Goal: Task Accomplishment & Management: Manage account settings

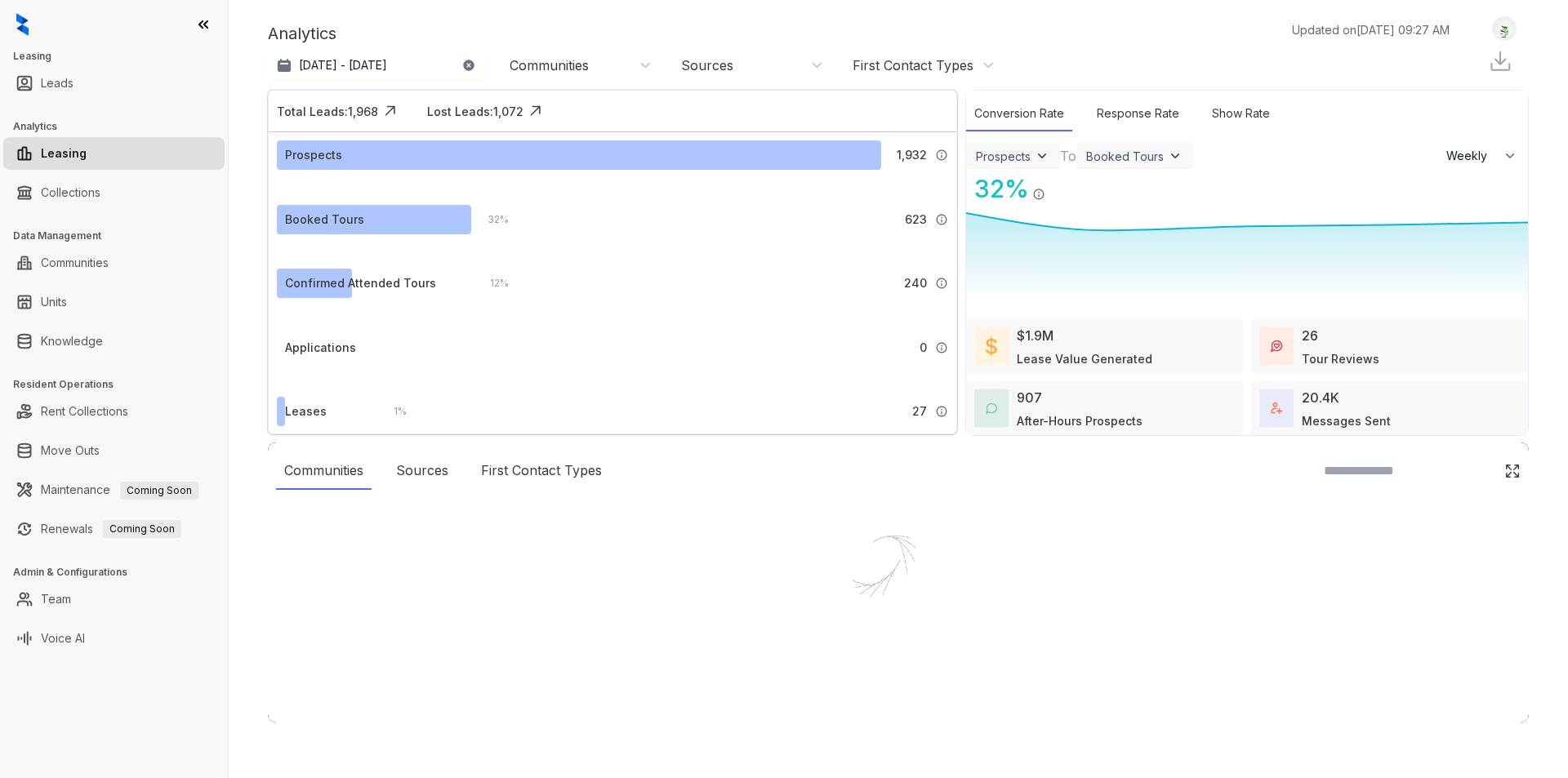
select select "******"
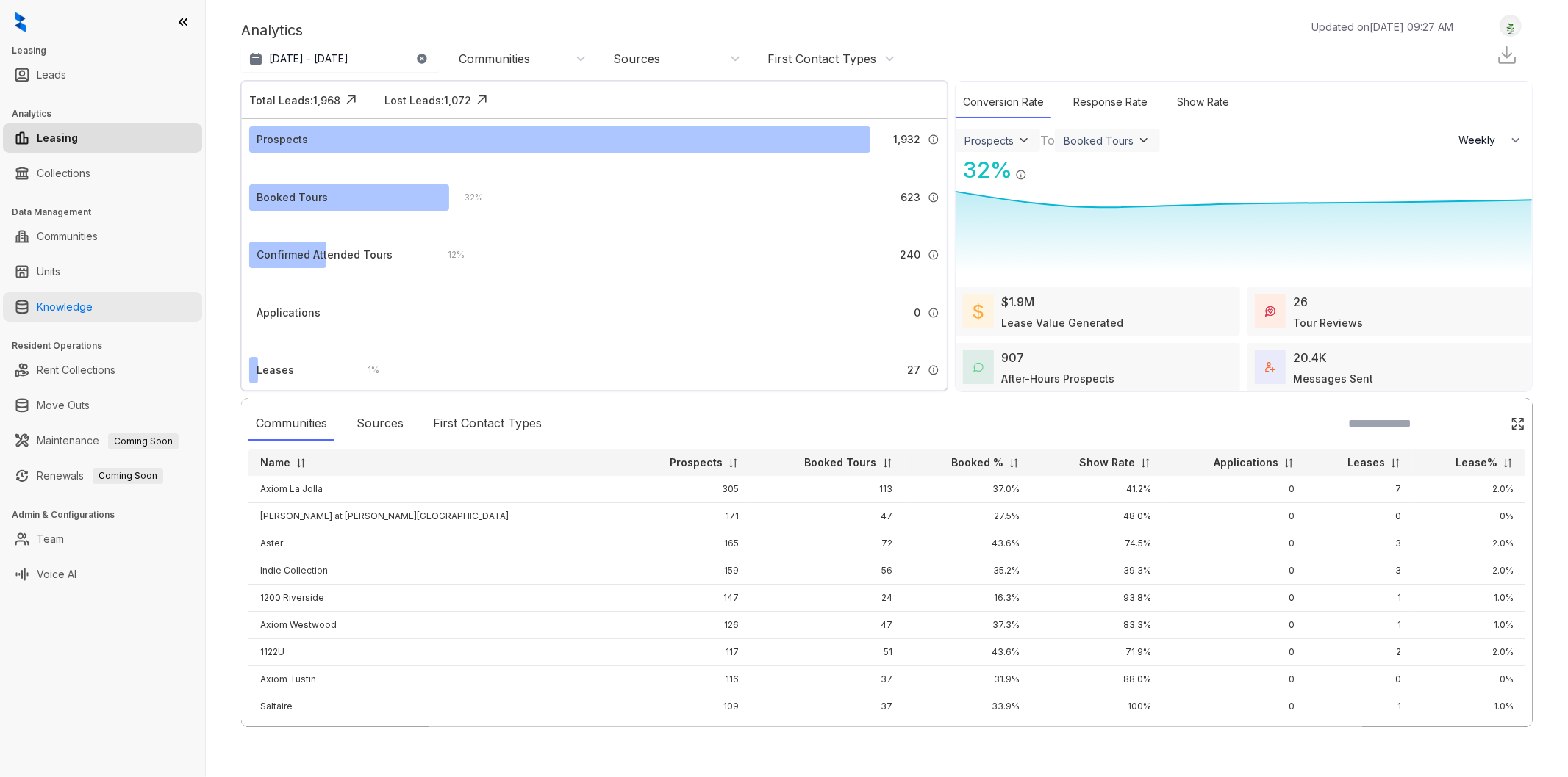
click at [83, 312] on link "Knowledge" at bounding box center [64, 306] width 56 height 29
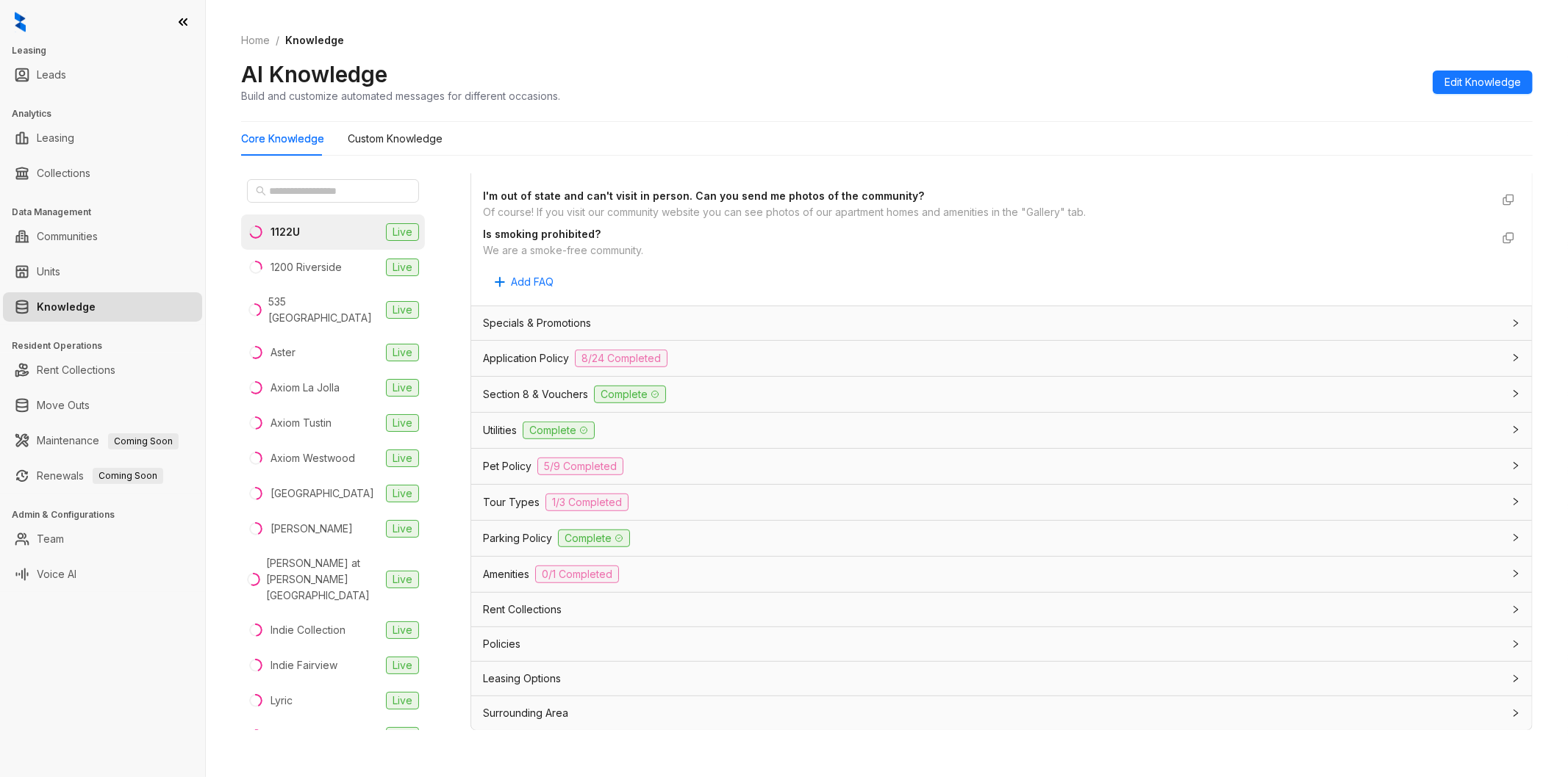
scroll to position [779, 0]
click at [518, 565] on div "Amenities 0/1 Completed" at bounding box center [993, 574] width 1019 height 18
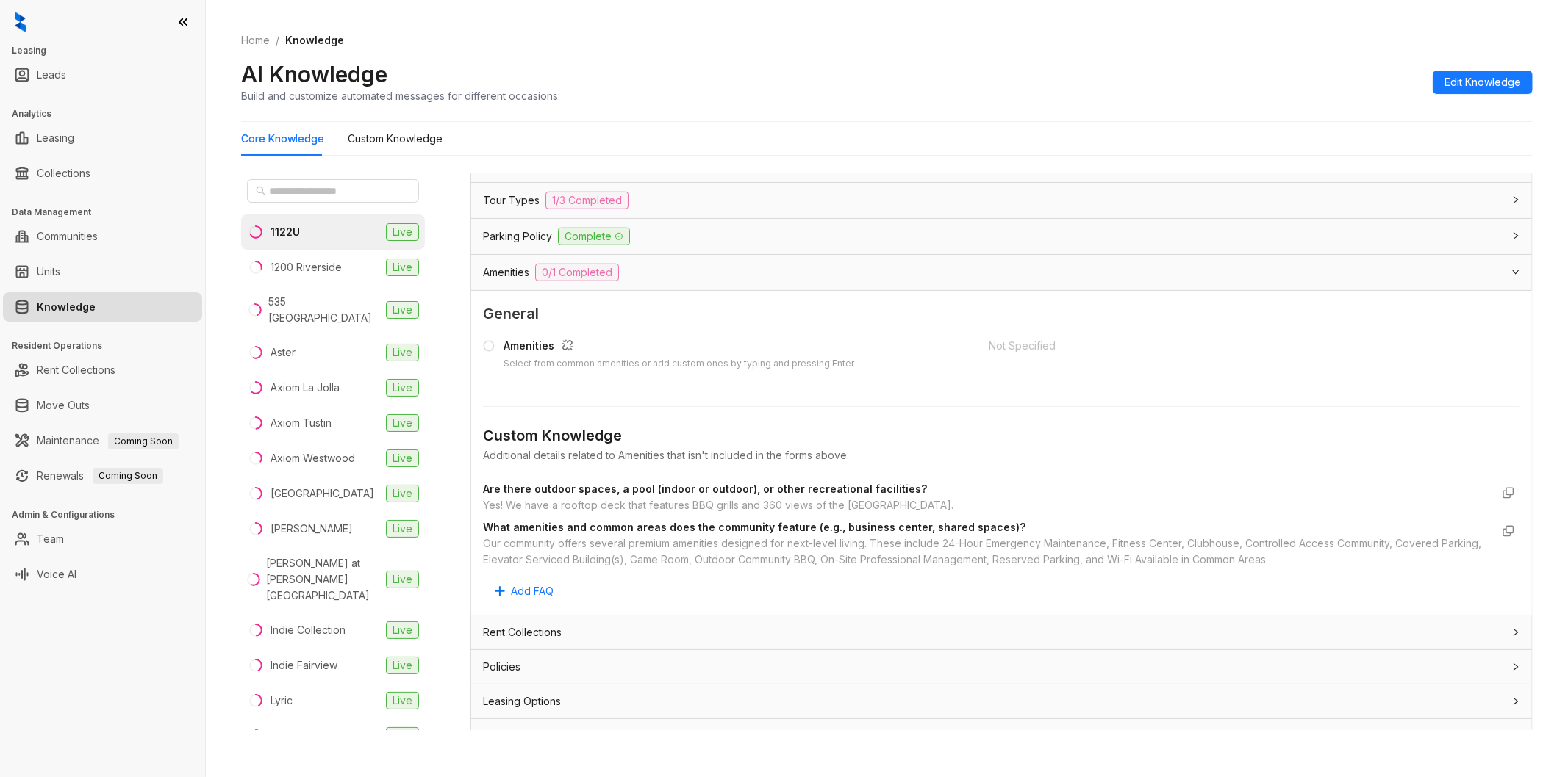
scroll to position [1104, 0]
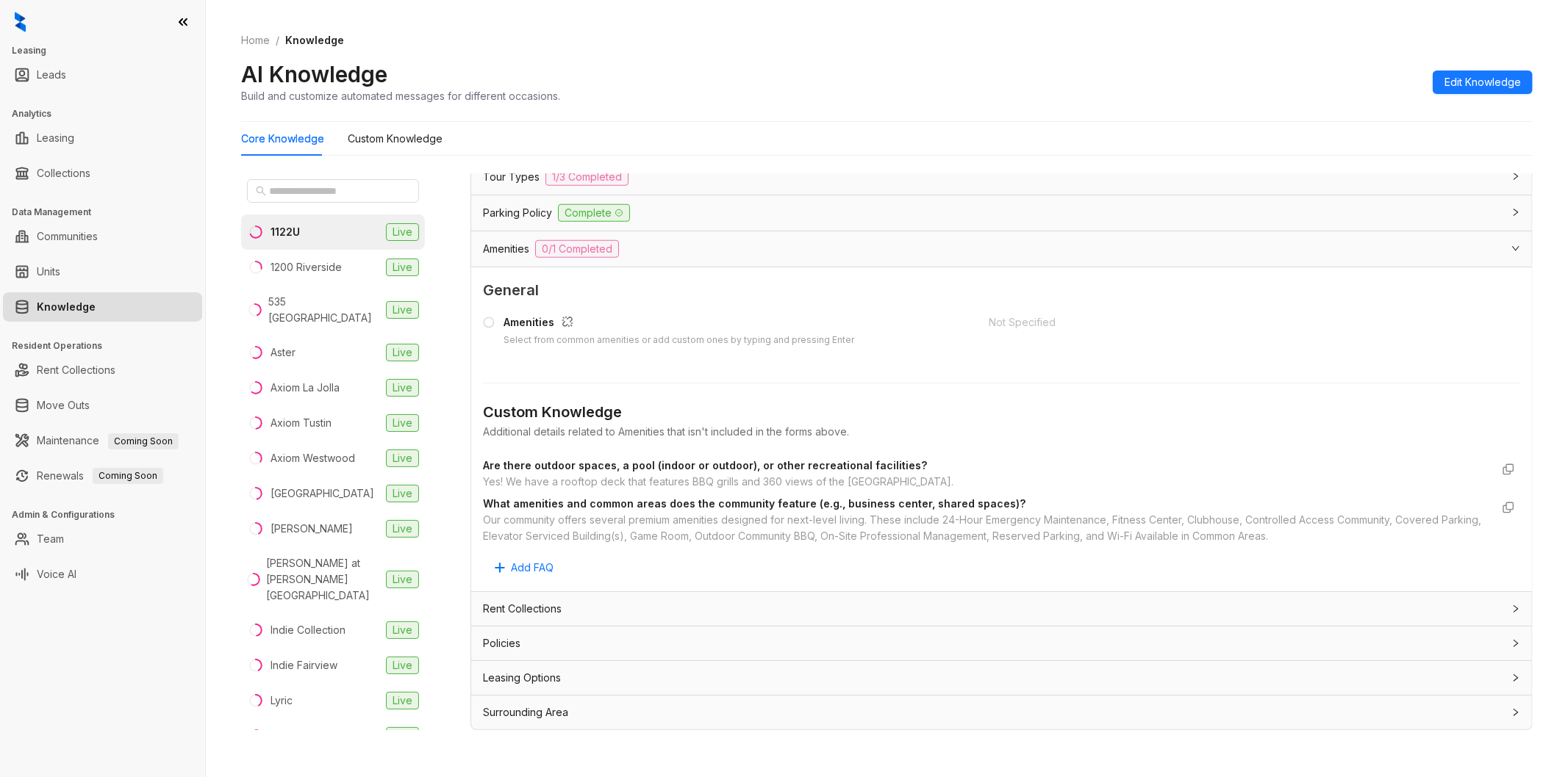
click at [500, 244] on span "Amenities" at bounding box center [506, 249] width 46 height 16
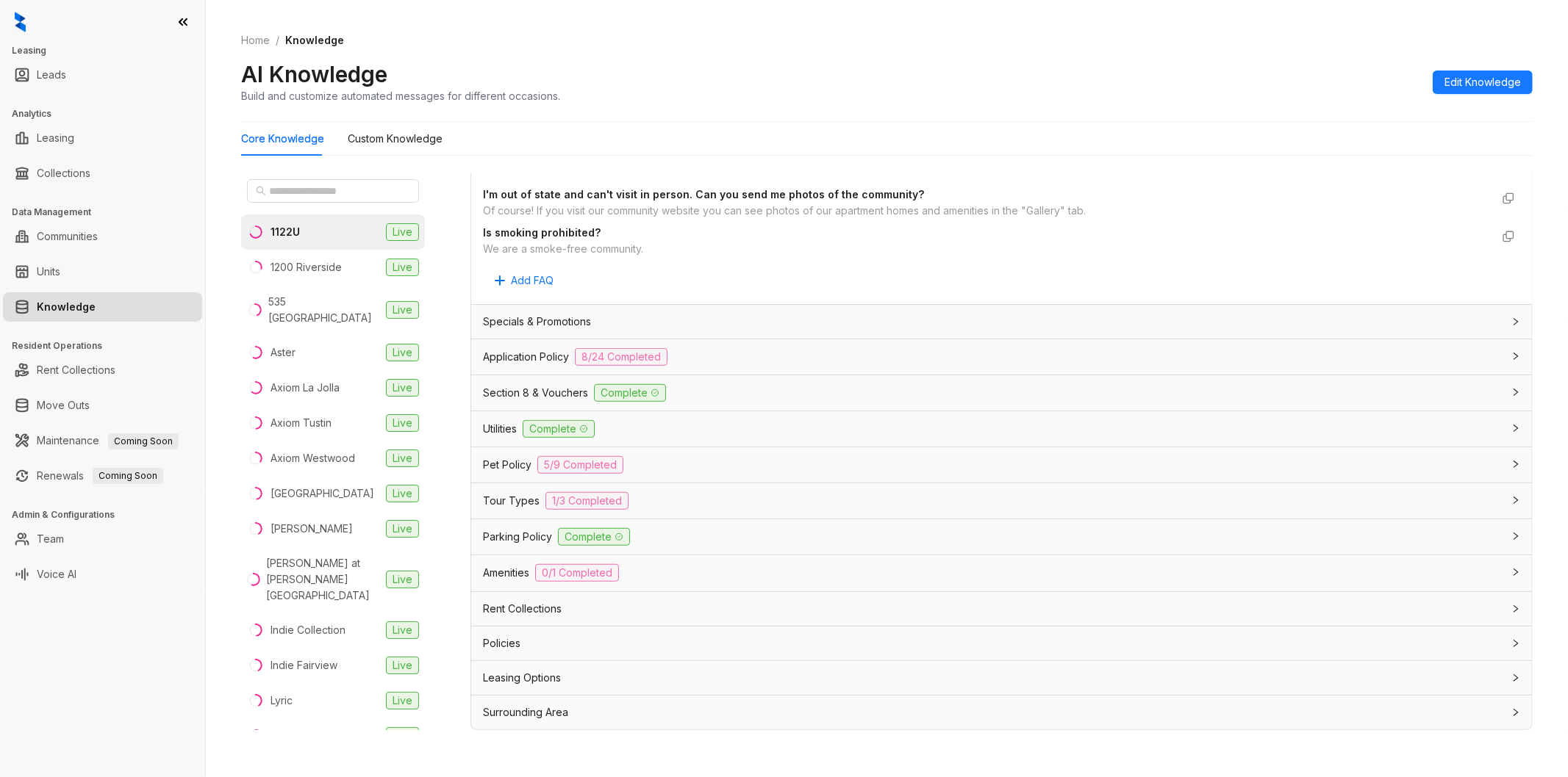
scroll to position [779, 0]
click at [520, 576] on span "Amenities" at bounding box center [506, 574] width 46 height 16
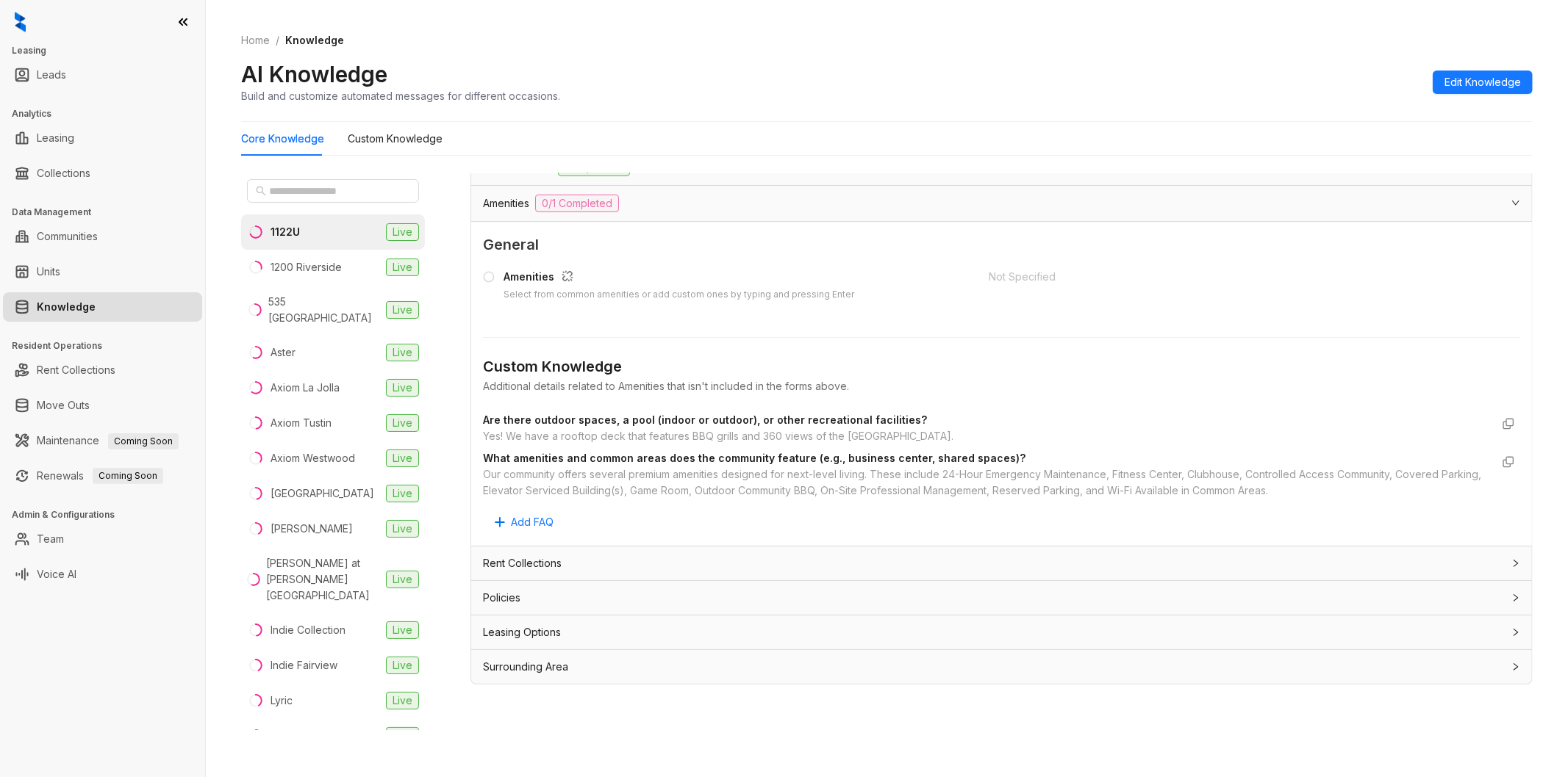
scroll to position [695, 0]
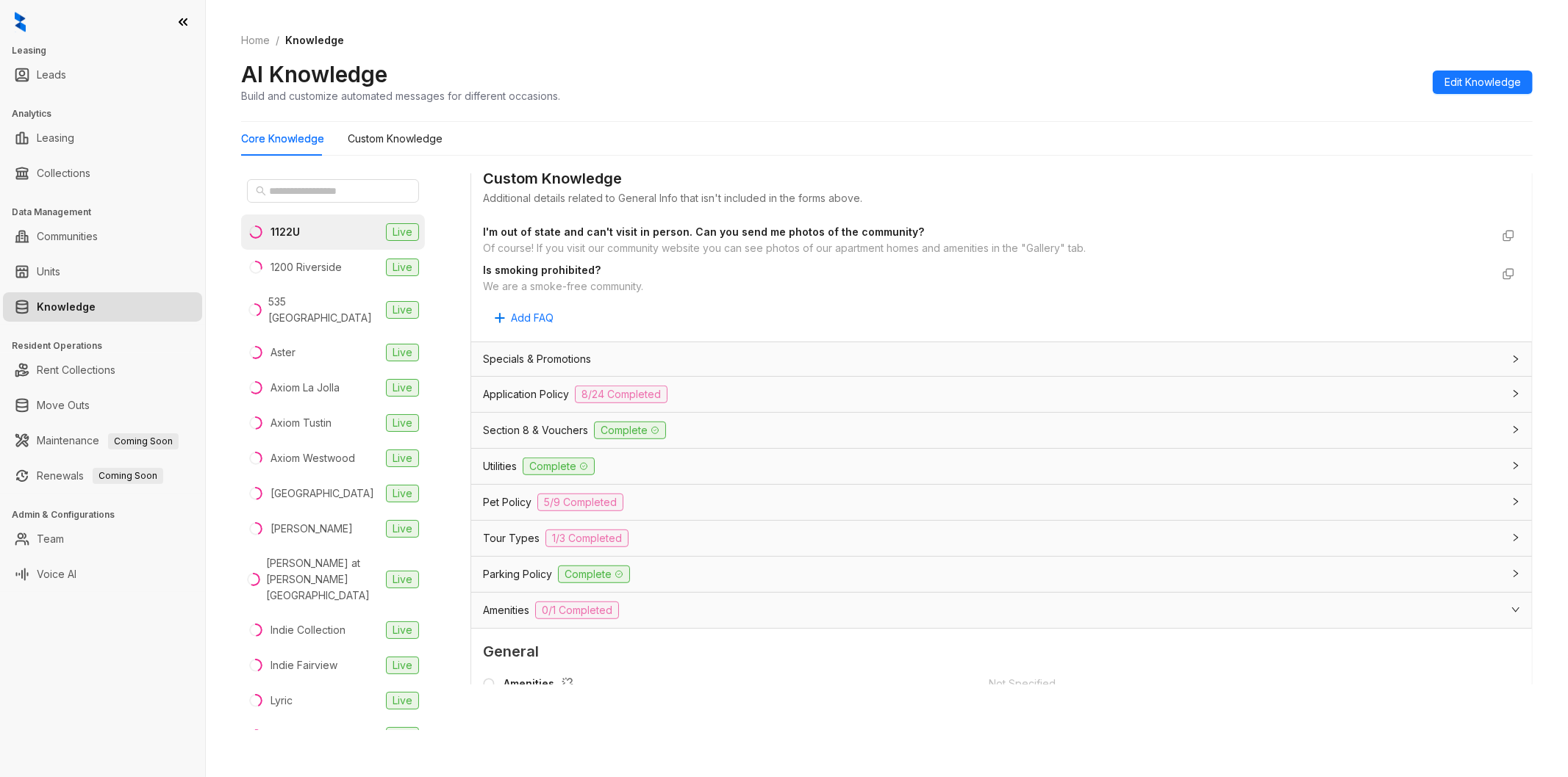
click at [541, 396] on span "Application Policy" at bounding box center [526, 395] width 86 height 16
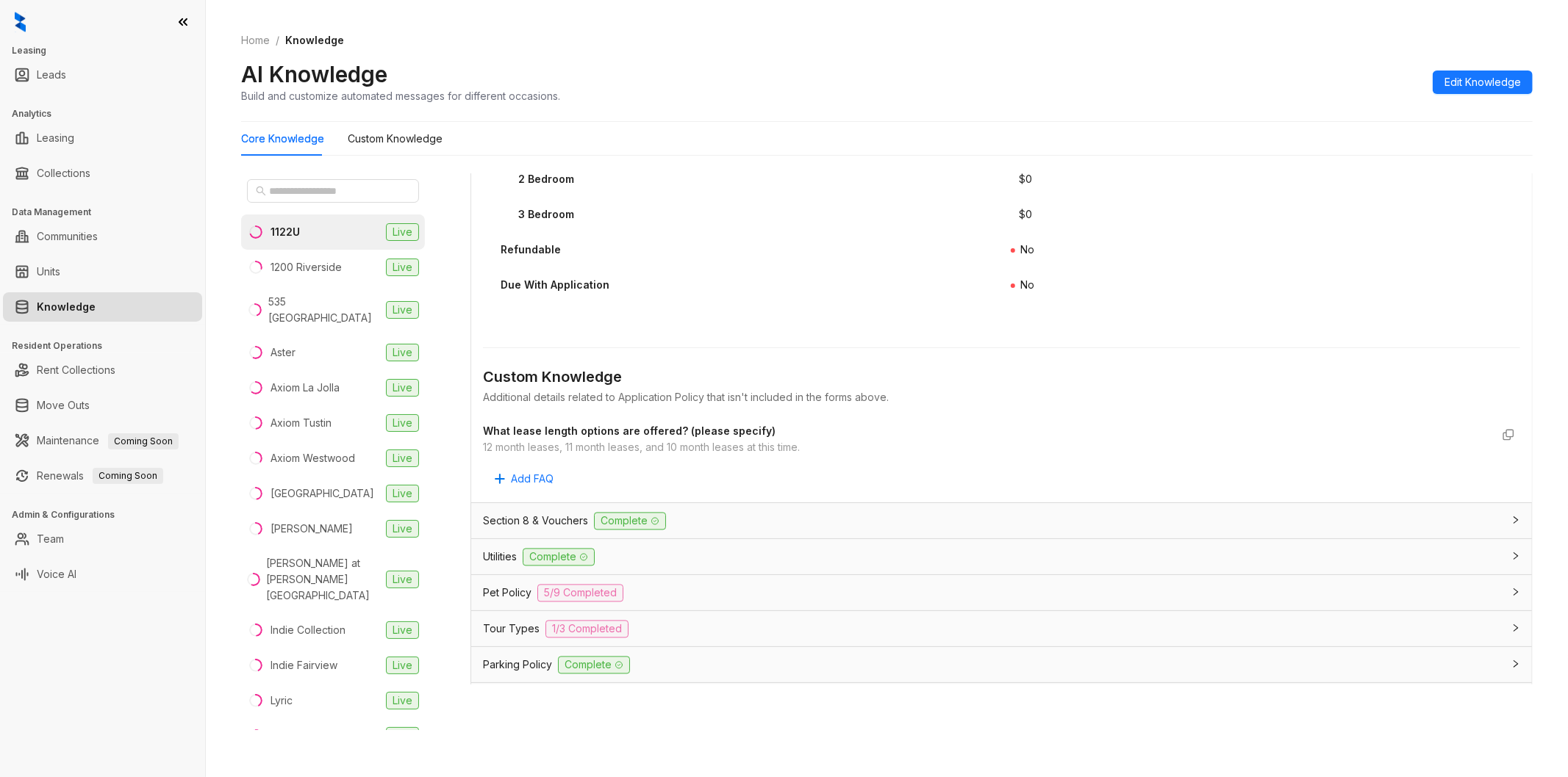
scroll to position [2410, 0]
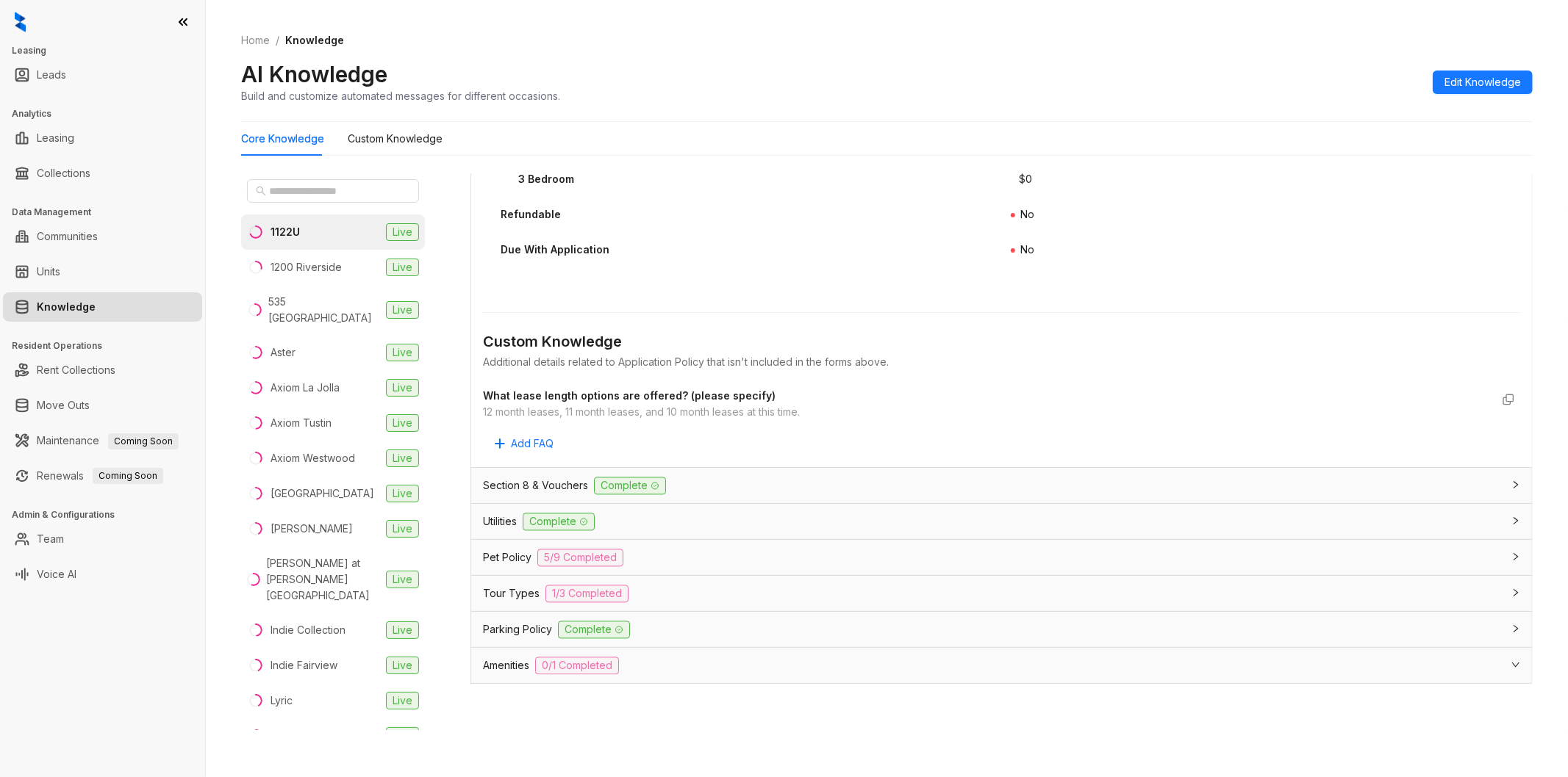
click at [533, 471] on div "Section 8 & Vouchers Complete" at bounding box center [1001, 486] width 1061 height 35
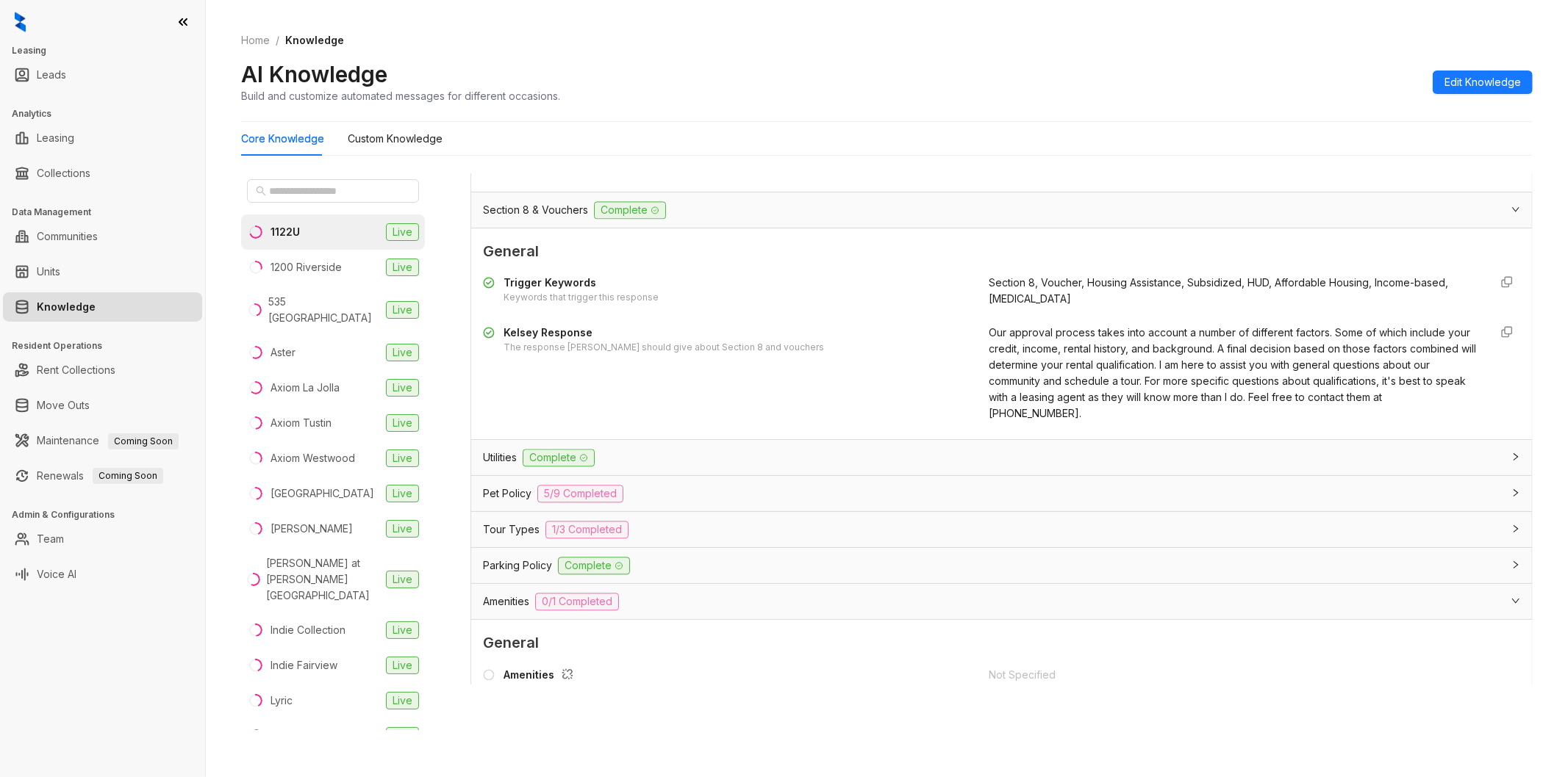
scroll to position [2736, 0]
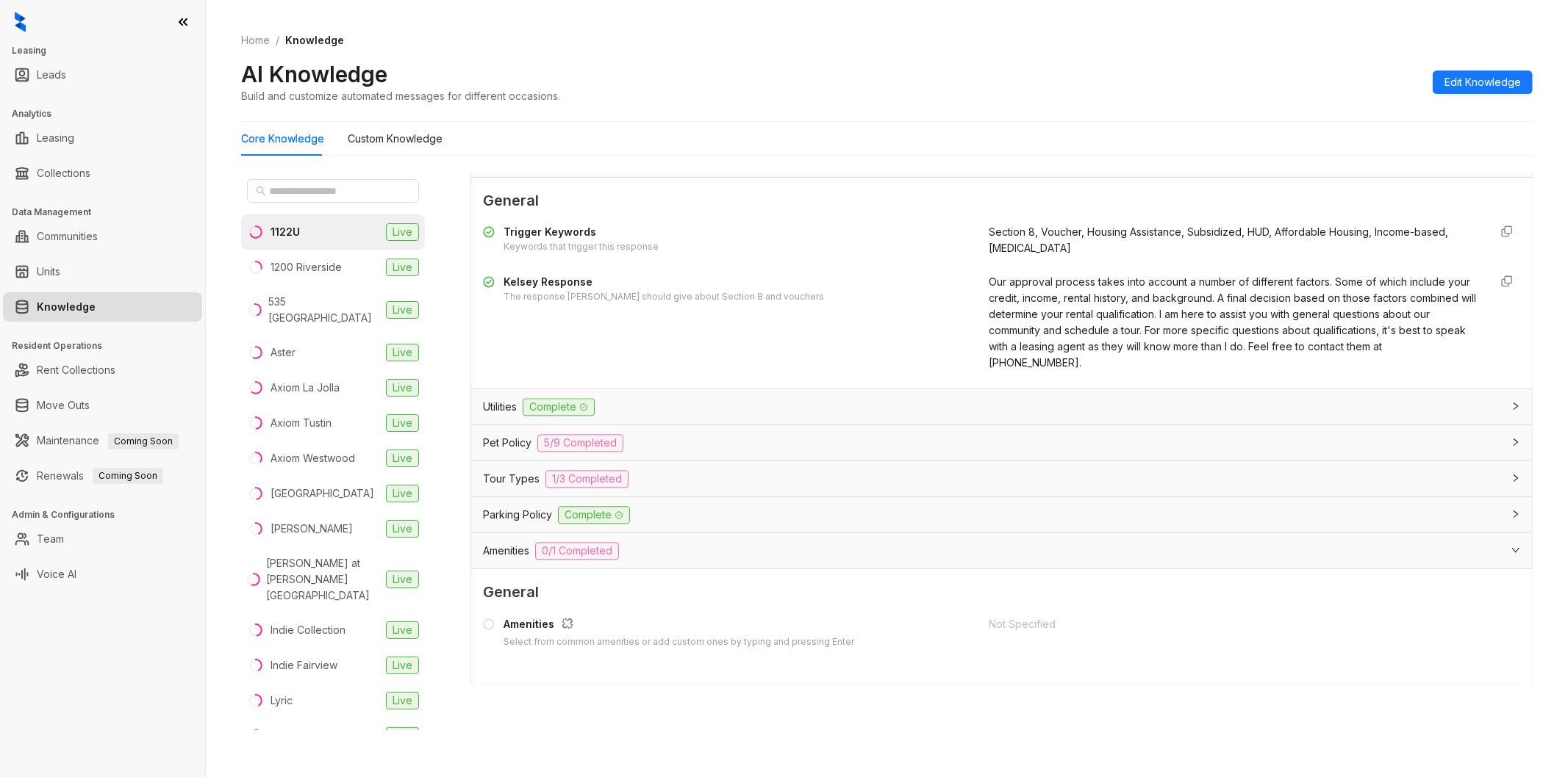
click at [659, 407] on div "Utilities Complete" at bounding box center [993, 407] width 1019 height 18
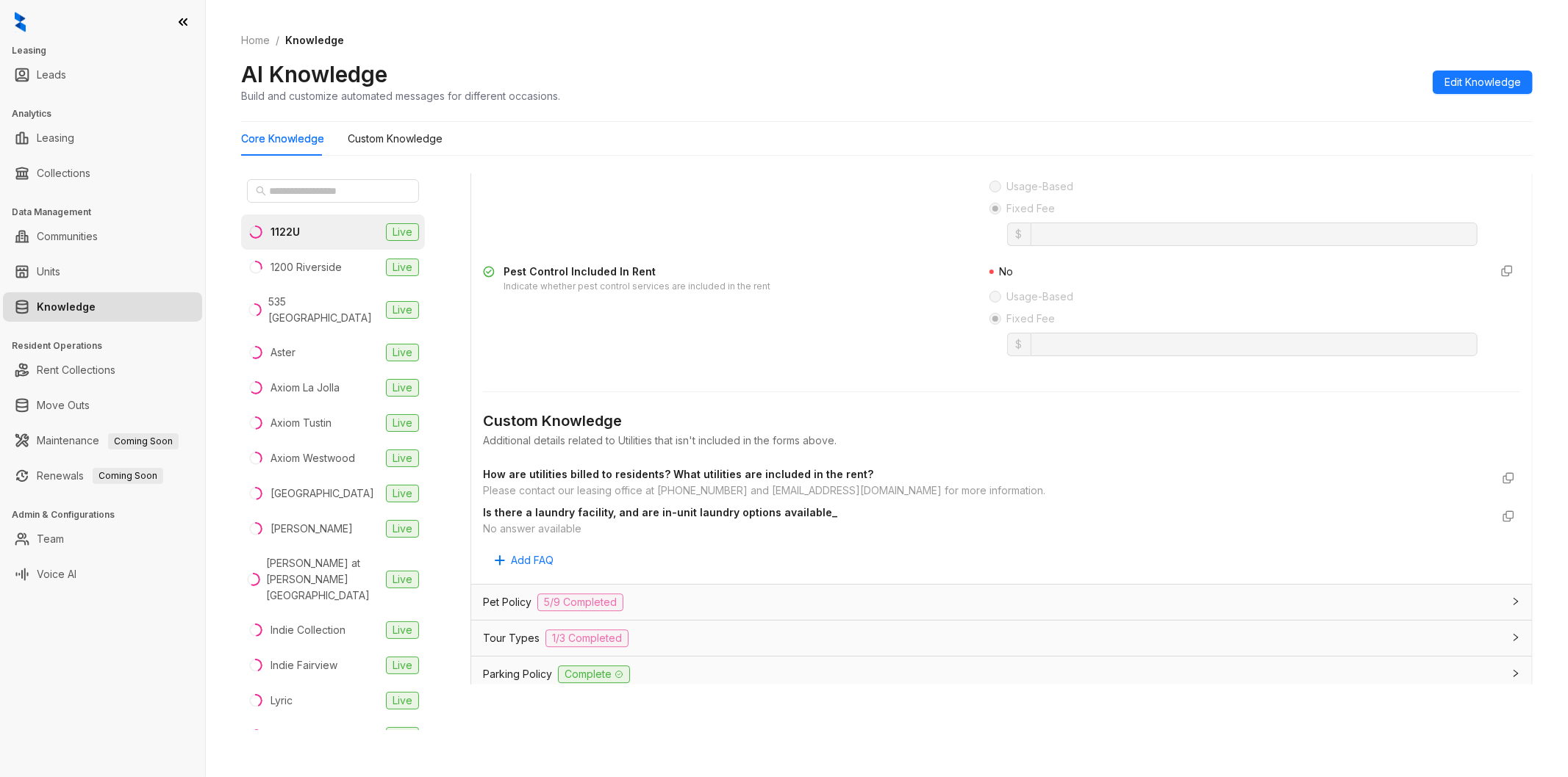
scroll to position [3308, 0]
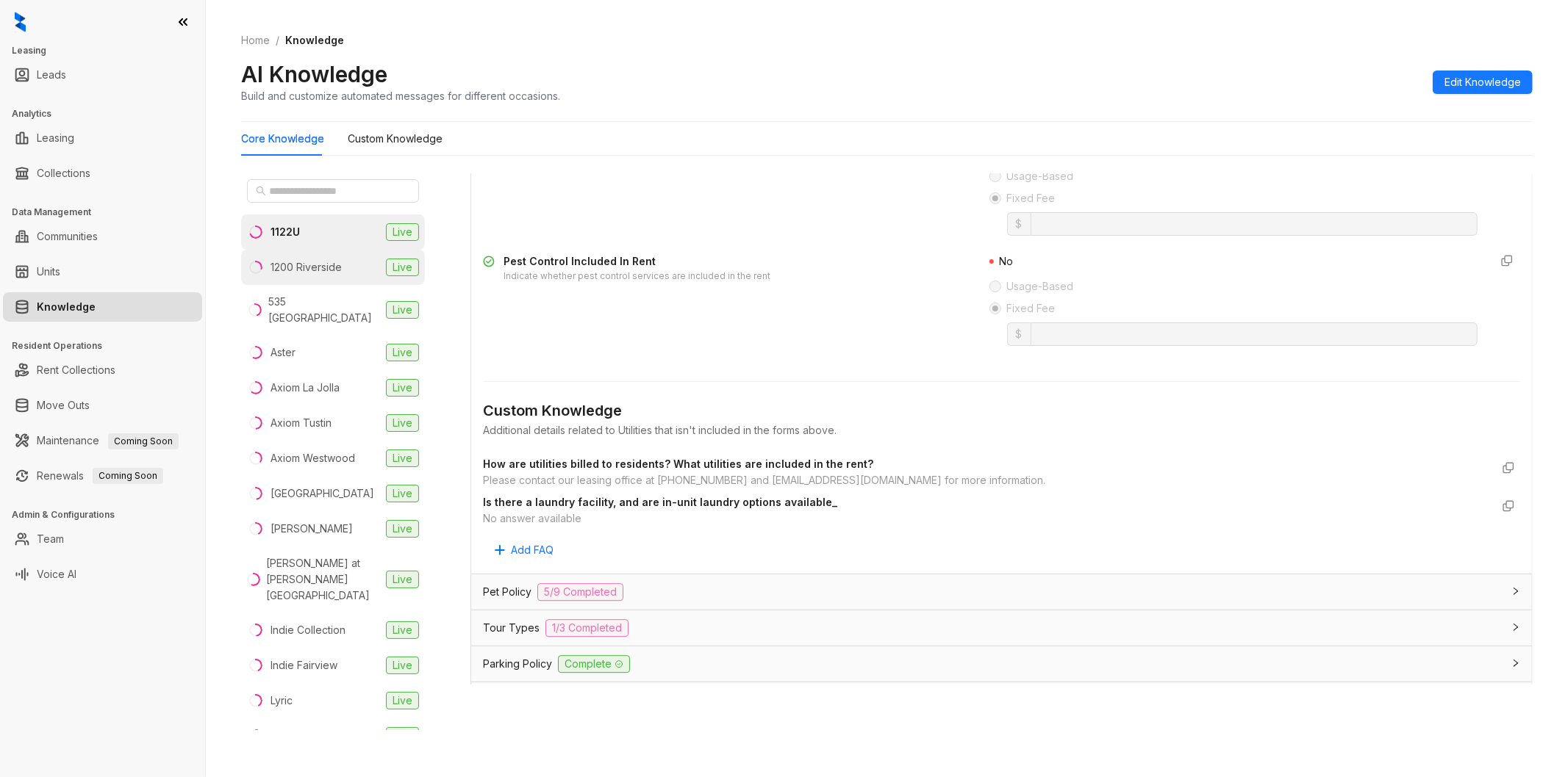
click at [310, 273] on div "1200 Riverside" at bounding box center [306, 268] width 72 height 16
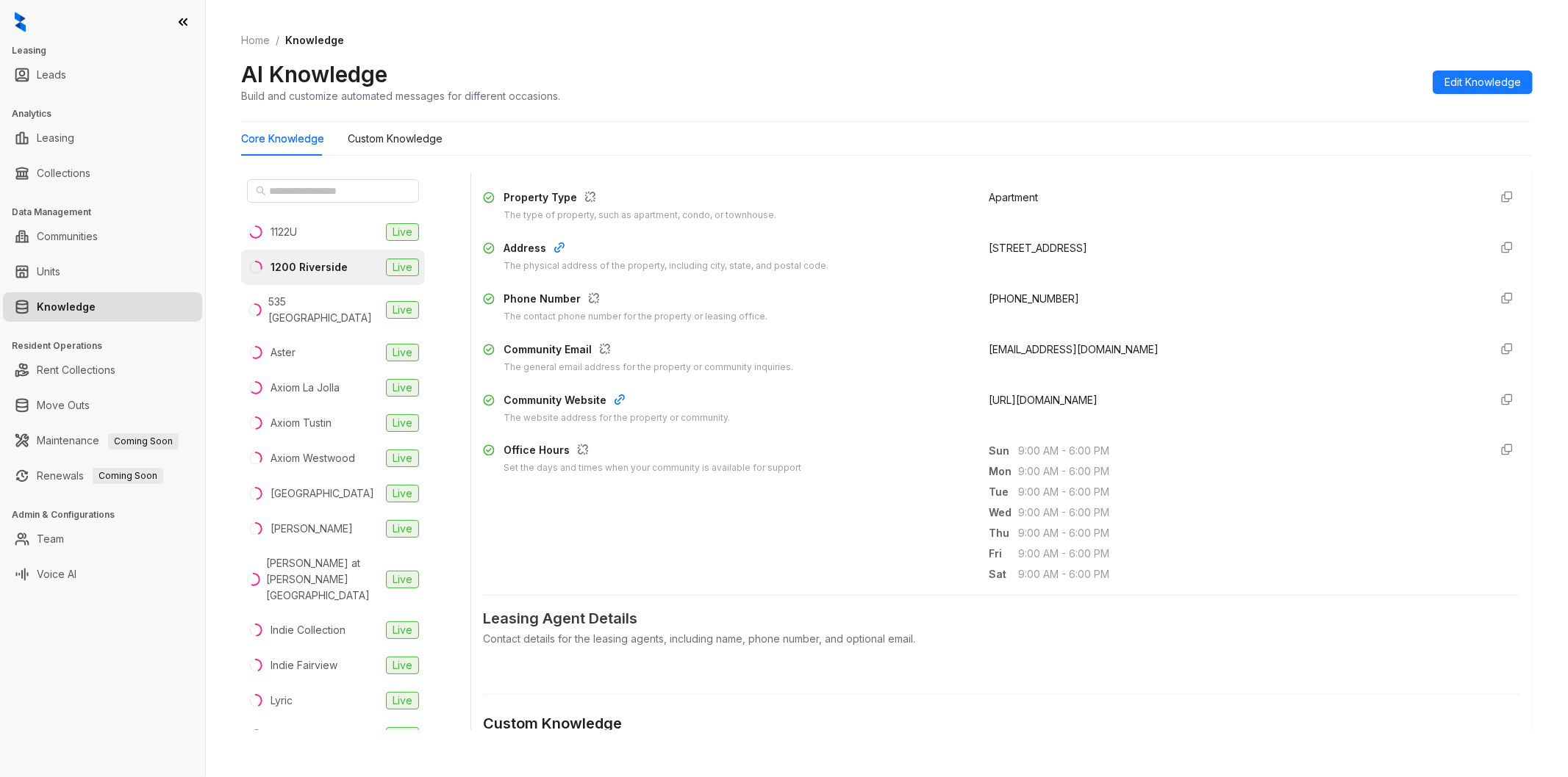
scroll to position [326, 0]
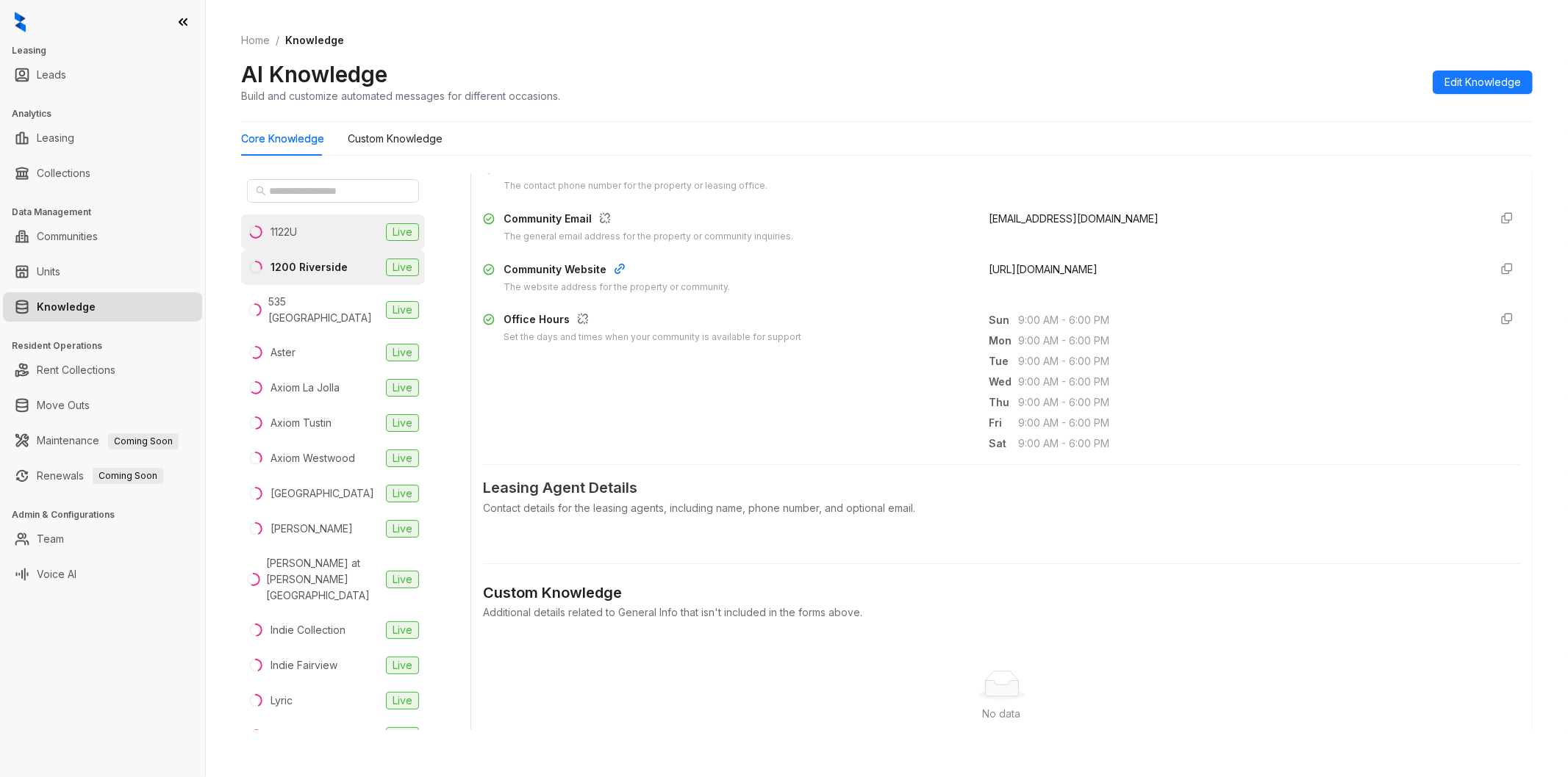
click at [322, 228] on li "1122U Live" at bounding box center [333, 232] width 184 height 35
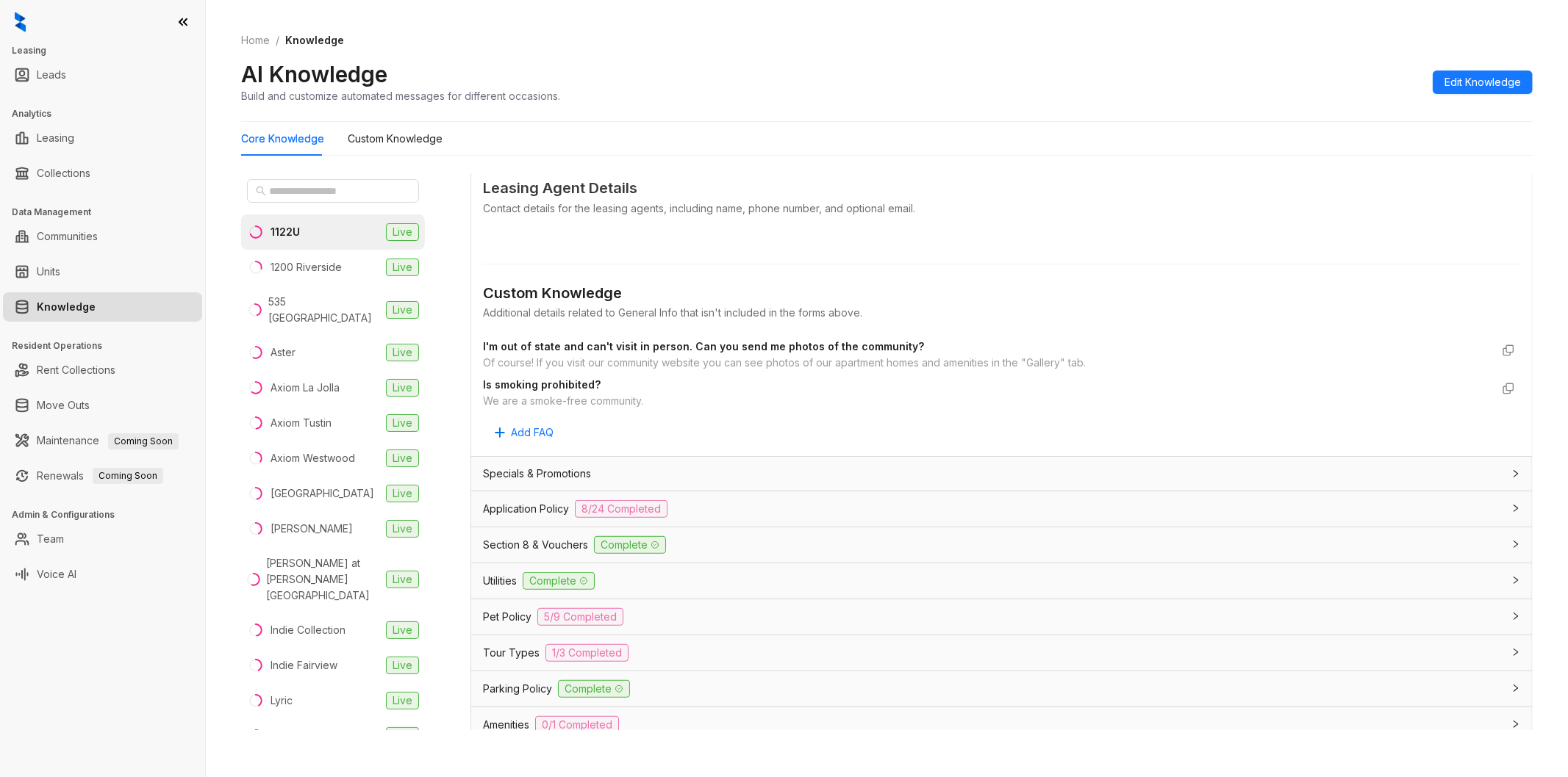
scroll to position [653, 0]
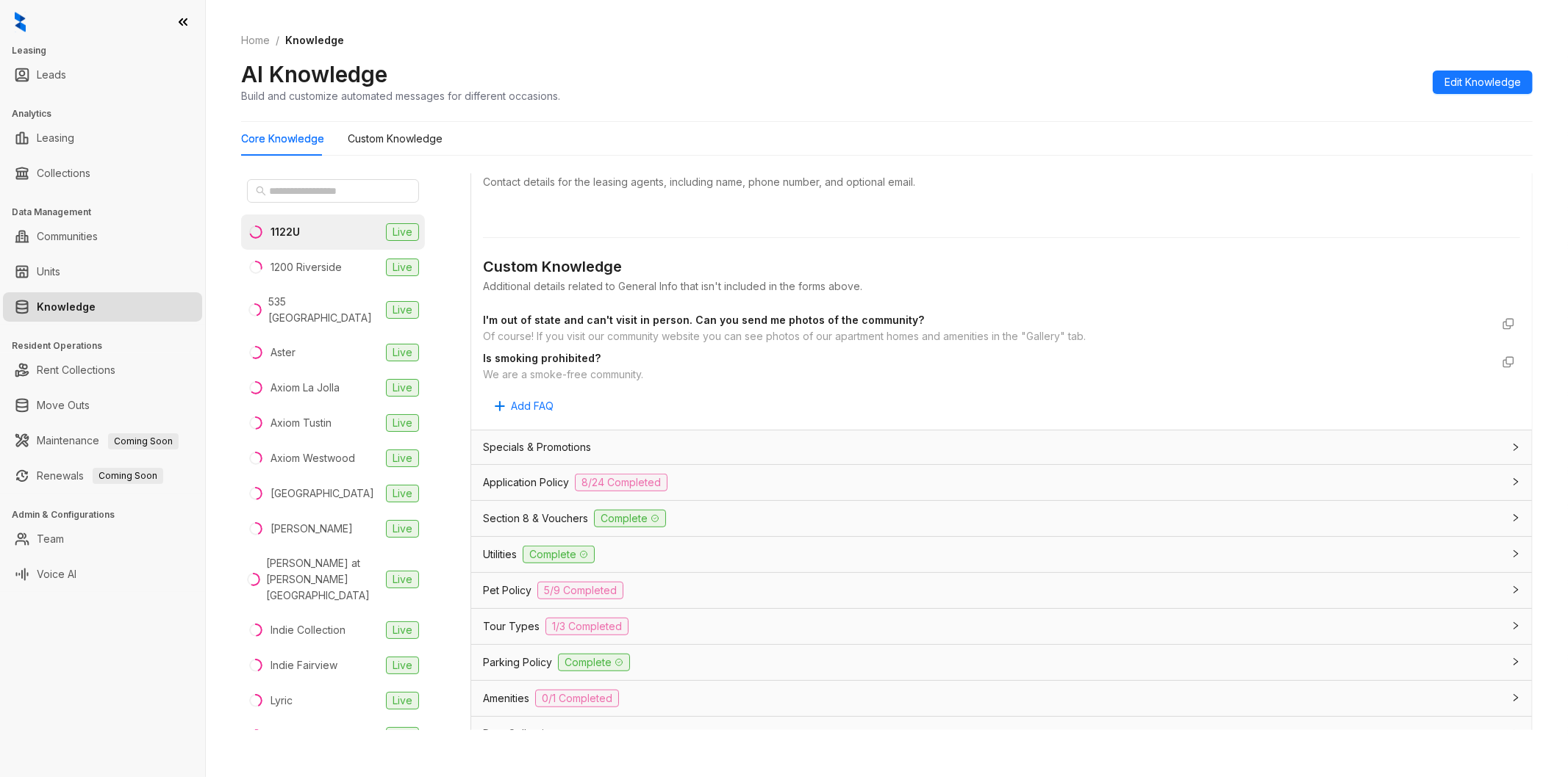
click at [496, 699] on span "Amenities" at bounding box center [506, 698] width 46 height 16
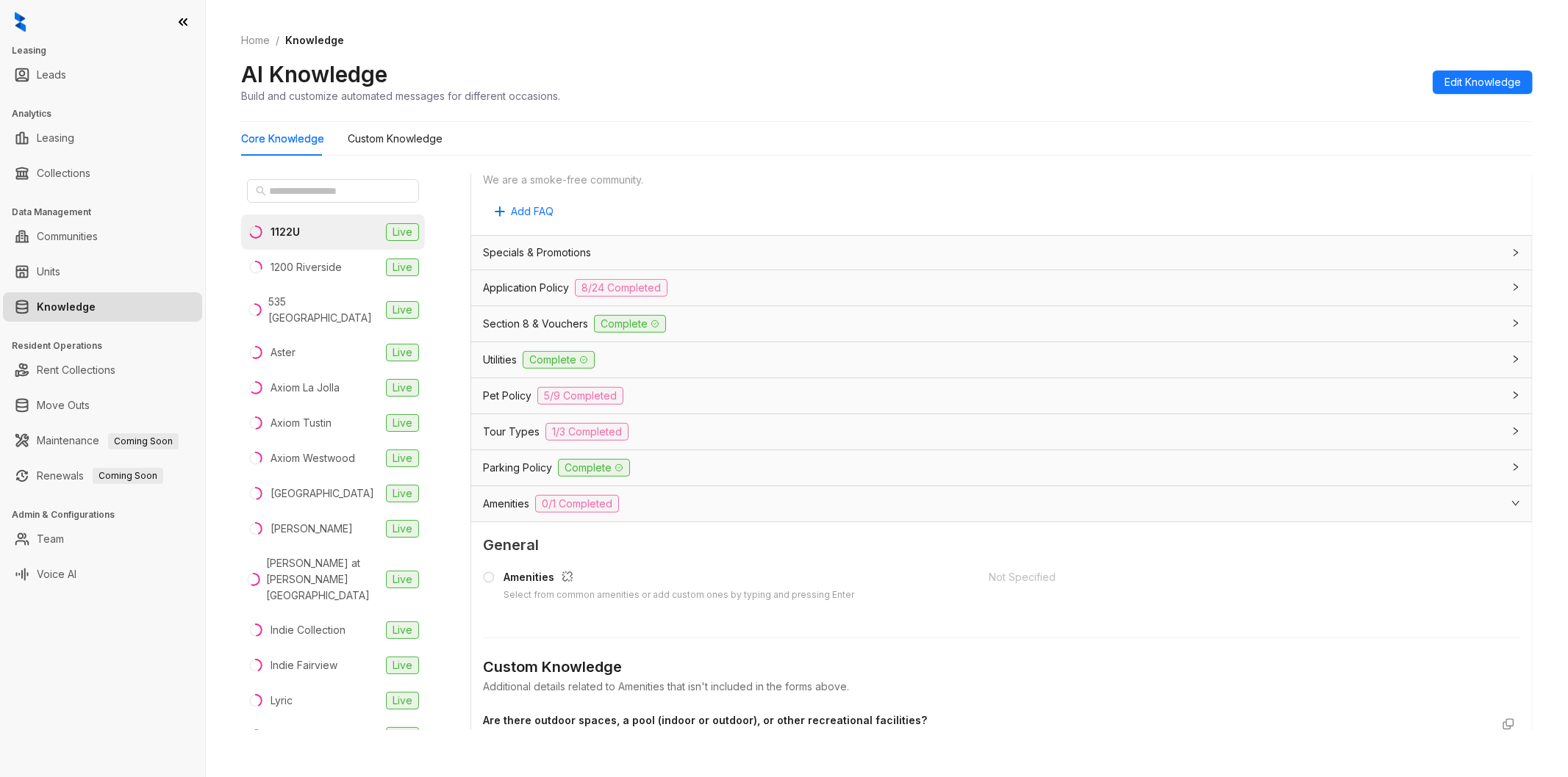
scroll to position [816, 0]
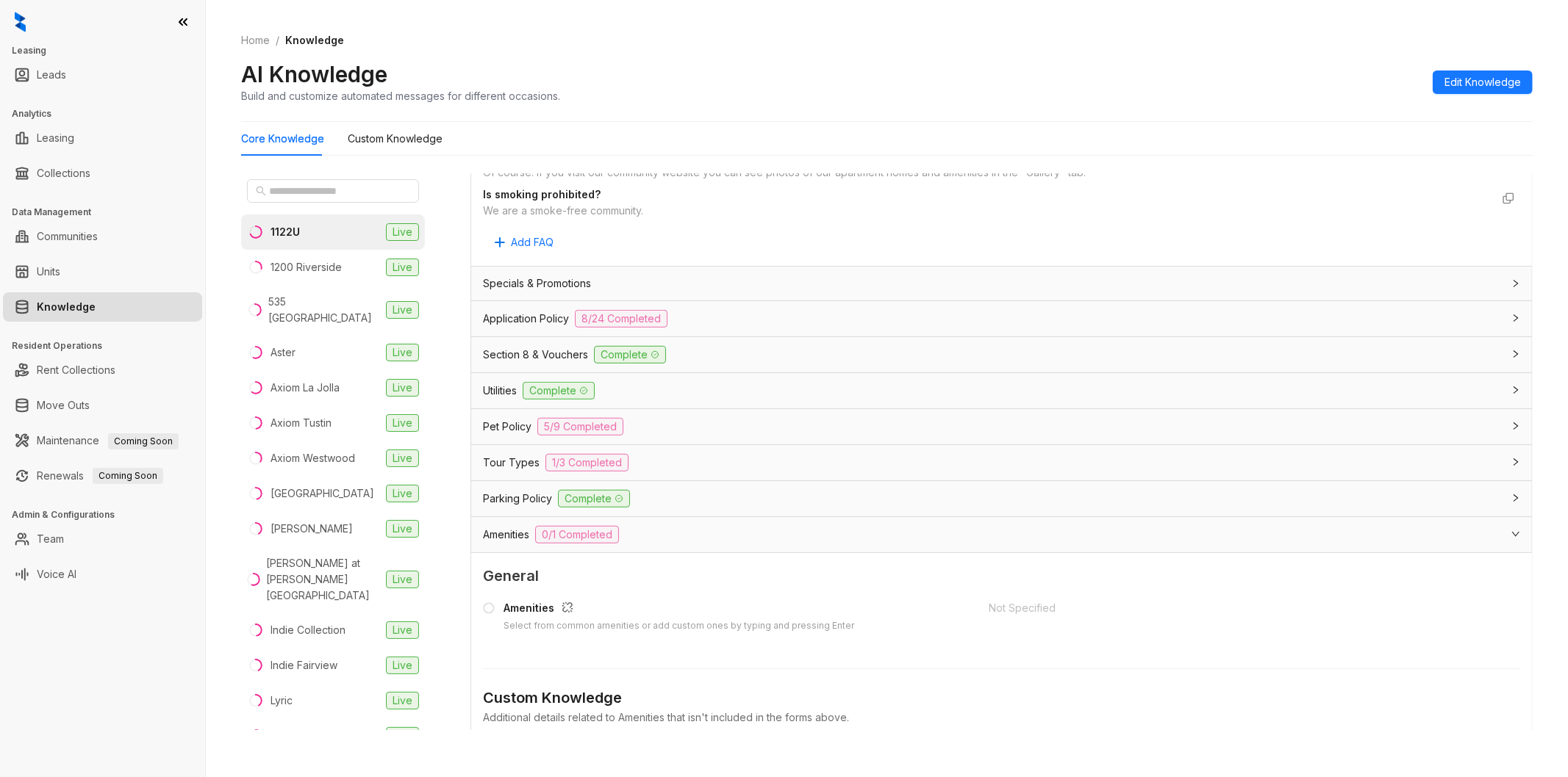
click at [722, 372] on div "Section 8 & Vouchers Complete" at bounding box center [1001, 355] width 1061 height 35
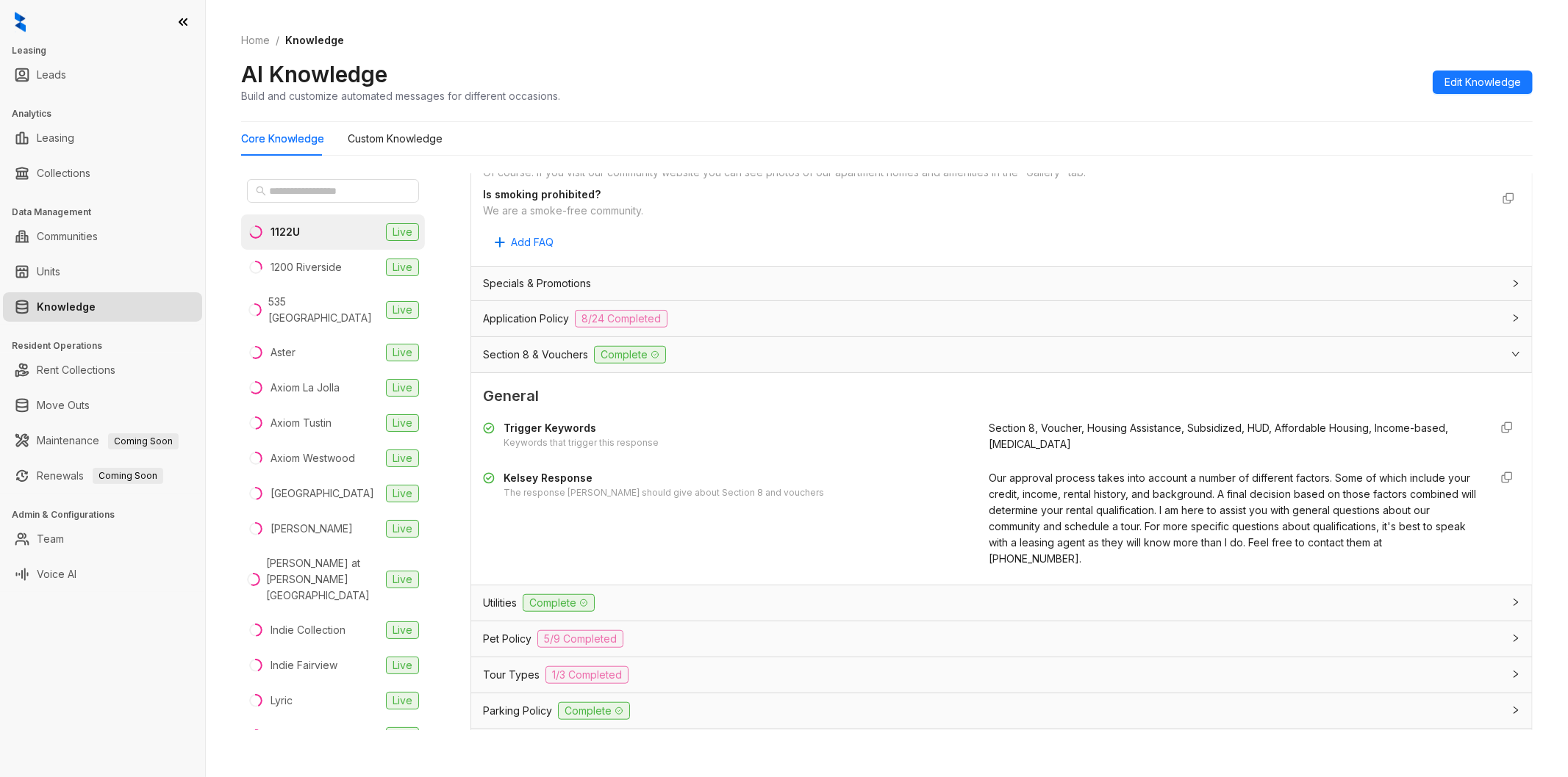
click at [694, 605] on div "Utilities Complete" at bounding box center [993, 603] width 1019 height 18
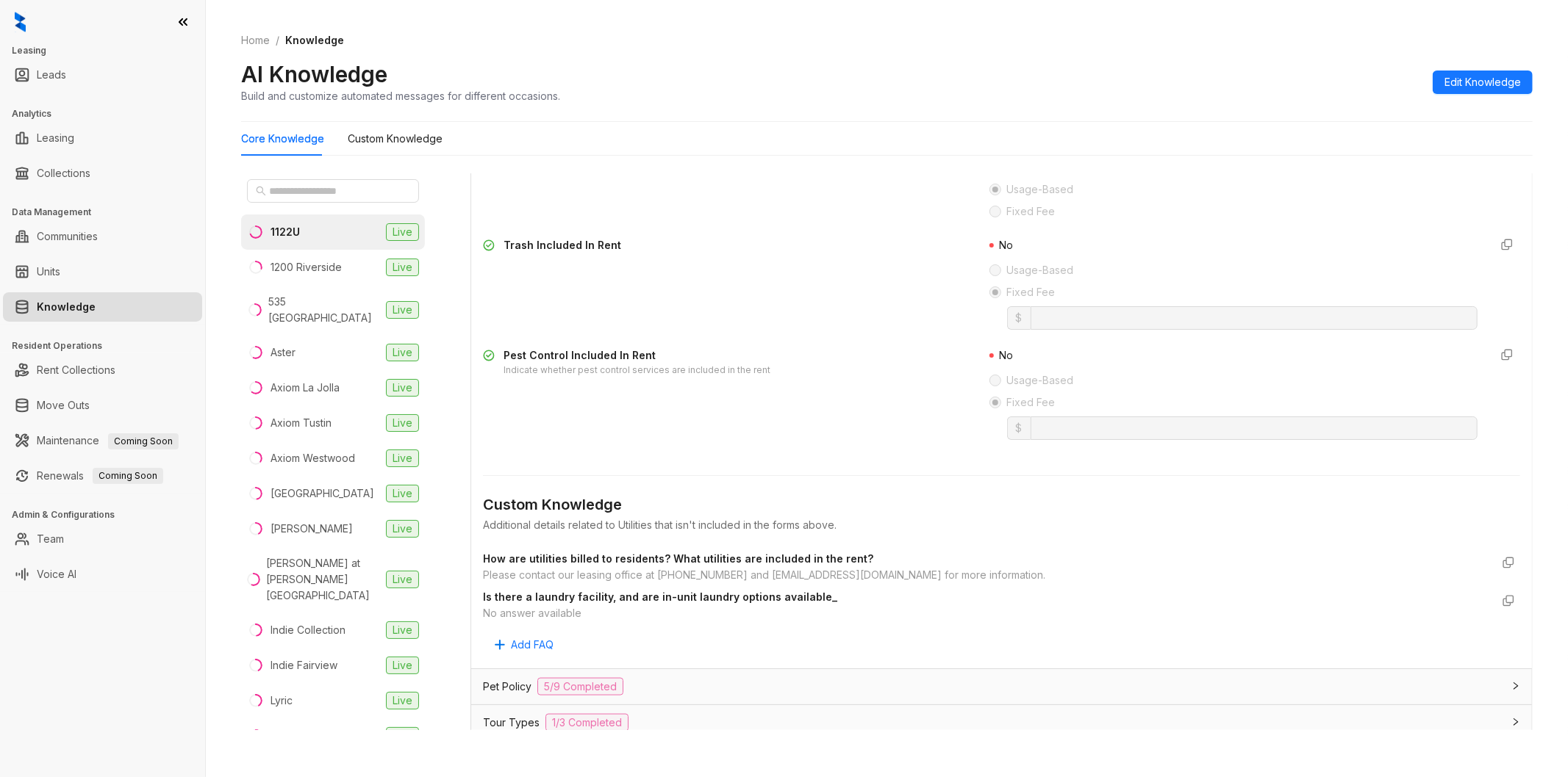
scroll to position [1551, 0]
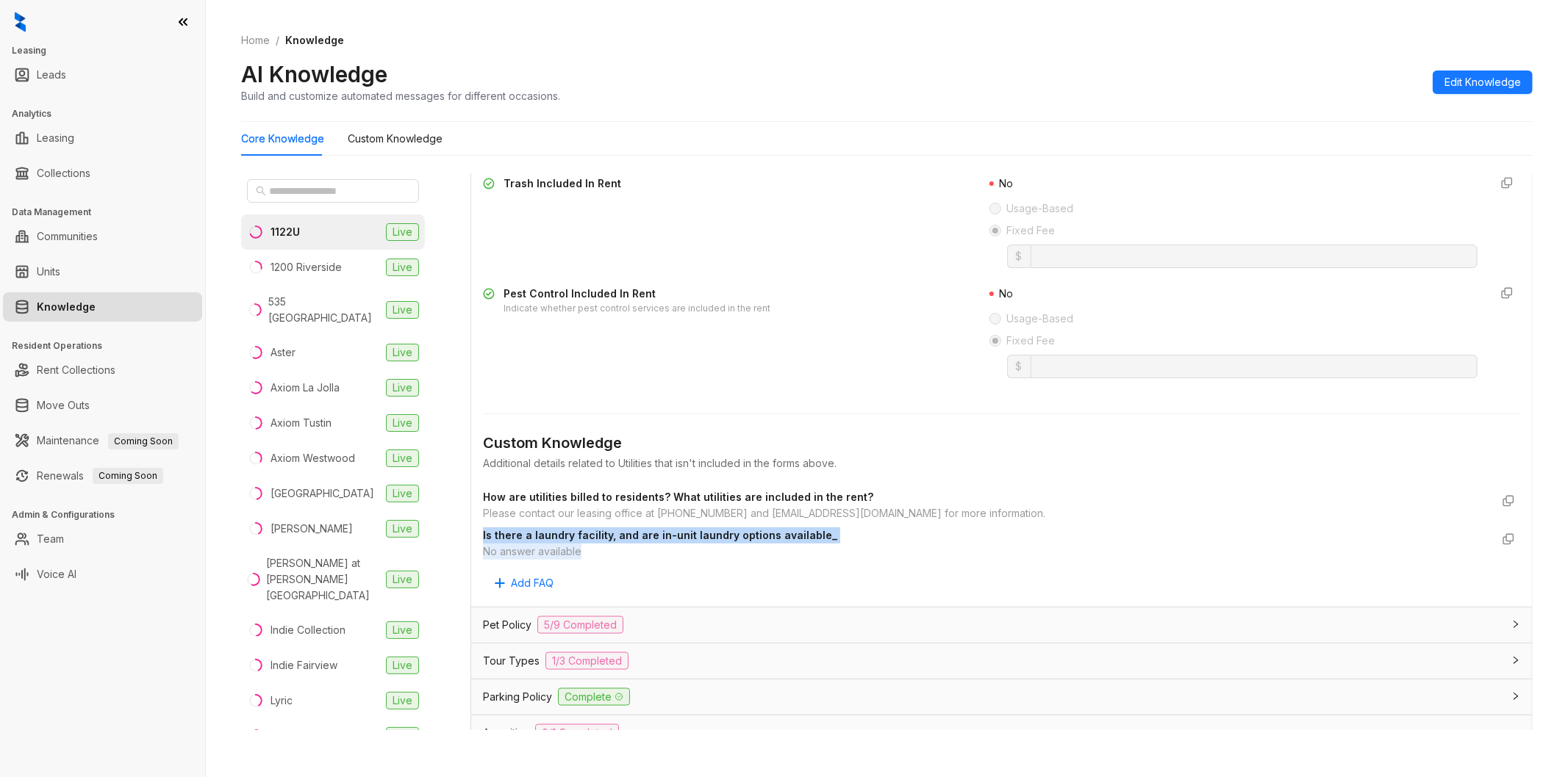
drag, startPoint x: 586, startPoint y: 551, endPoint x: 483, endPoint y: 537, distance: 103.9
click at [483, 537] on div "Is there a laundry facility, and are in-unit laundry options available_ No answ…" at bounding box center [987, 543] width 1008 height 33
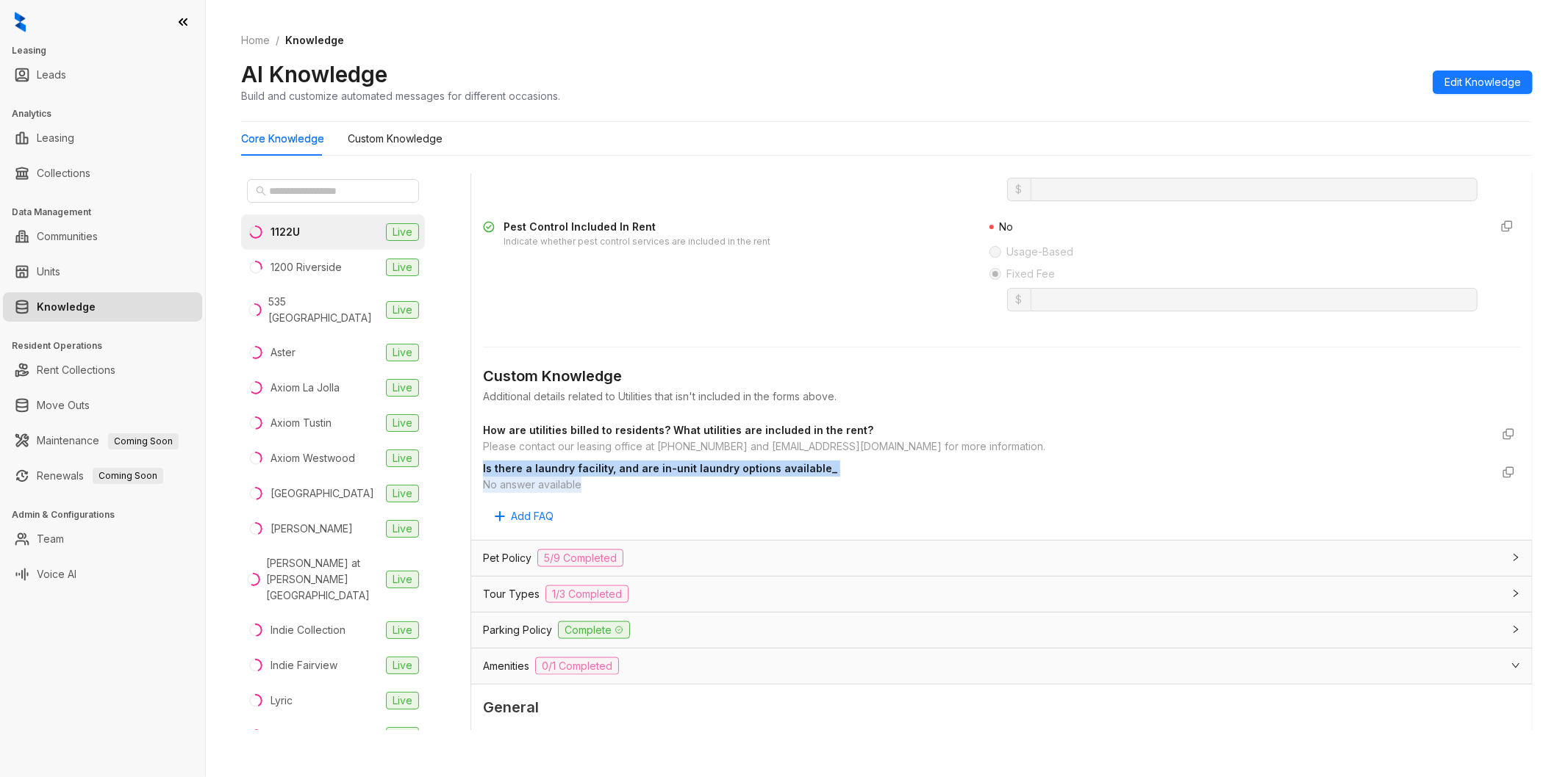
scroll to position [1714, 0]
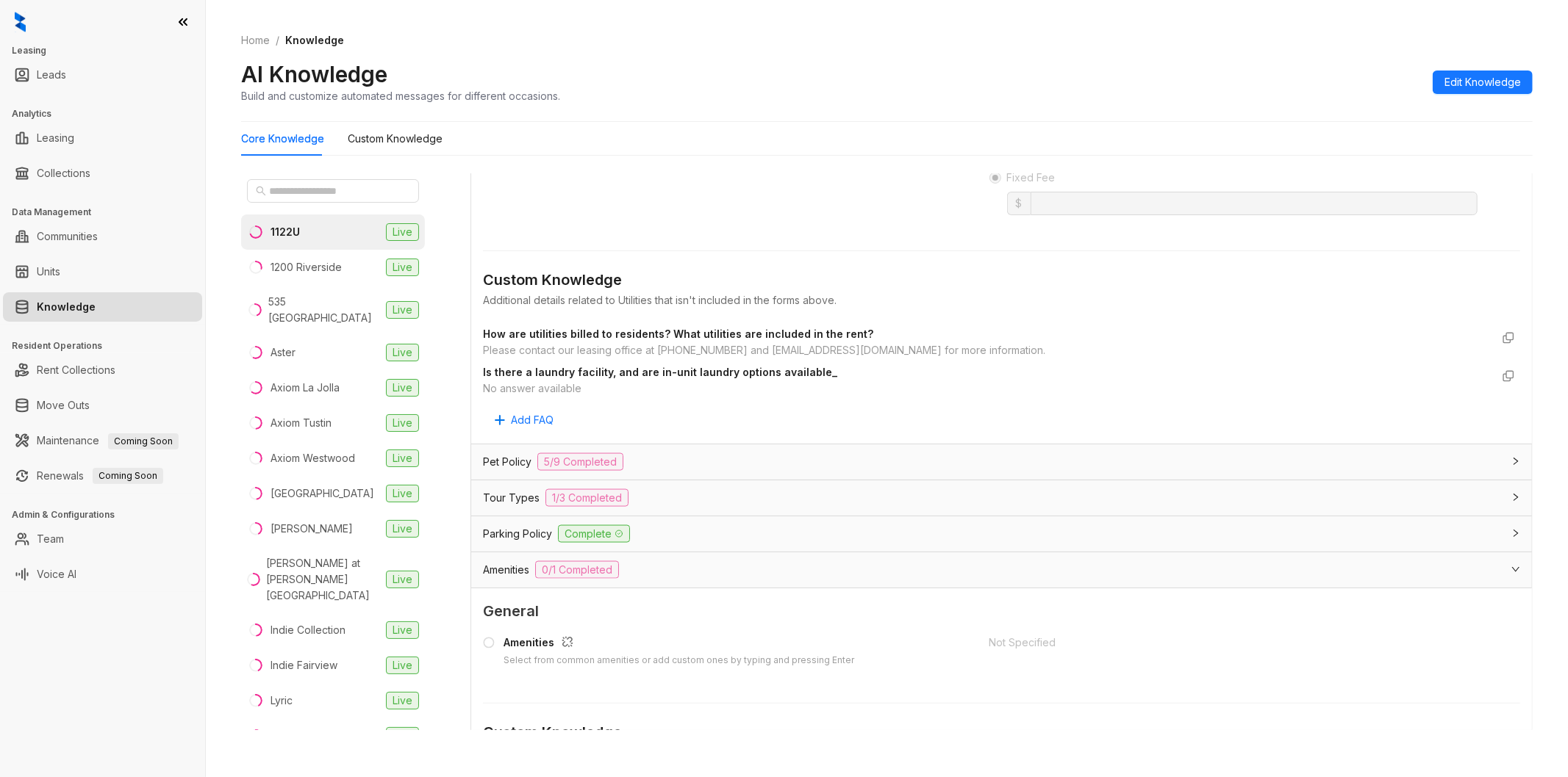
click at [672, 573] on div "Amenities 0/1 Completed" at bounding box center [993, 570] width 1019 height 18
click at [672, 571] on div "Amenities 0/1 Completed" at bounding box center [993, 574] width 1019 height 18
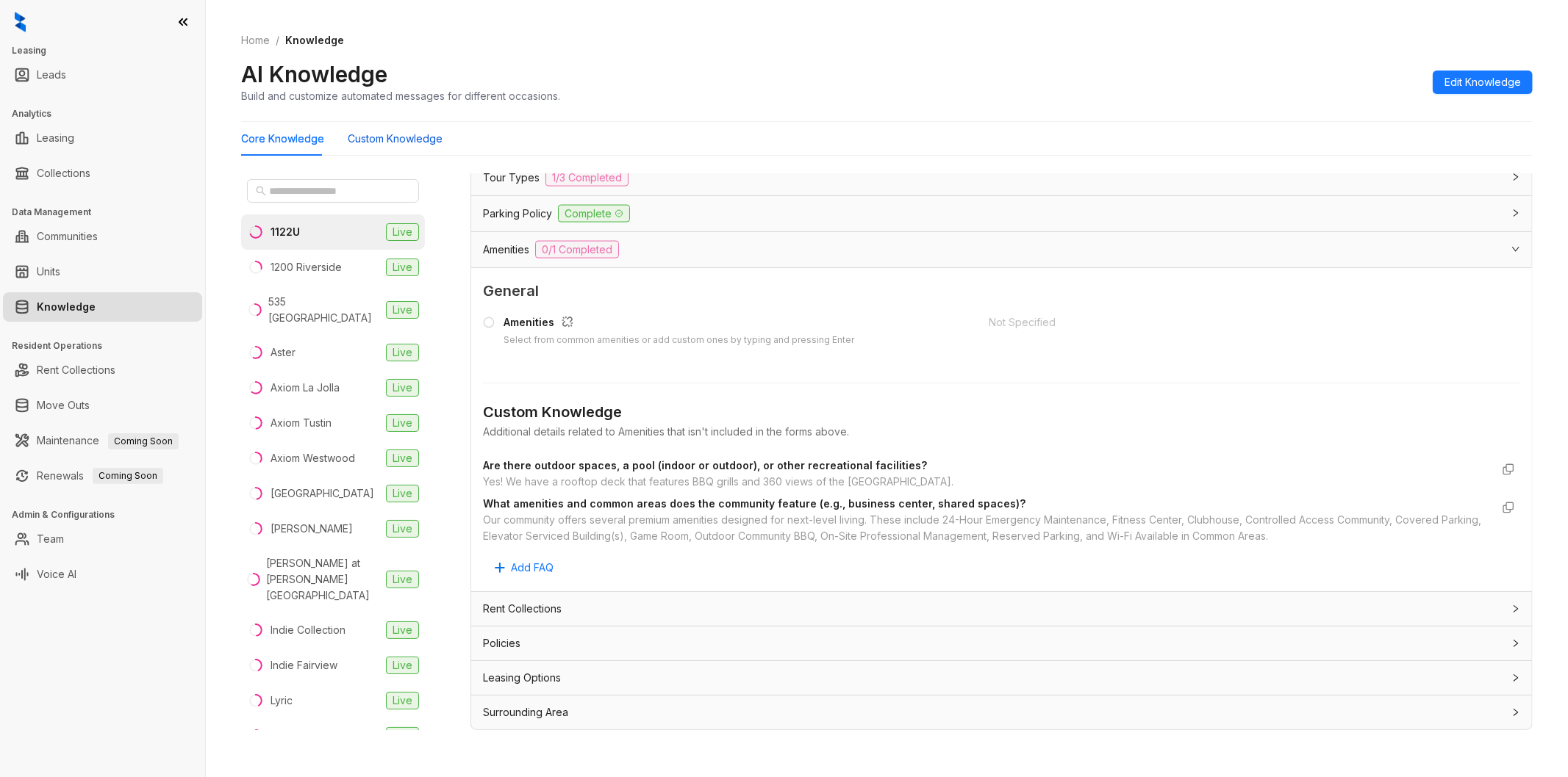
click at [418, 140] on Knowledge "Custom Knowledge" at bounding box center [395, 139] width 95 height 16
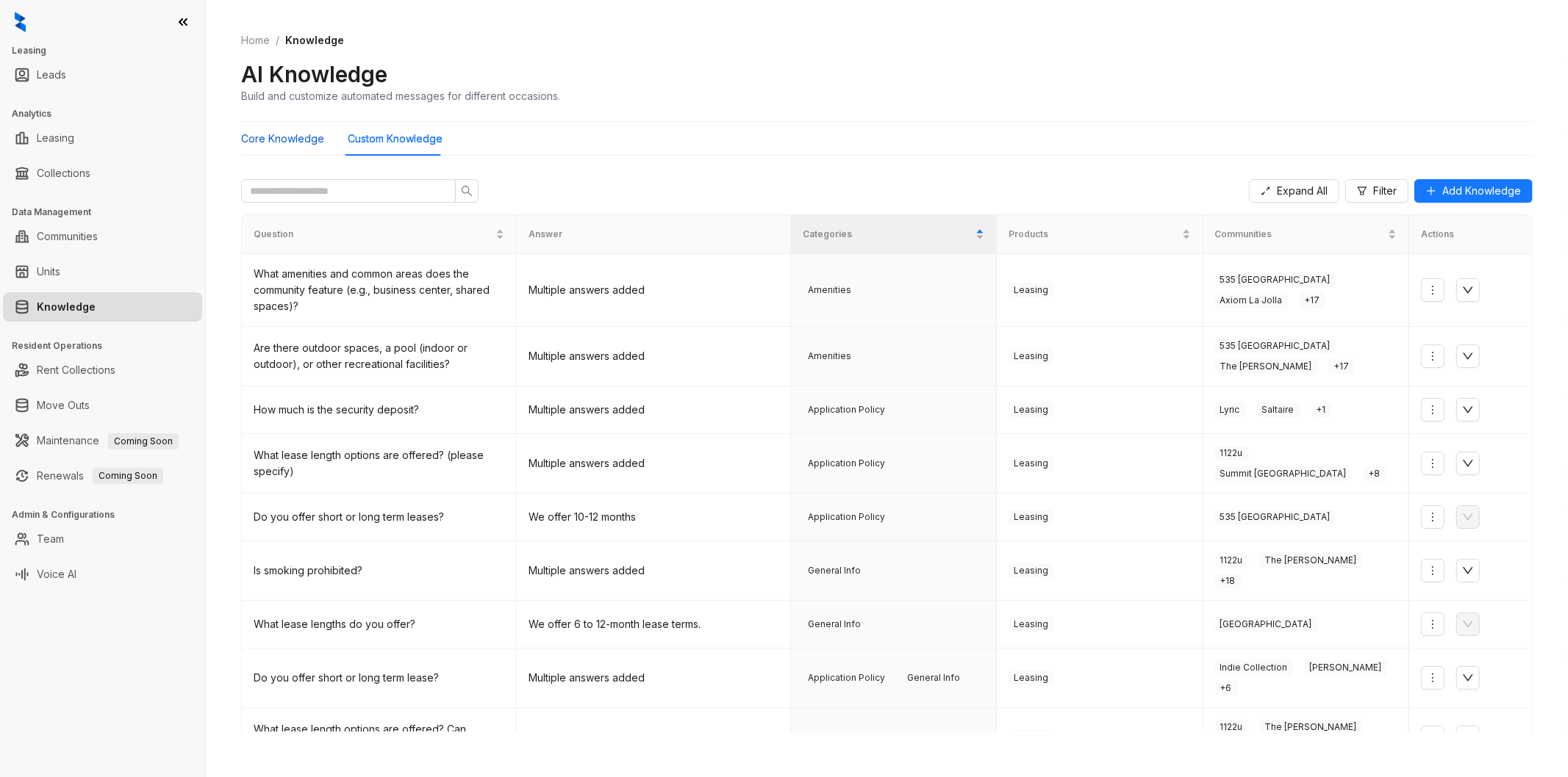
click at [299, 134] on Knowledge "Core Knowledge" at bounding box center [283, 139] width 83 height 16
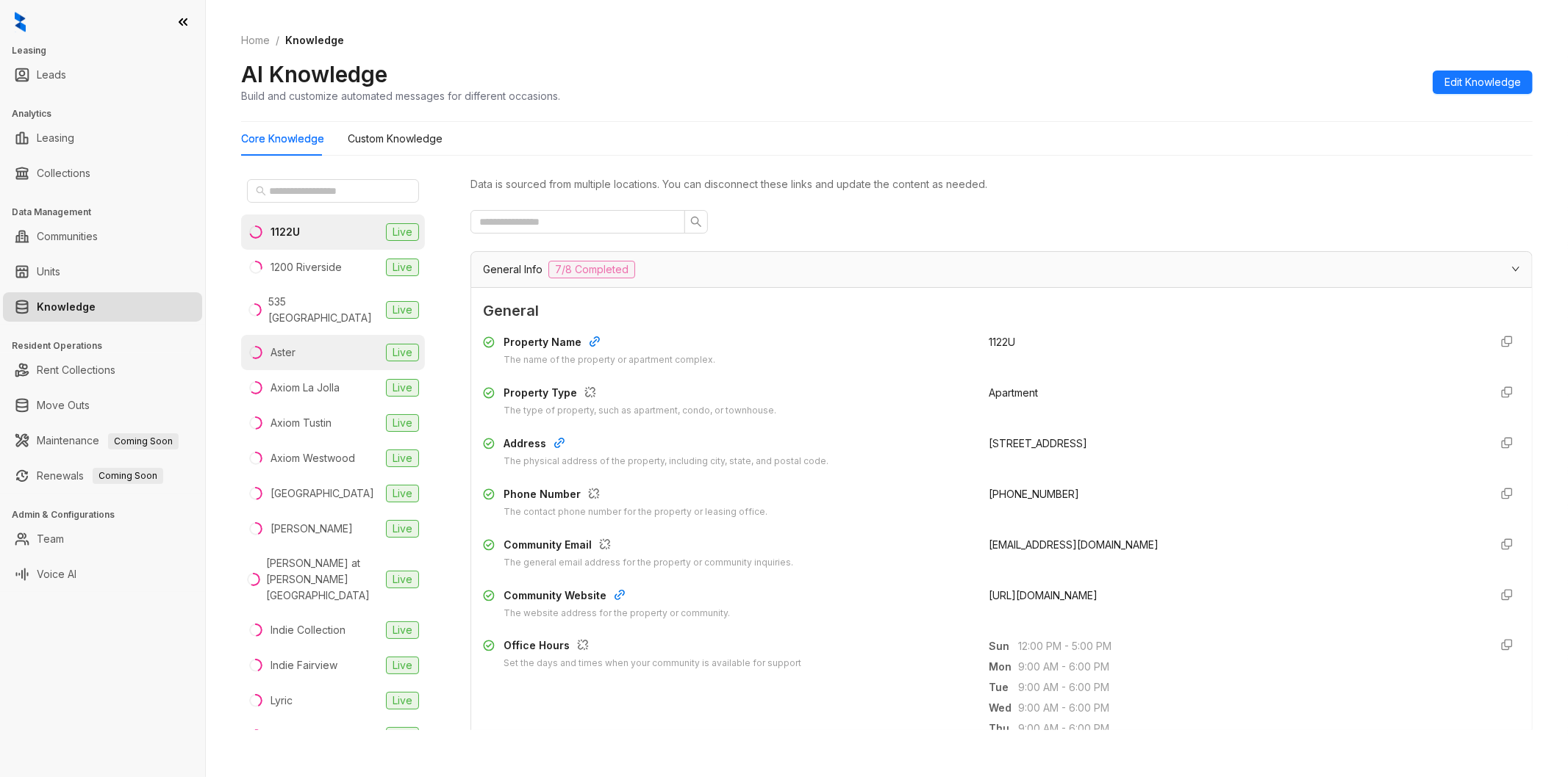
click at [317, 353] on li "Aster Live" at bounding box center [333, 352] width 184 height 35
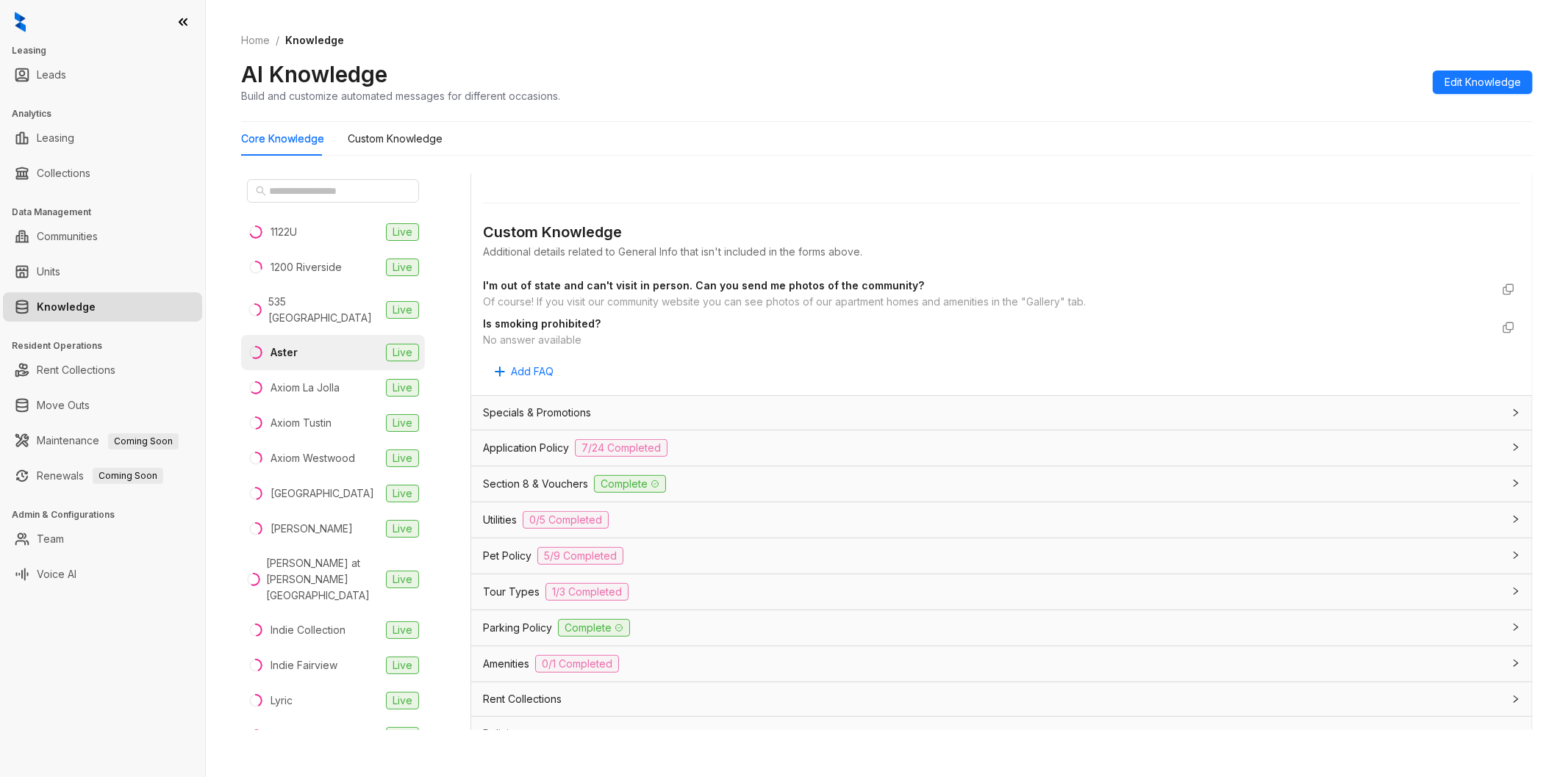
scroll to position [735, 0]
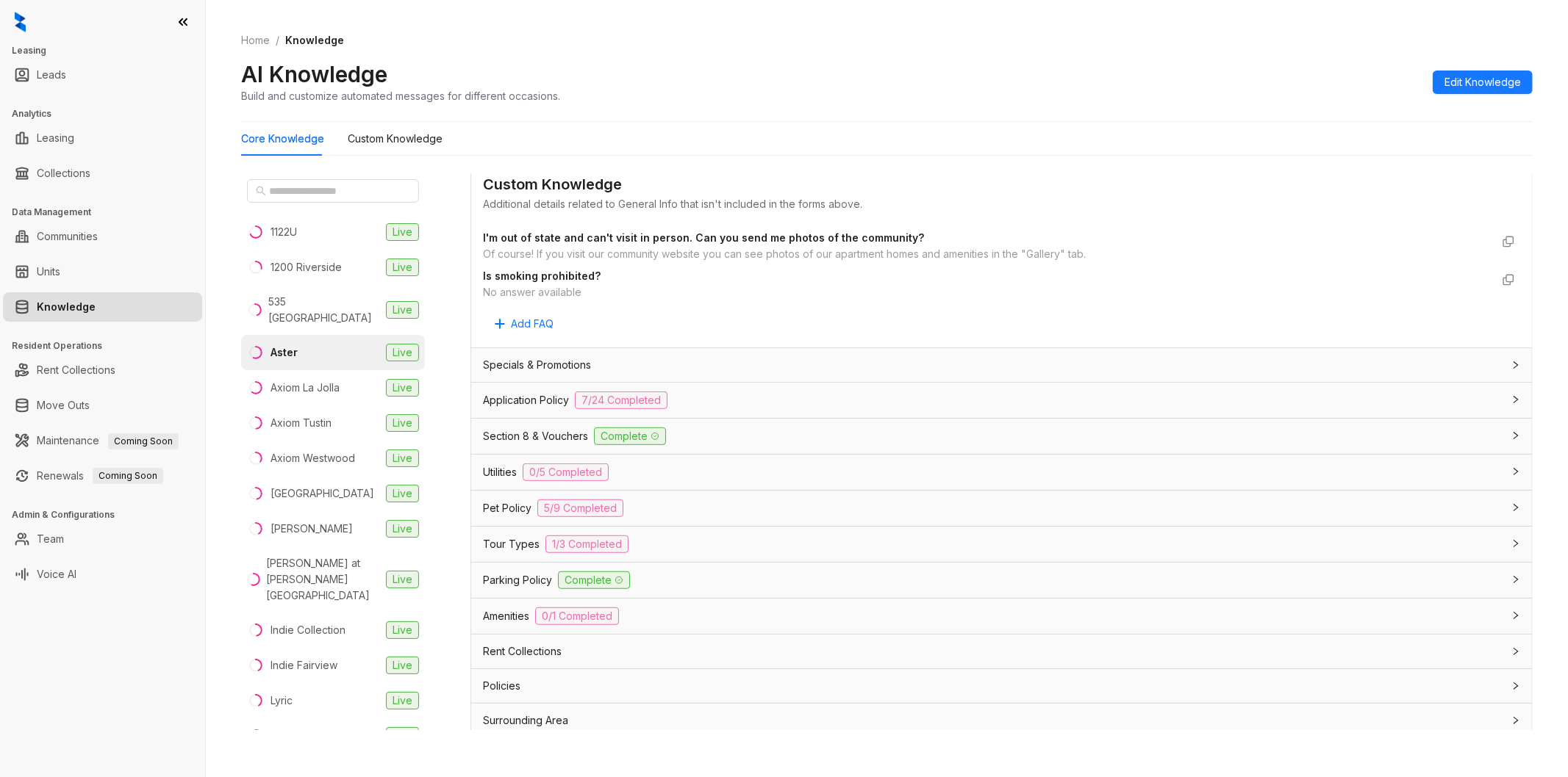
click at [486, 481] on div "Utilities 0/5 Completed" at bounding box center [993, 472] width 1019 height 18
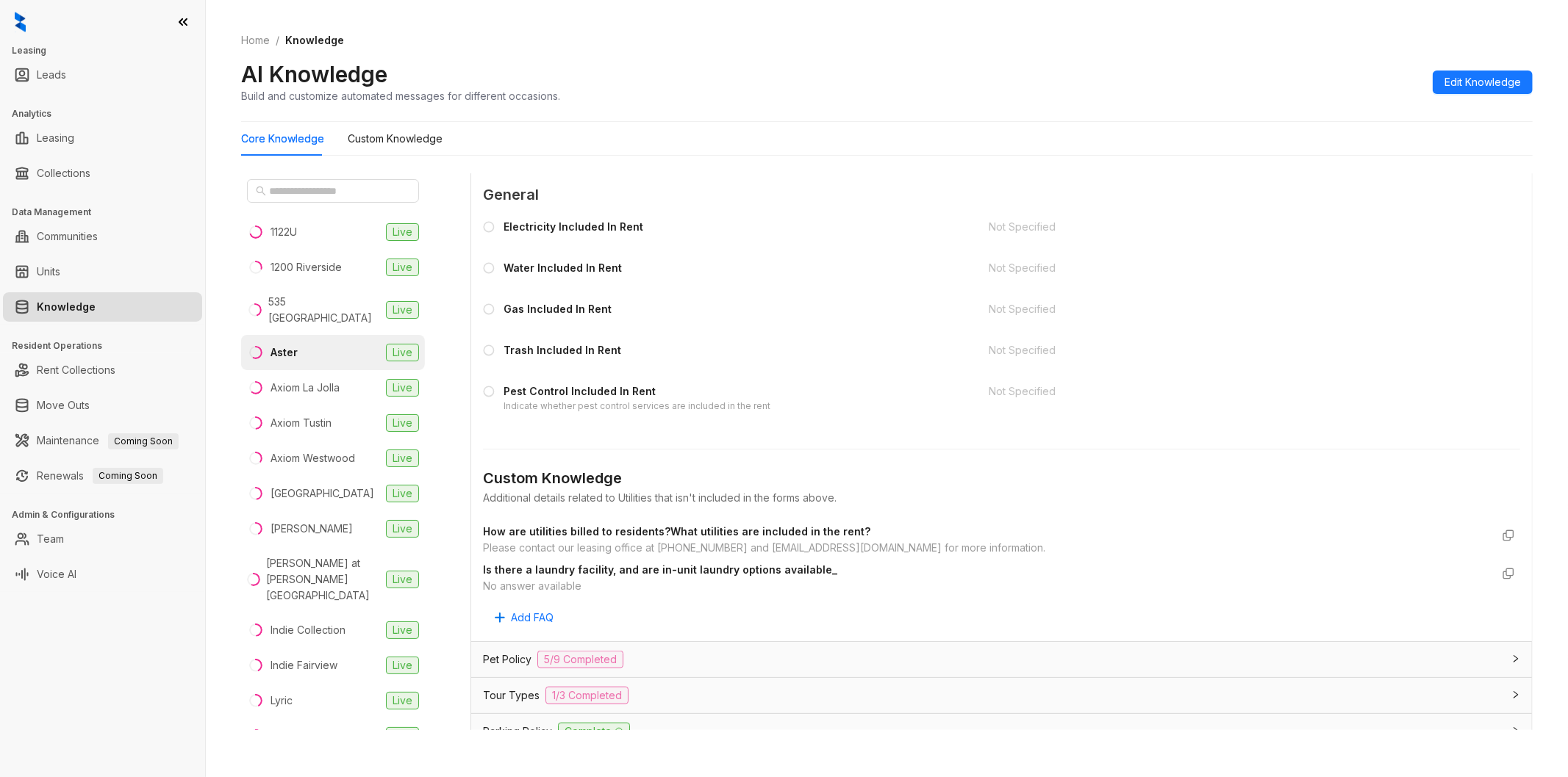
scroll to position [1143, 0]
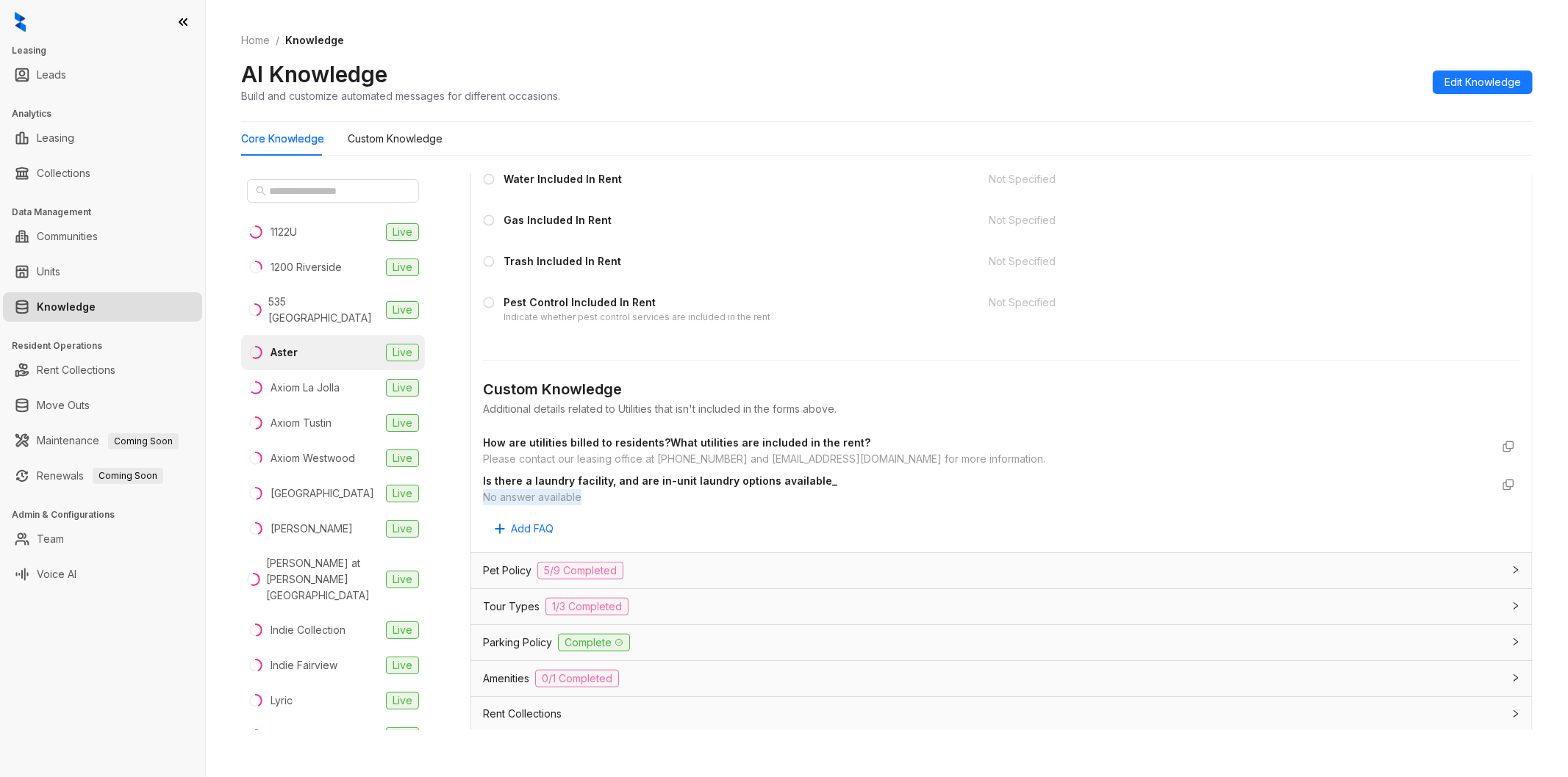
drag, startPoint x: 596, startPoint y: 504, endPoint x: 483, endPoint y: 502, distance: 113.0
click at [483, 502] on div "No answer available" at bounding box center [987, 497] width 1008 height 16
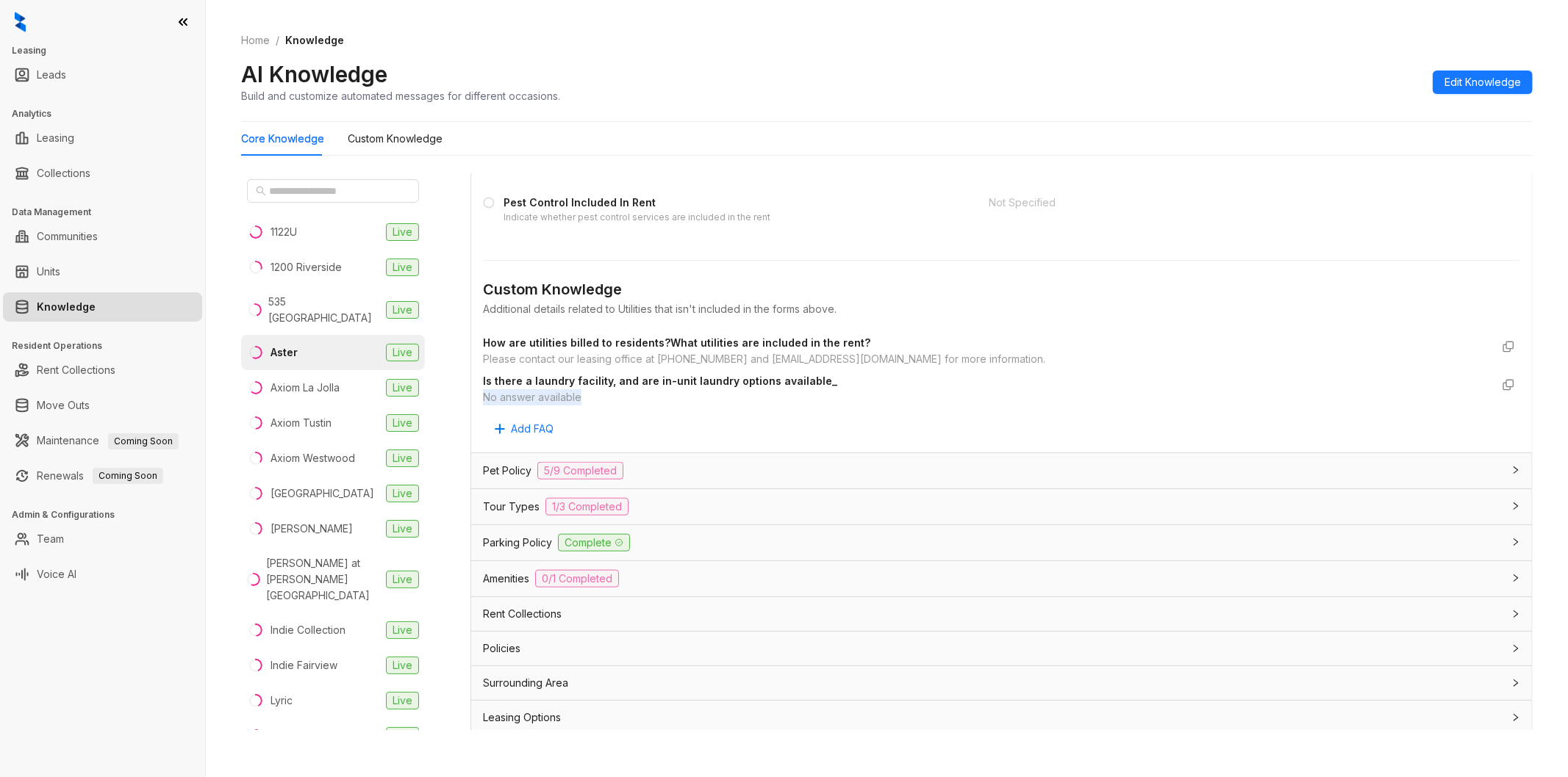
scroll to position [1249, 0]
click at [680, 566] on div "Amenities 0/1 Completed" at bounding box center [993, 574] width 1019 height 18
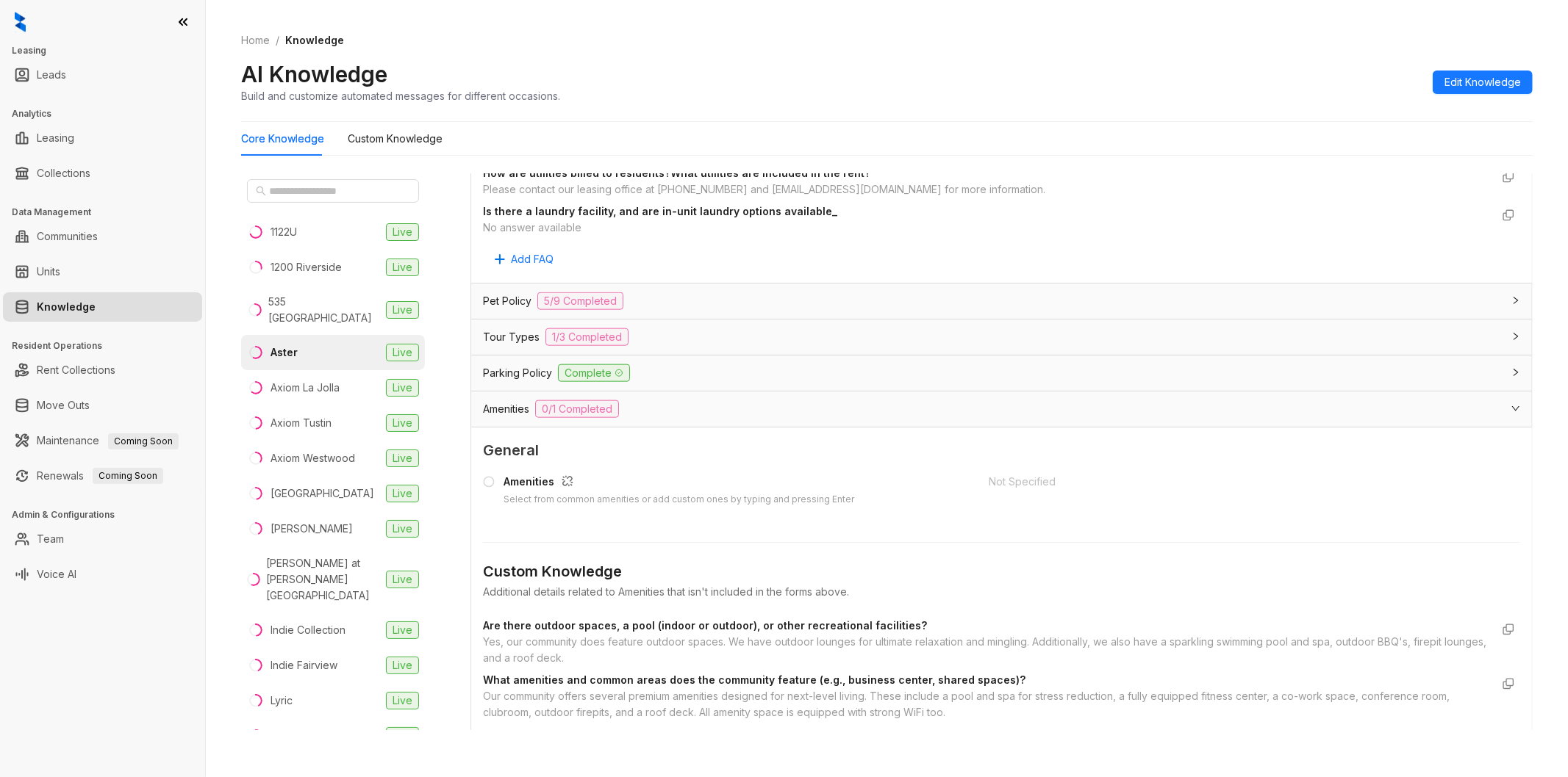
scroll to position [1494, 0]
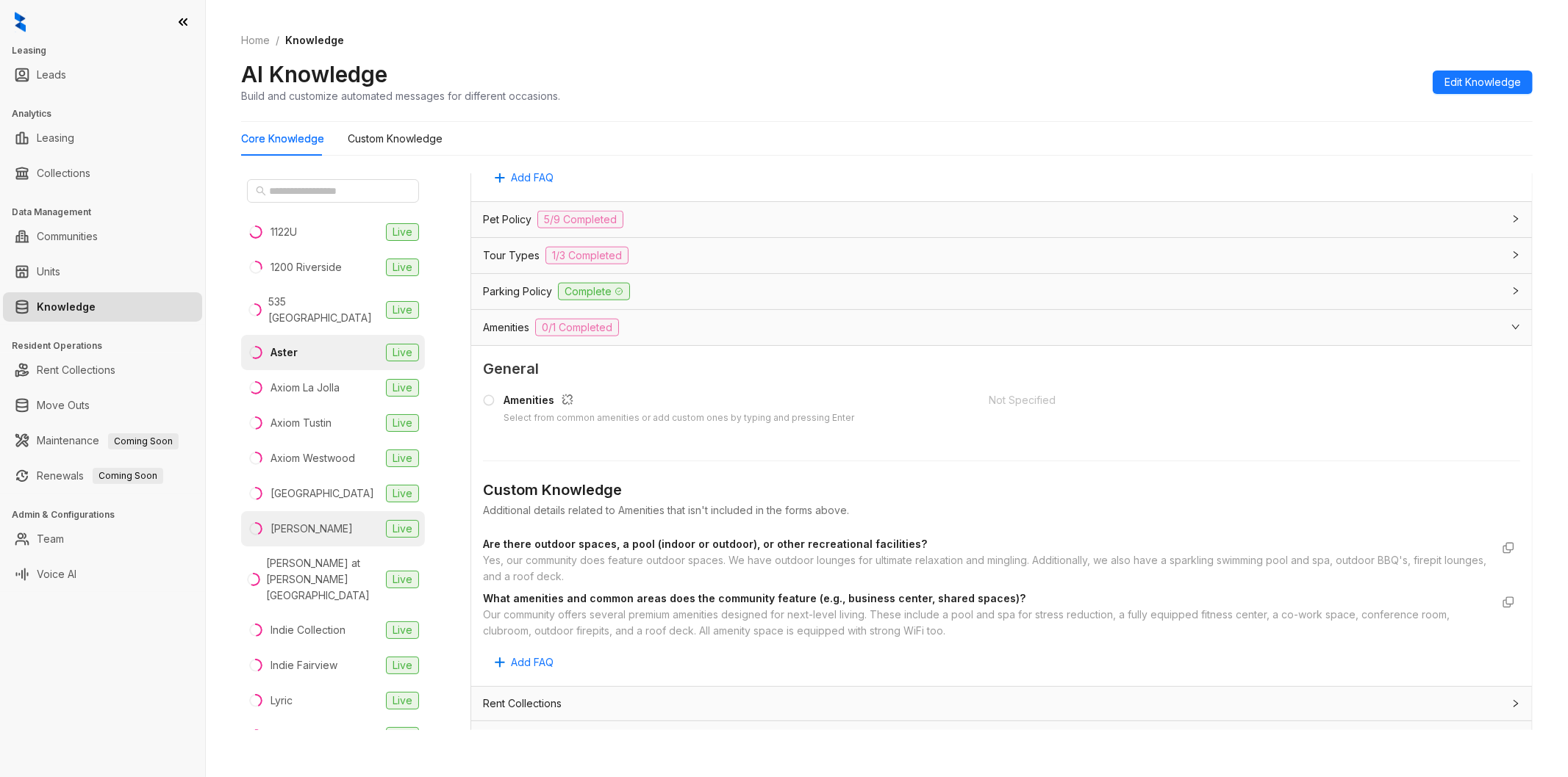
click at [313, 527] on li "Clinton Live" at bounding box center [333, 529] width 184 height 35
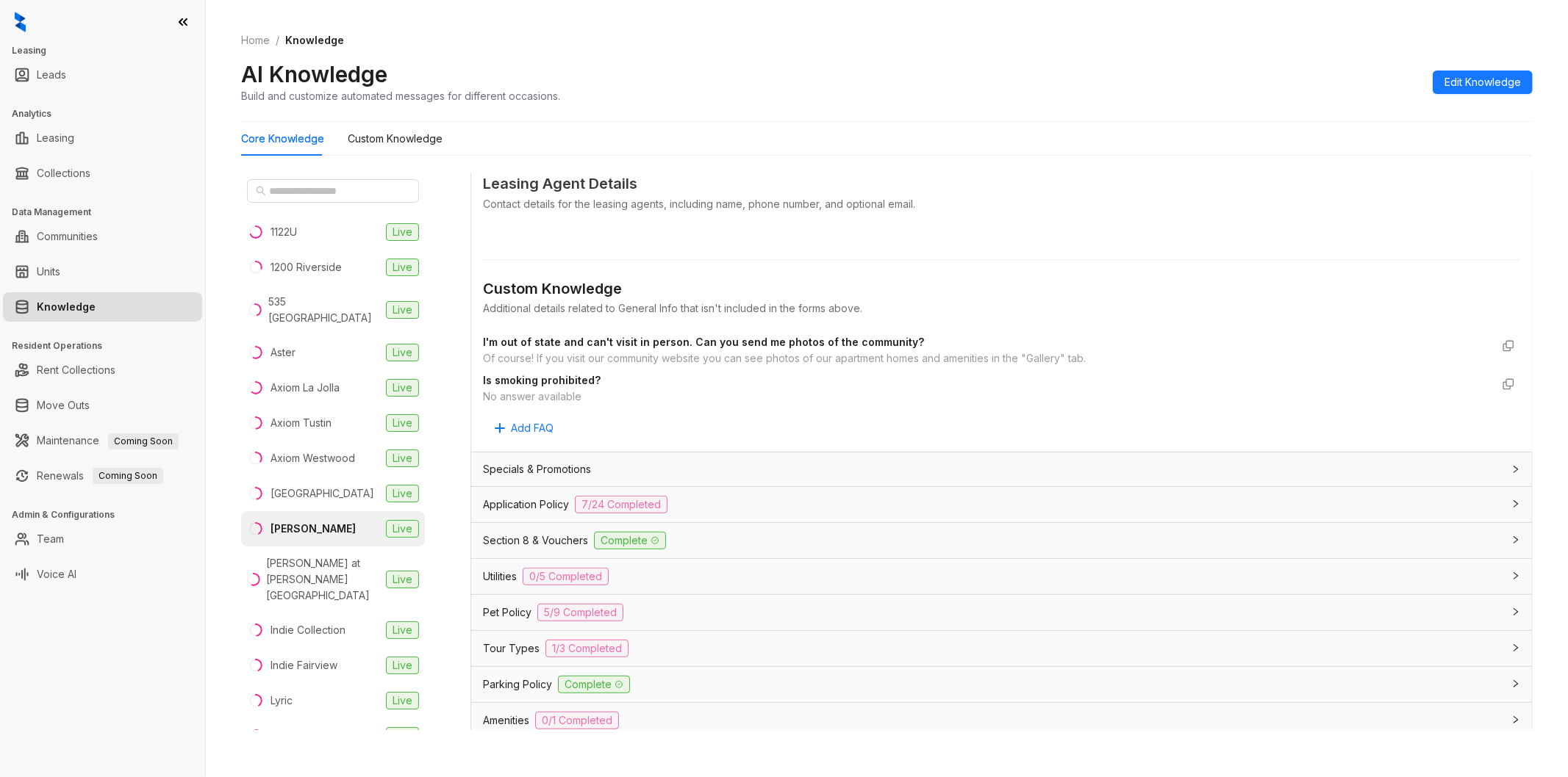
scroll to position [653, 0]
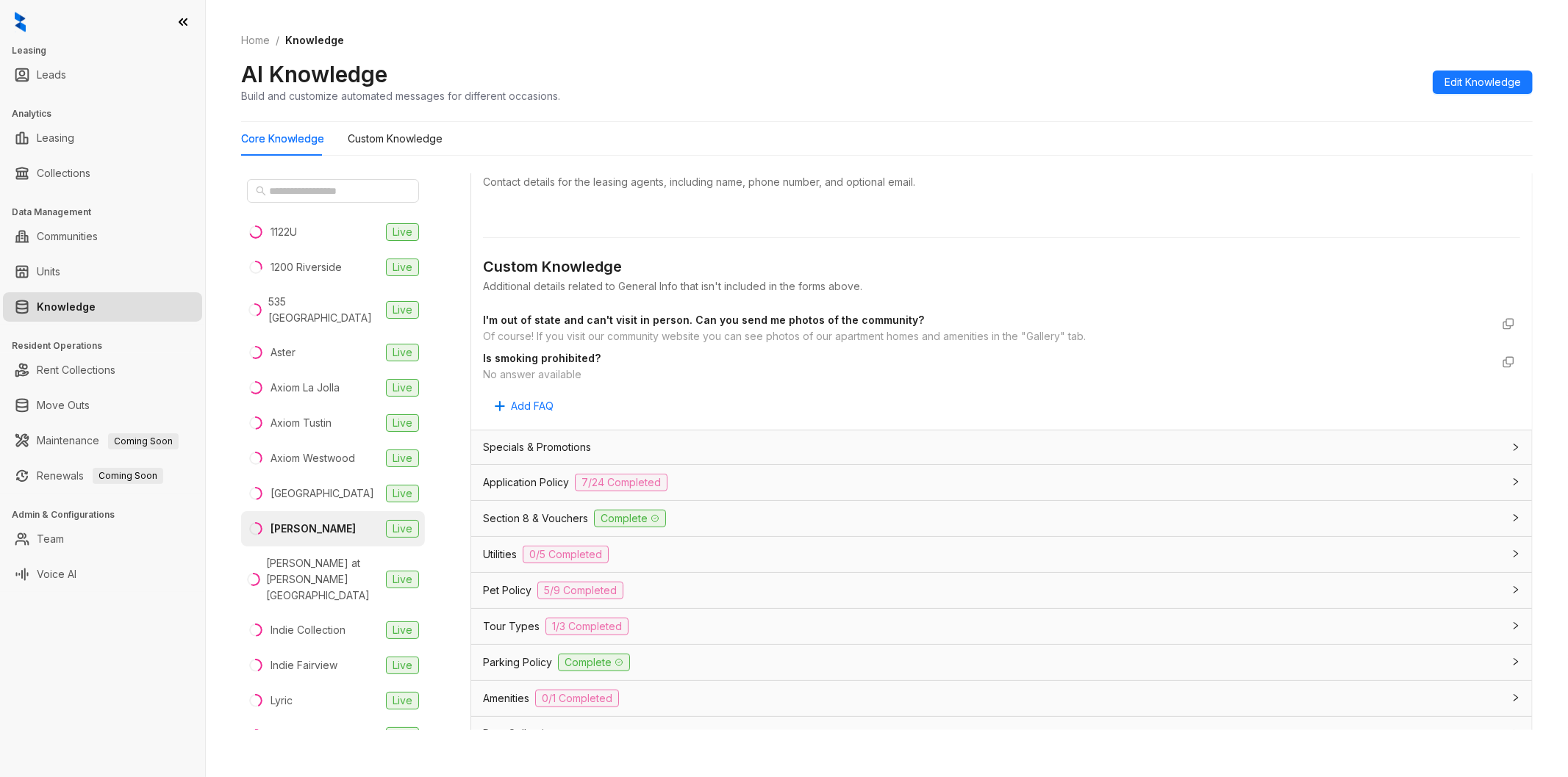
click at [700, 567] on div "Utilities 0/5 Completed" at bounding box center [1001, 554] width 1061 height 35
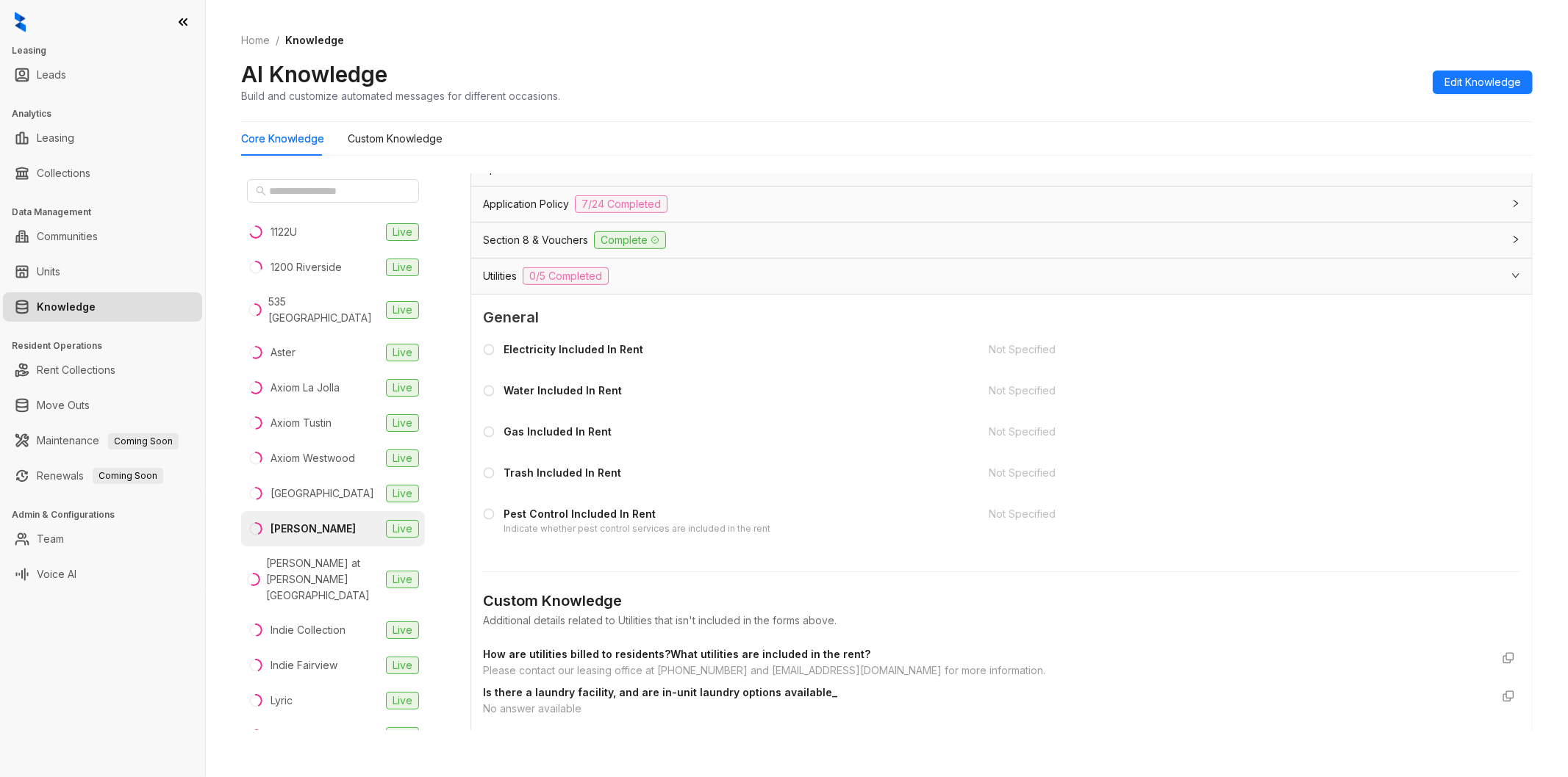
scroll to position [1061, 0]
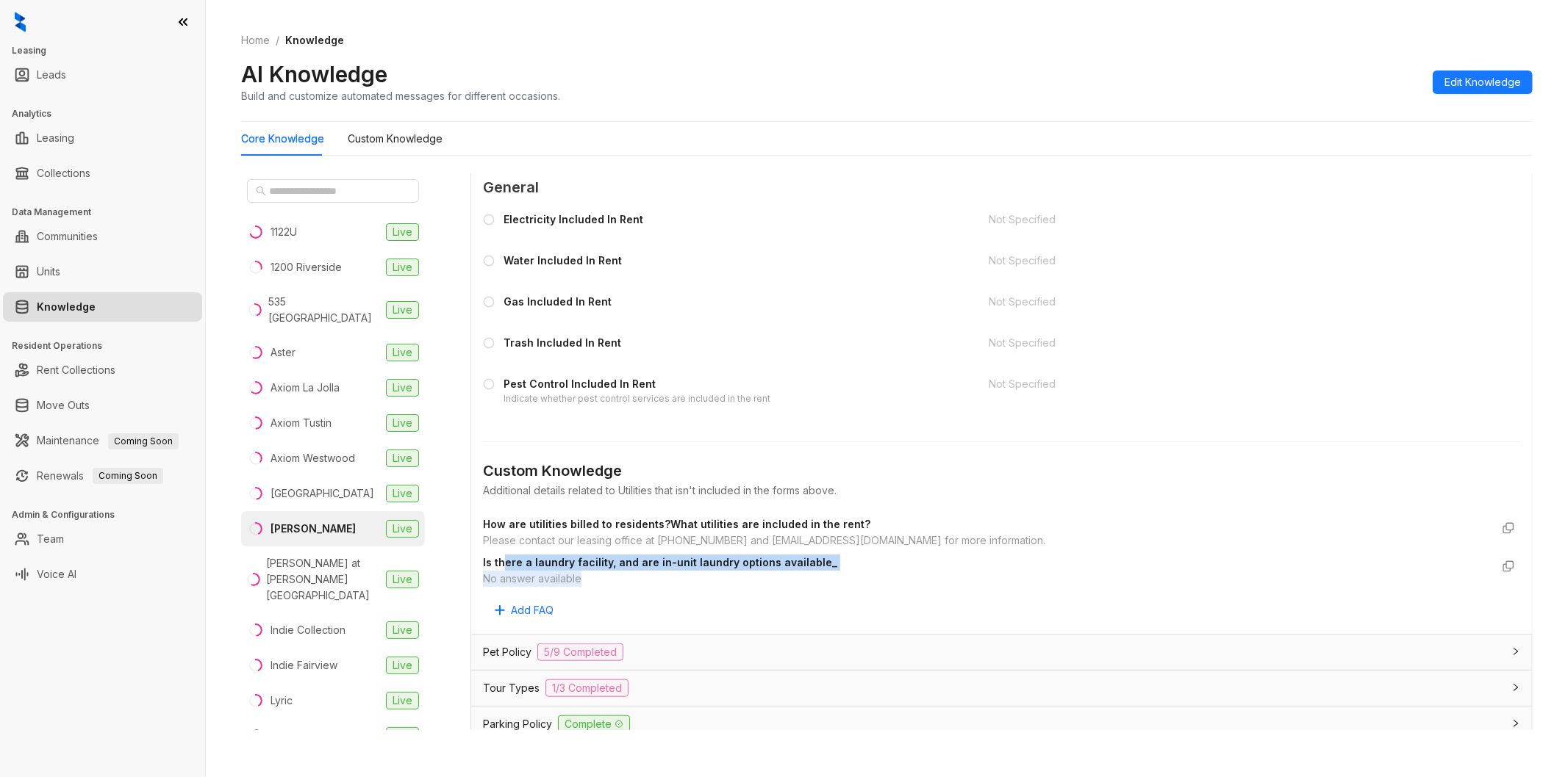
drag, startPoint x: 503, startPoint y: 567, endPoint x: 650, endPoint y: 590, distance: 148.8
click at [650, 590] on div "Is there a laundry facility, and are in-unit laundry options available_ No answ…" at bounding box center [1002, 570] width 1037 height 38
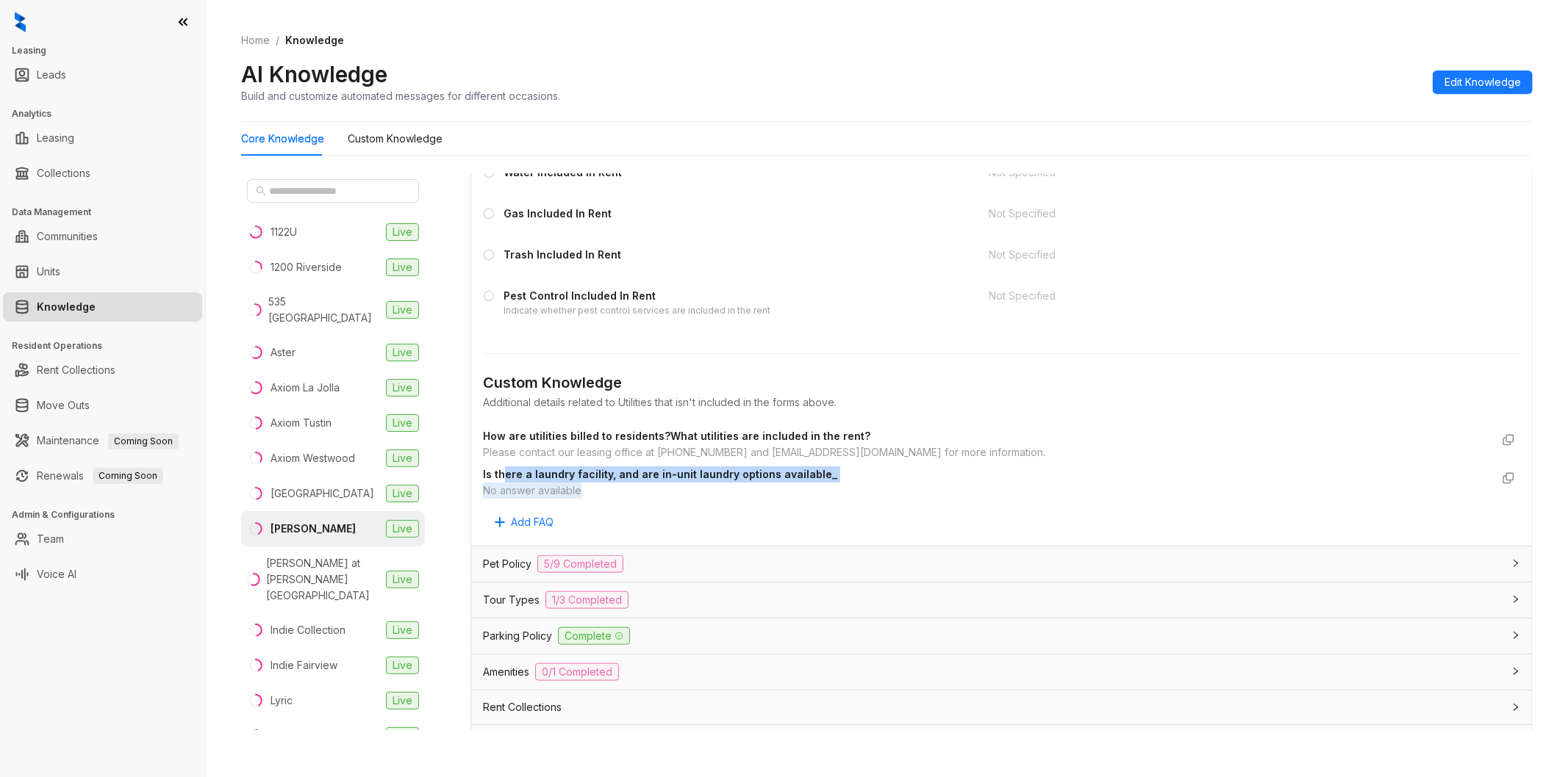
scroll to position [1249, 0]
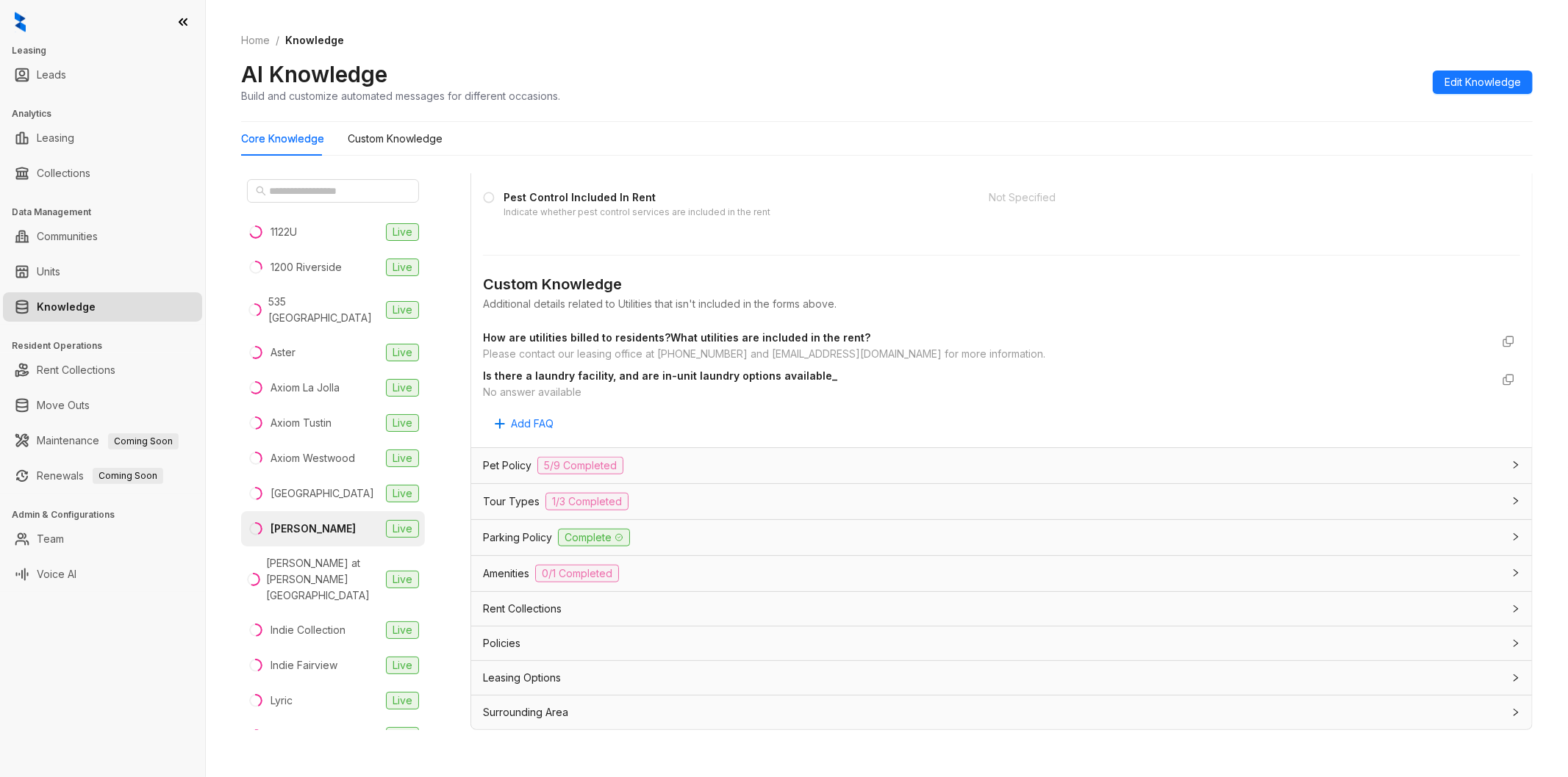
click at [660, 585] on div "Amenities 0/1 Completed" at bounding box center [1001, 574] width 1061 height 35
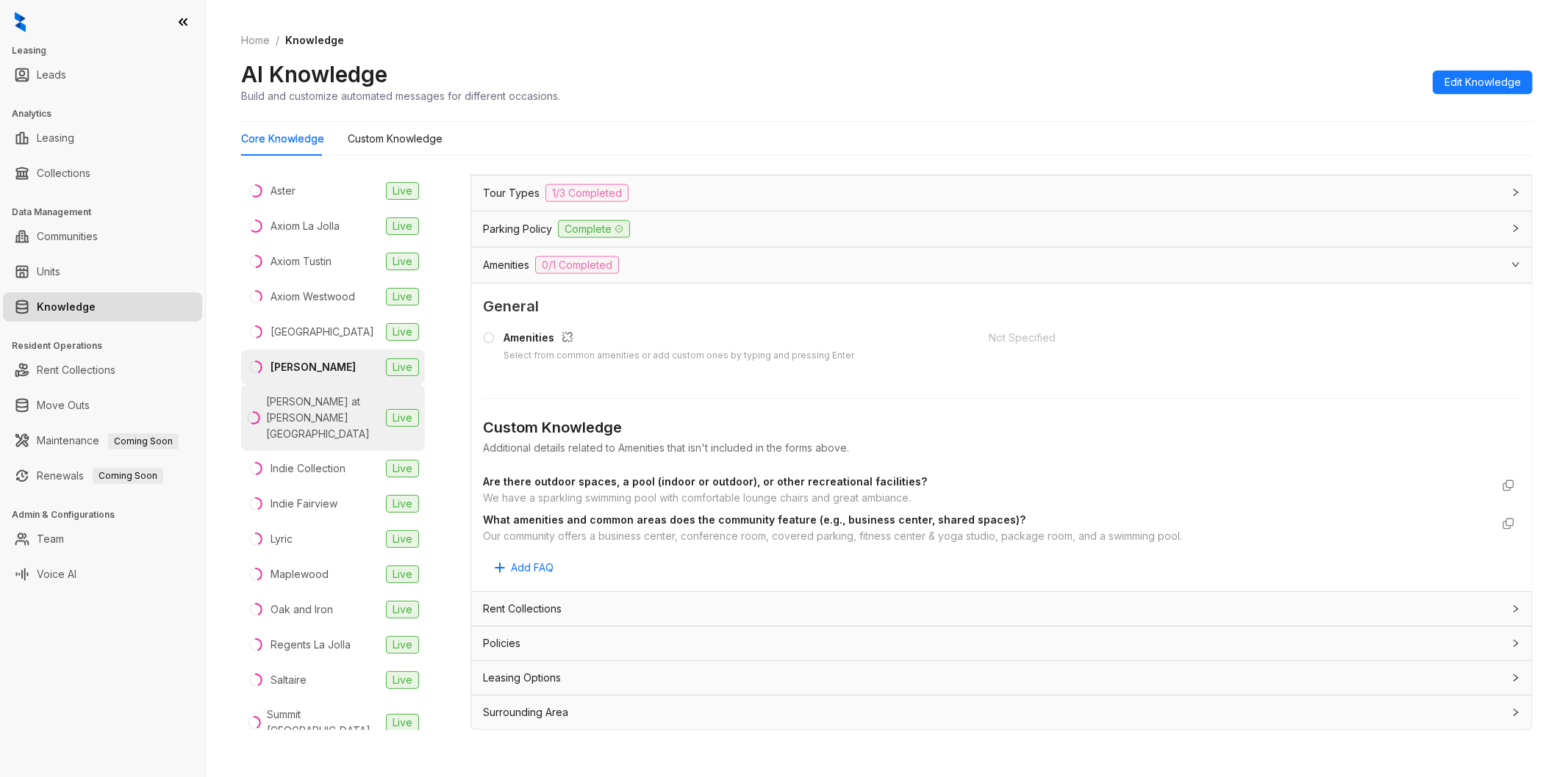
scroll to position [0, 0]
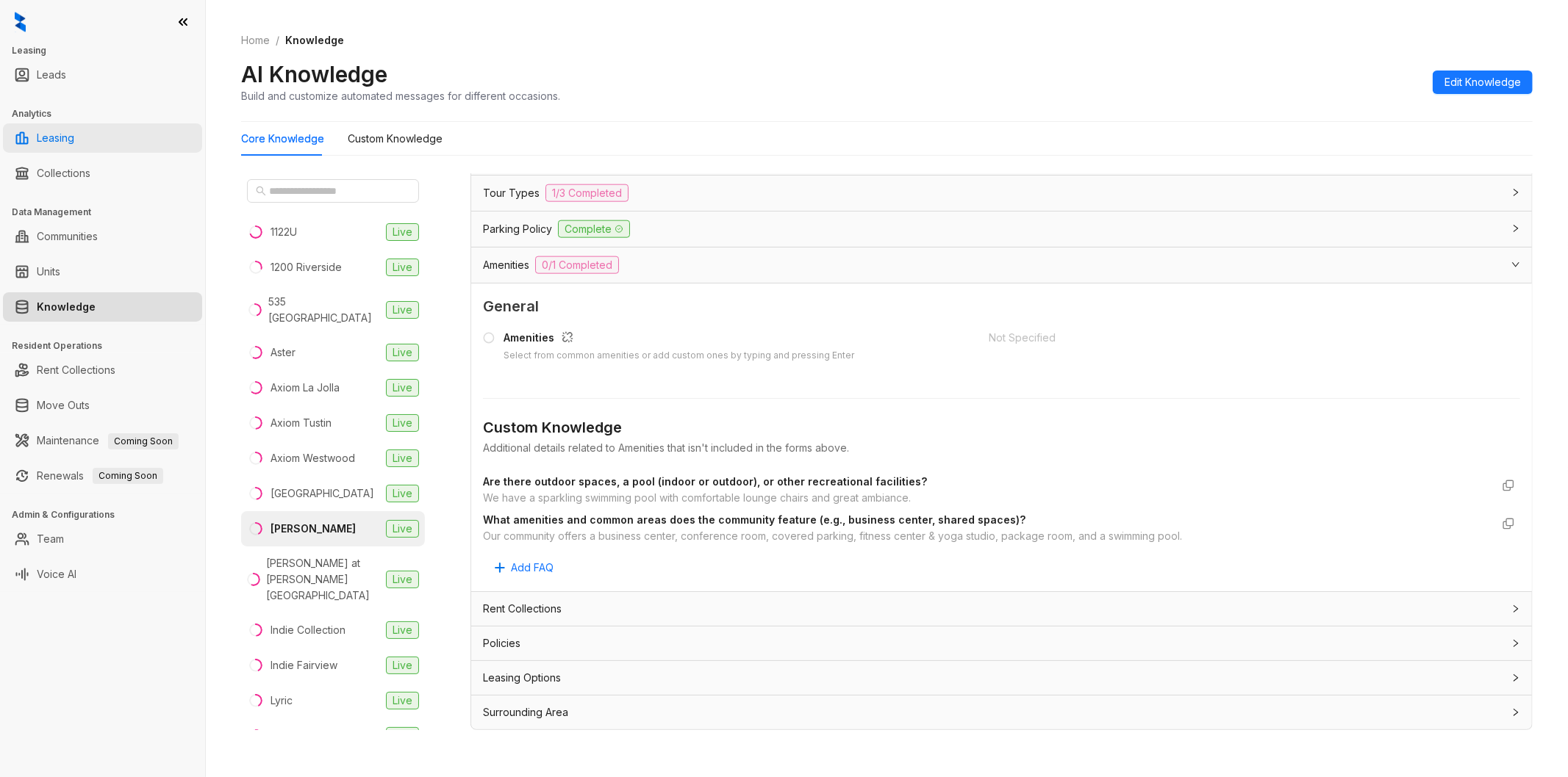
click at [74, 141] on link "Leasing" at bounding box center [56, 138] width 37 height 29
click at [74, 142] on link "Leasing" at bounding box center [56, 138] width 37 height 29
click at [56, 238] on link "Communities" at bounding box center [67, 236] width 61 height 29
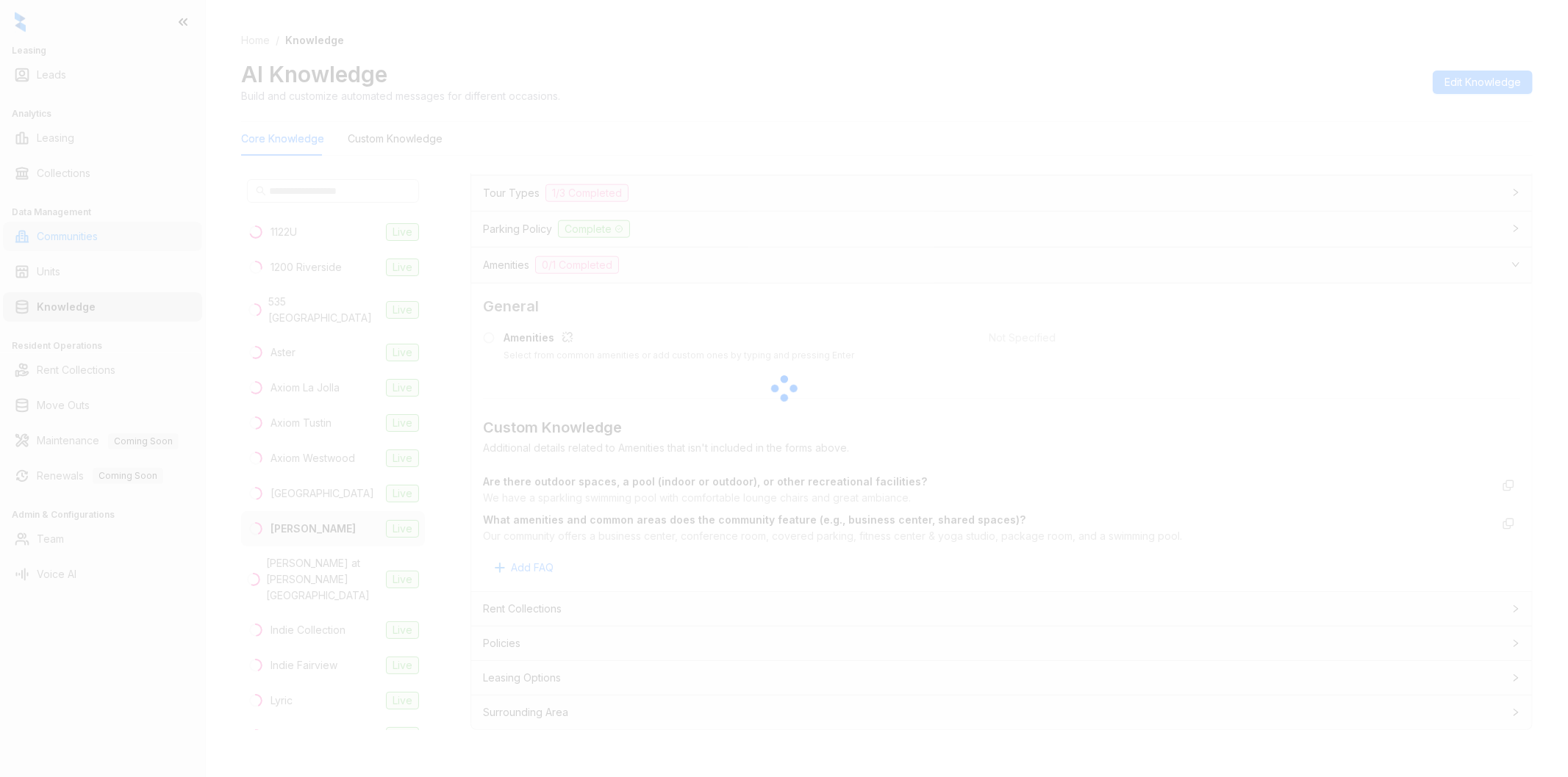
select select "******"
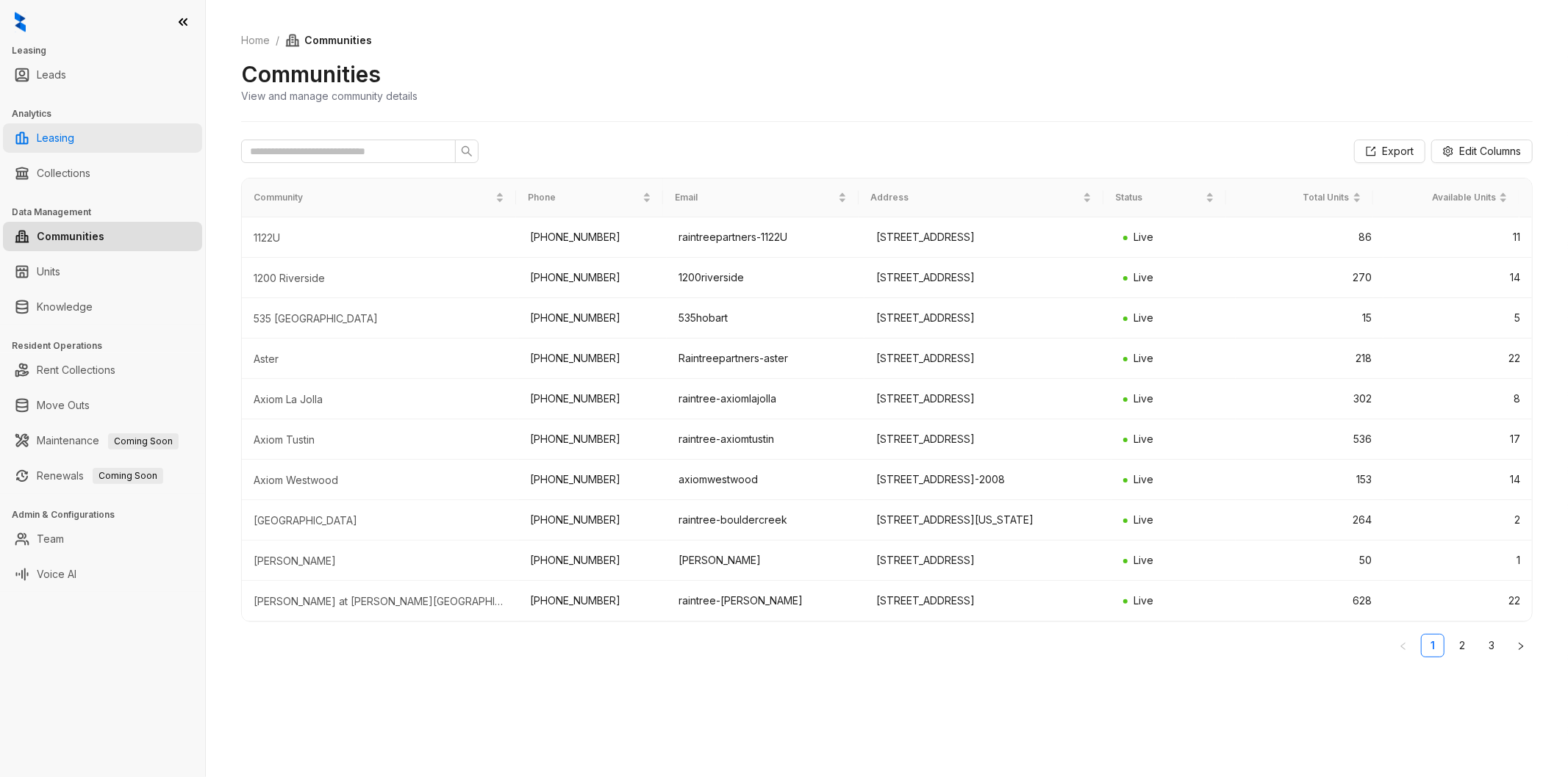
click at [74, 142] on link "Leasing" at bounding box center [56, 138] width 37 height 29
select select "******"
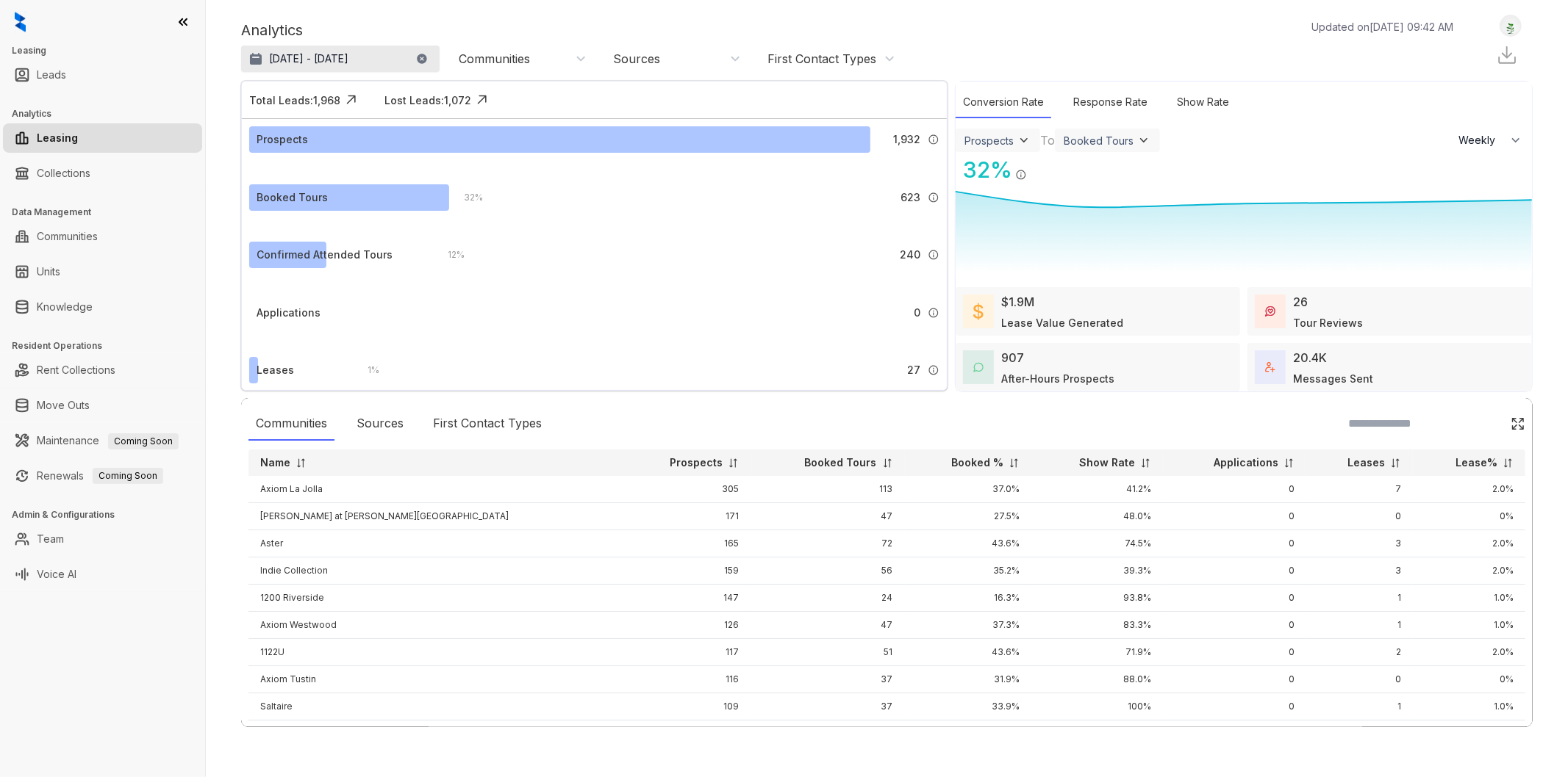
click at [304, 48] on button "[DATE] - [DATE]" at bounding box center [340, 59] width 199 height 26
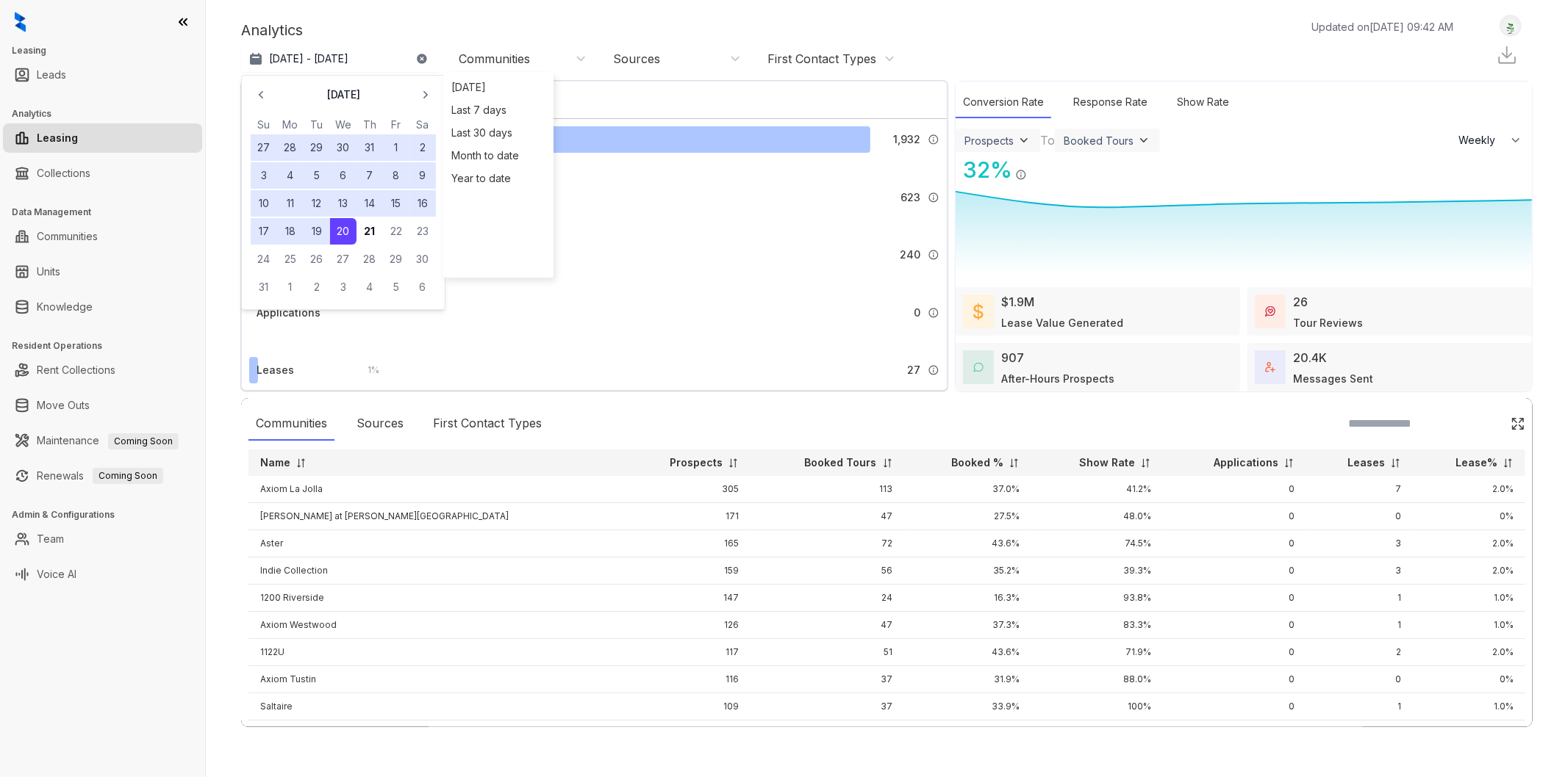
click at [655, 16] on div "Analytics Updated on [DATE] 09:42 AM [DATE] 21, 2025 - [DATE] [DATE] Su Mo Tu W…" at bounding box center [887, 44] width 1292 height 59
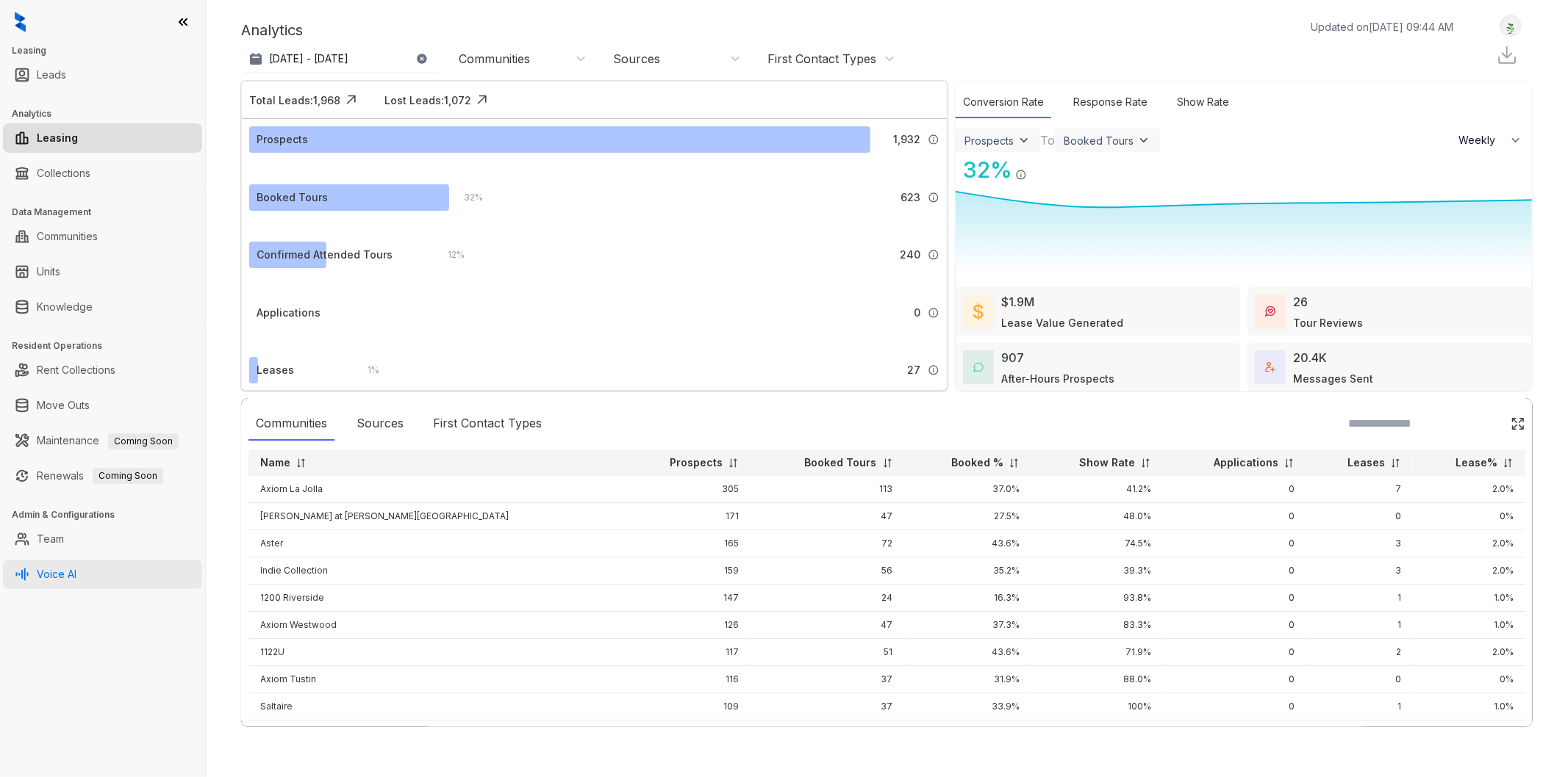
click at [67, 577] on link "Voice AI" at bounding box center [57, 574] width 40 height 29
click at [77, 576] on link "Voice AI" at bounding box center [57, 574] width 40 height 29
click at [45, 575] on link "Voice AI" at bounding box center [57, 574] width 40 height 29
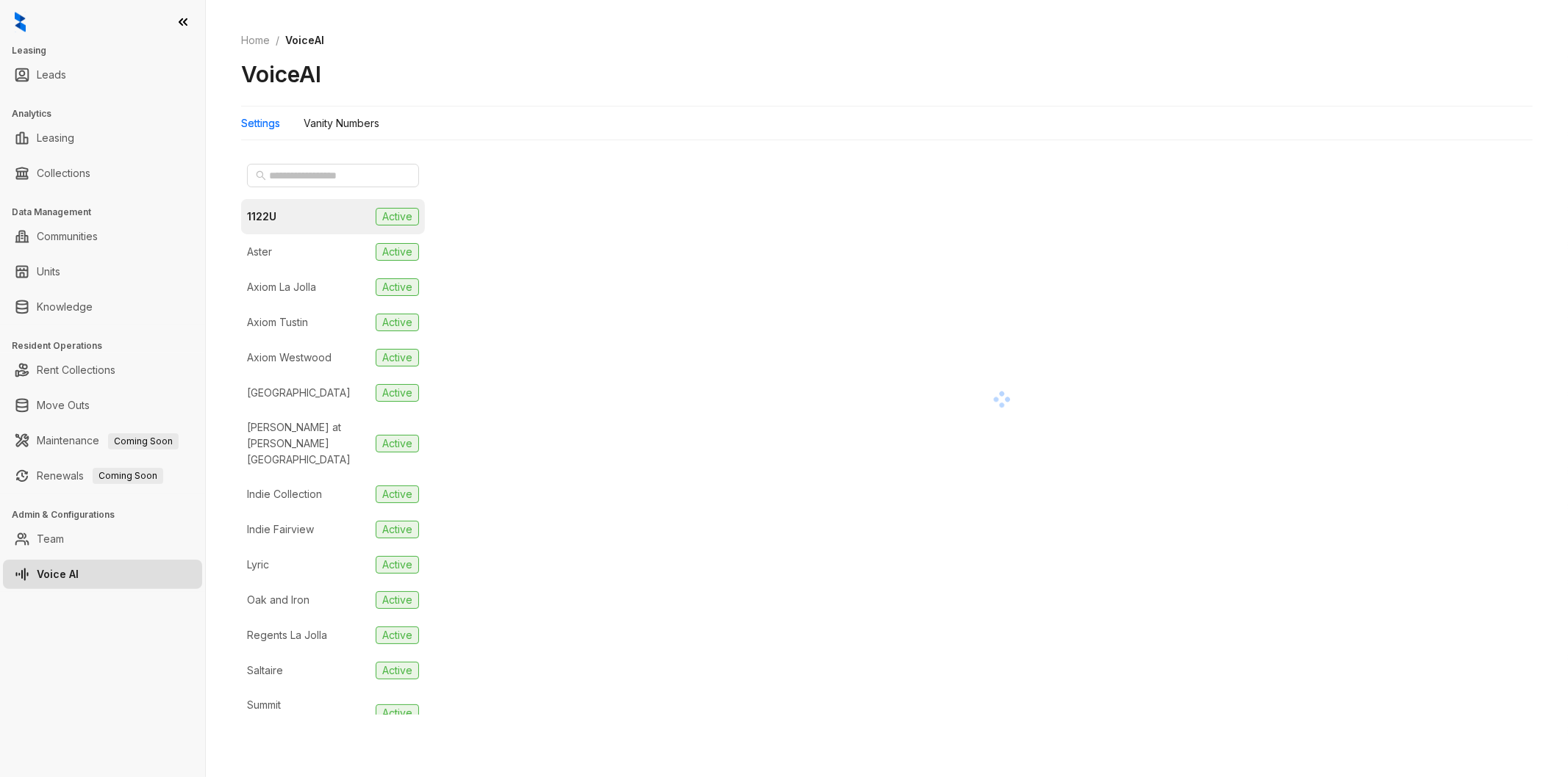
click at [49, 570] on link "Voice AI" at bounding box center [57, 574] width 42 height 29
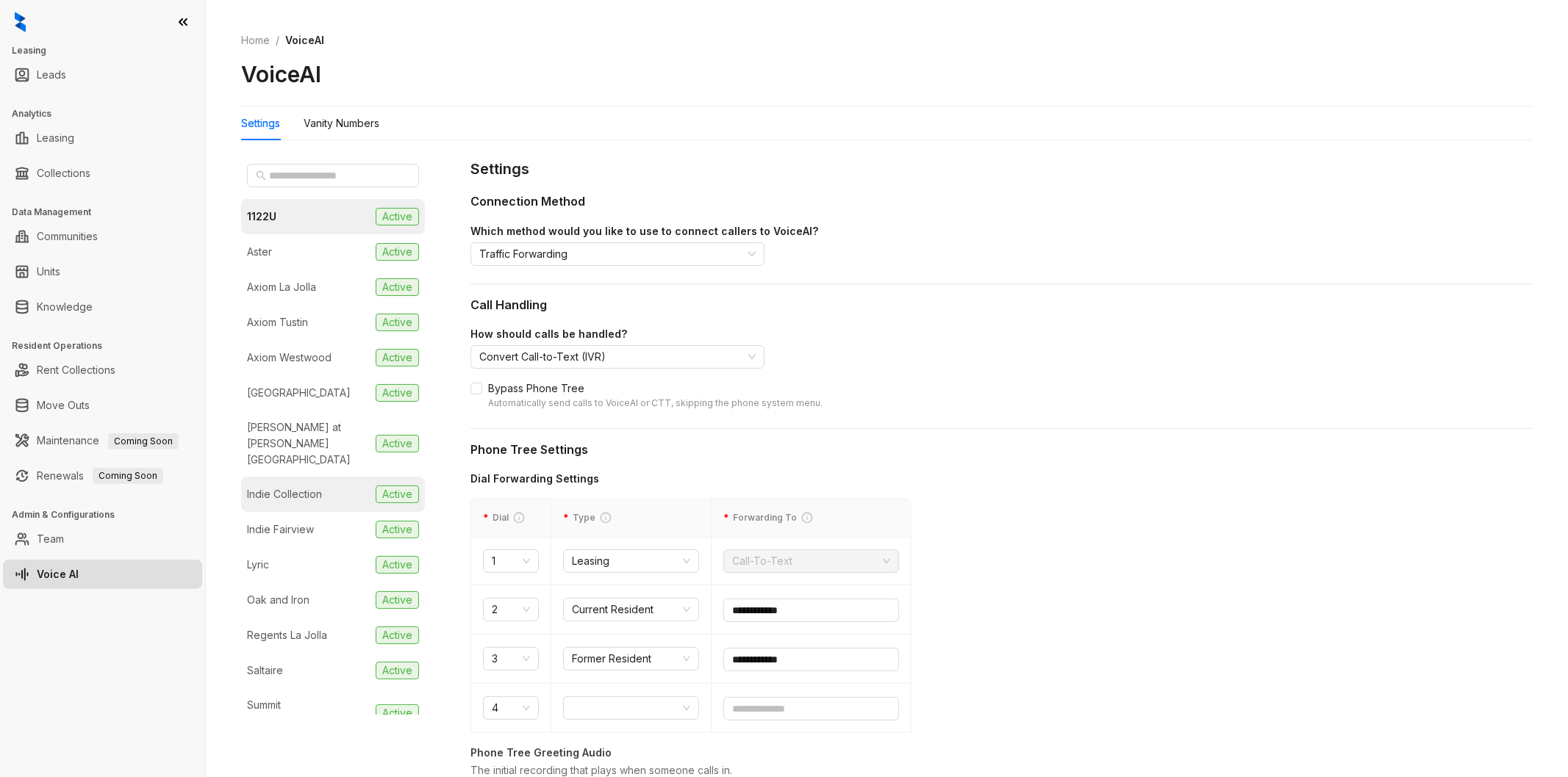
click at [310, 487] on div "Indie Collection" at bounding box center [284, 494] width 75 height 16
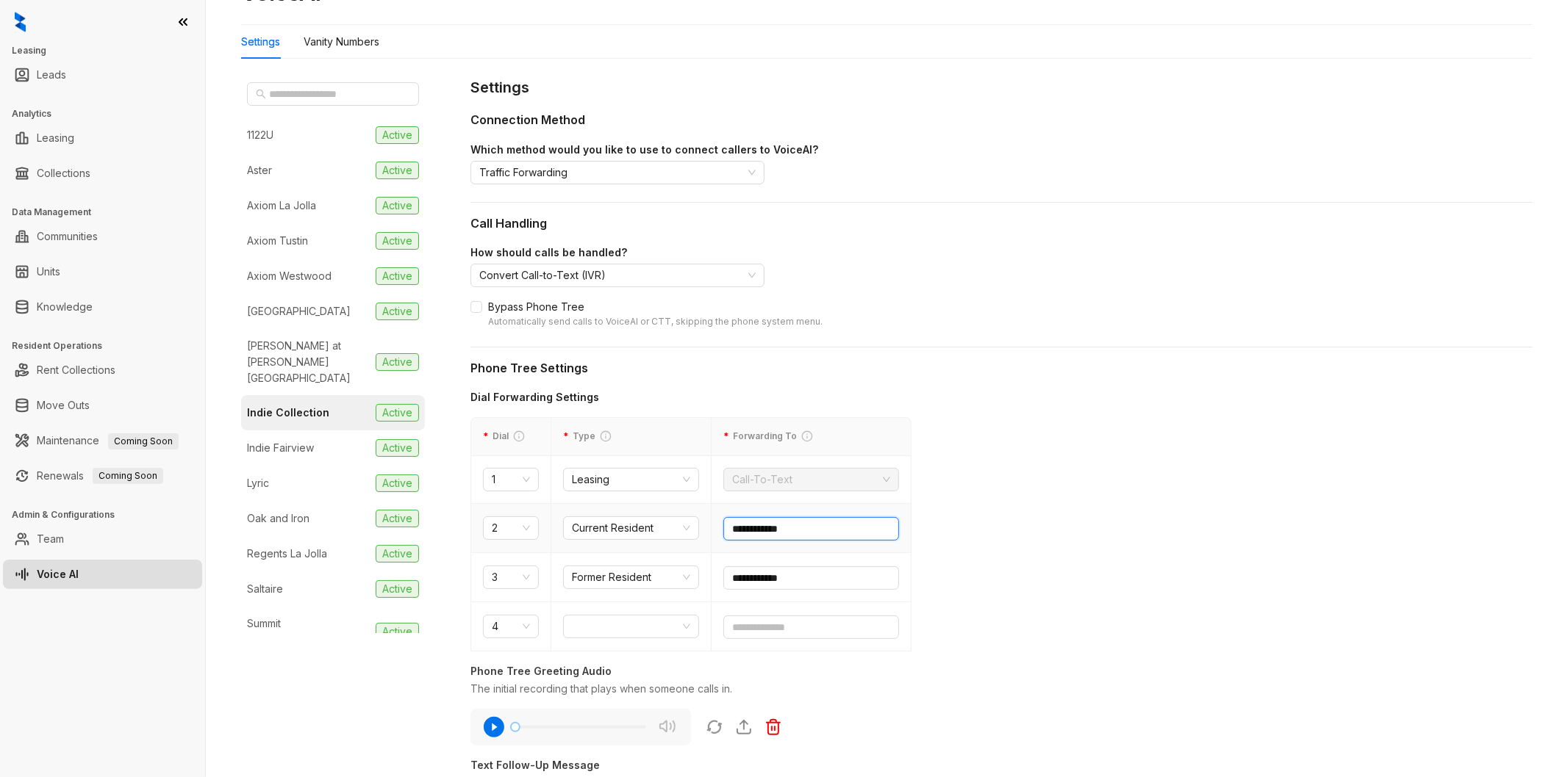
click at [827, 529] on input "**********" at bounding box center [811, 529] width 176 height 24
drag, startPoint x: 819, startPoint y: 524, endPoint x: 711, endPoint y: 532, distance: 108.3
click at [711, 532] on td "**********" at bounding box center [811, 529] width 200 height 49
paste input "text"
type input "**********"
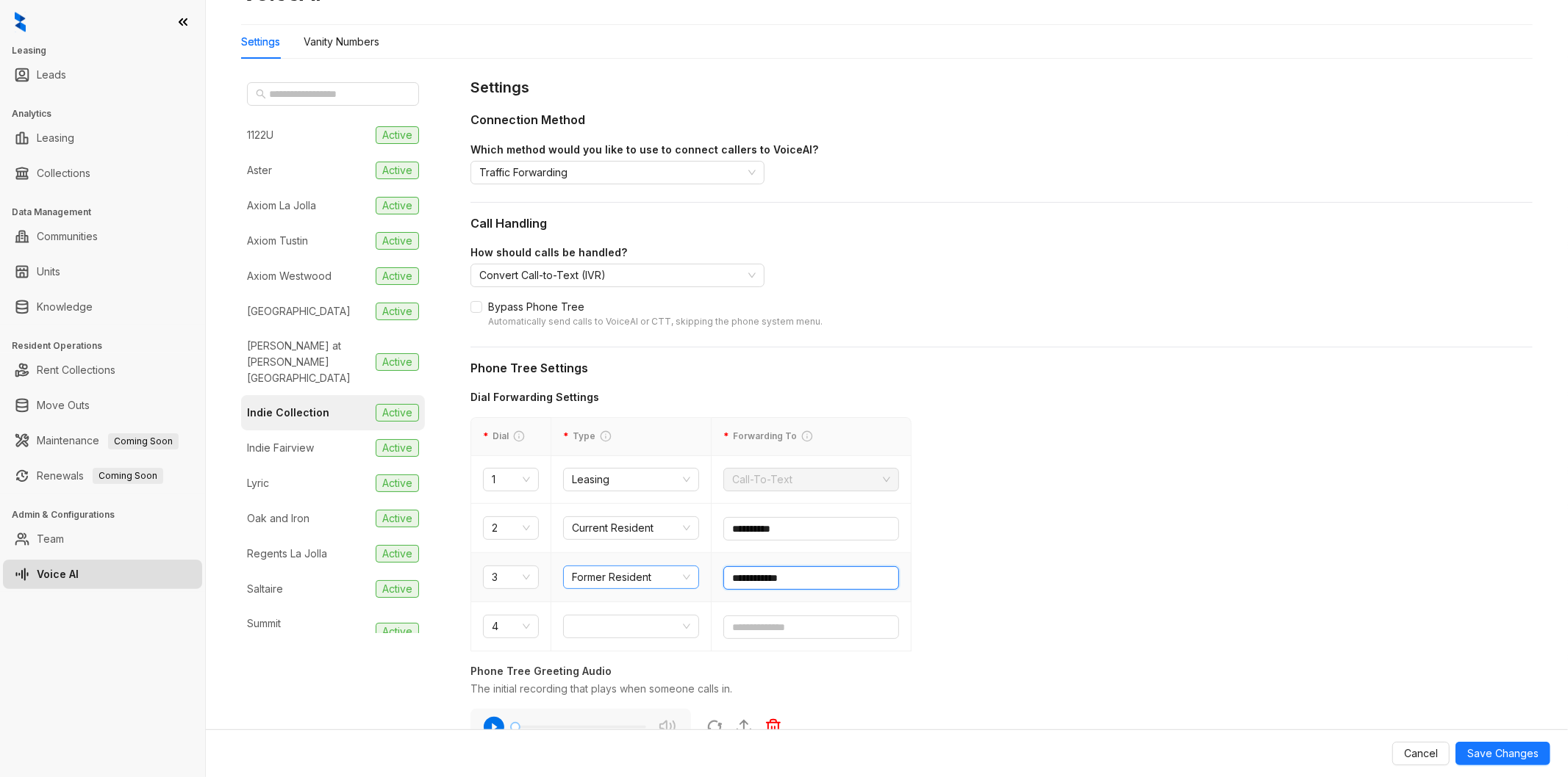
drag, startPoint x: 820, startPoint y: 576, endPoint x: 682, endPoint y: 581, distance: 138.1
click at [682, 581] on tr "**********" at bounding box center [691, 578] width 440 height 49
paste input "text"
type input "**********"
click at [1129, 567] on div "**********" at bounding box center [1002, 615] width 1062 height 450
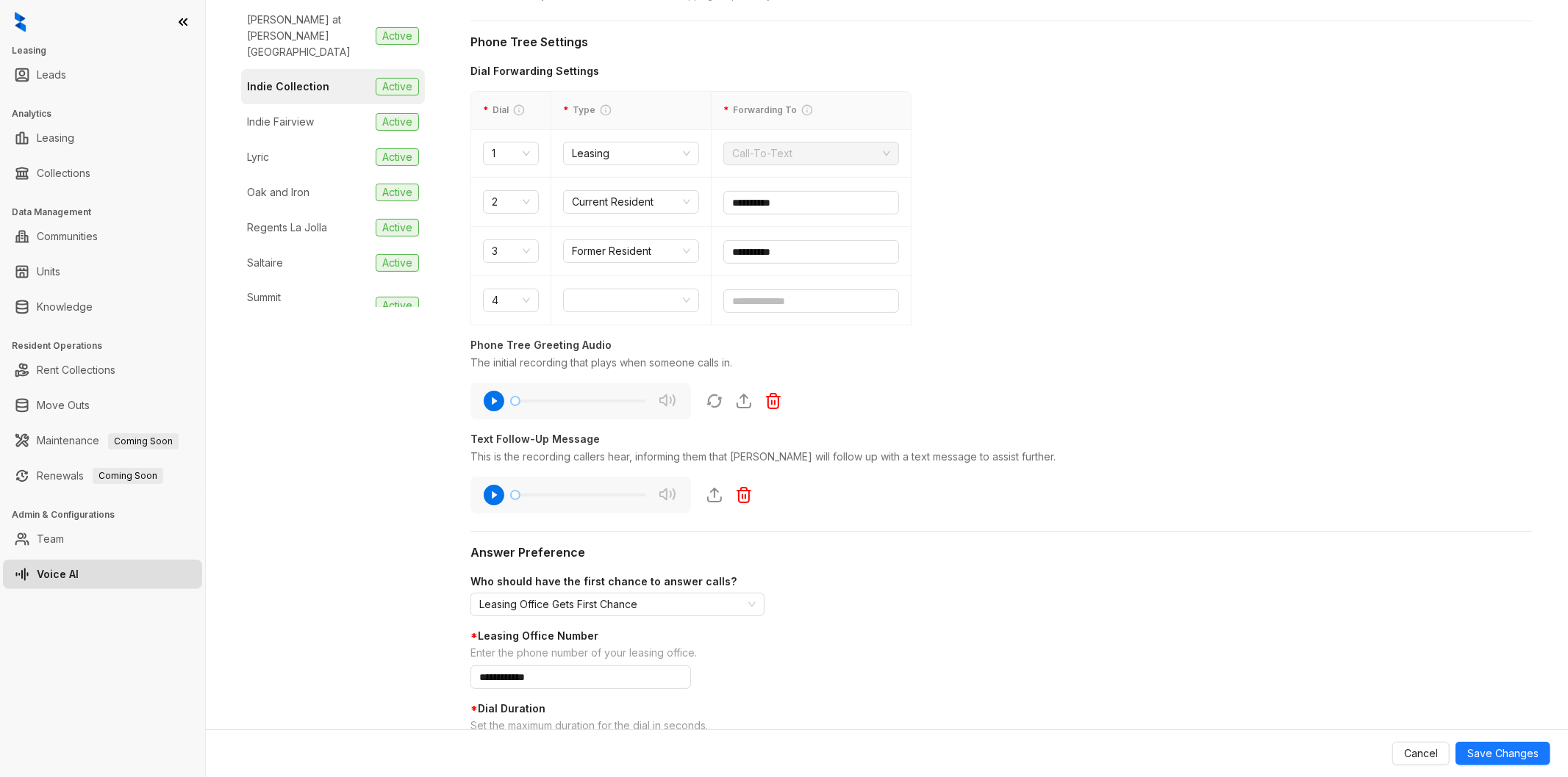
scroll to position [489, 0]
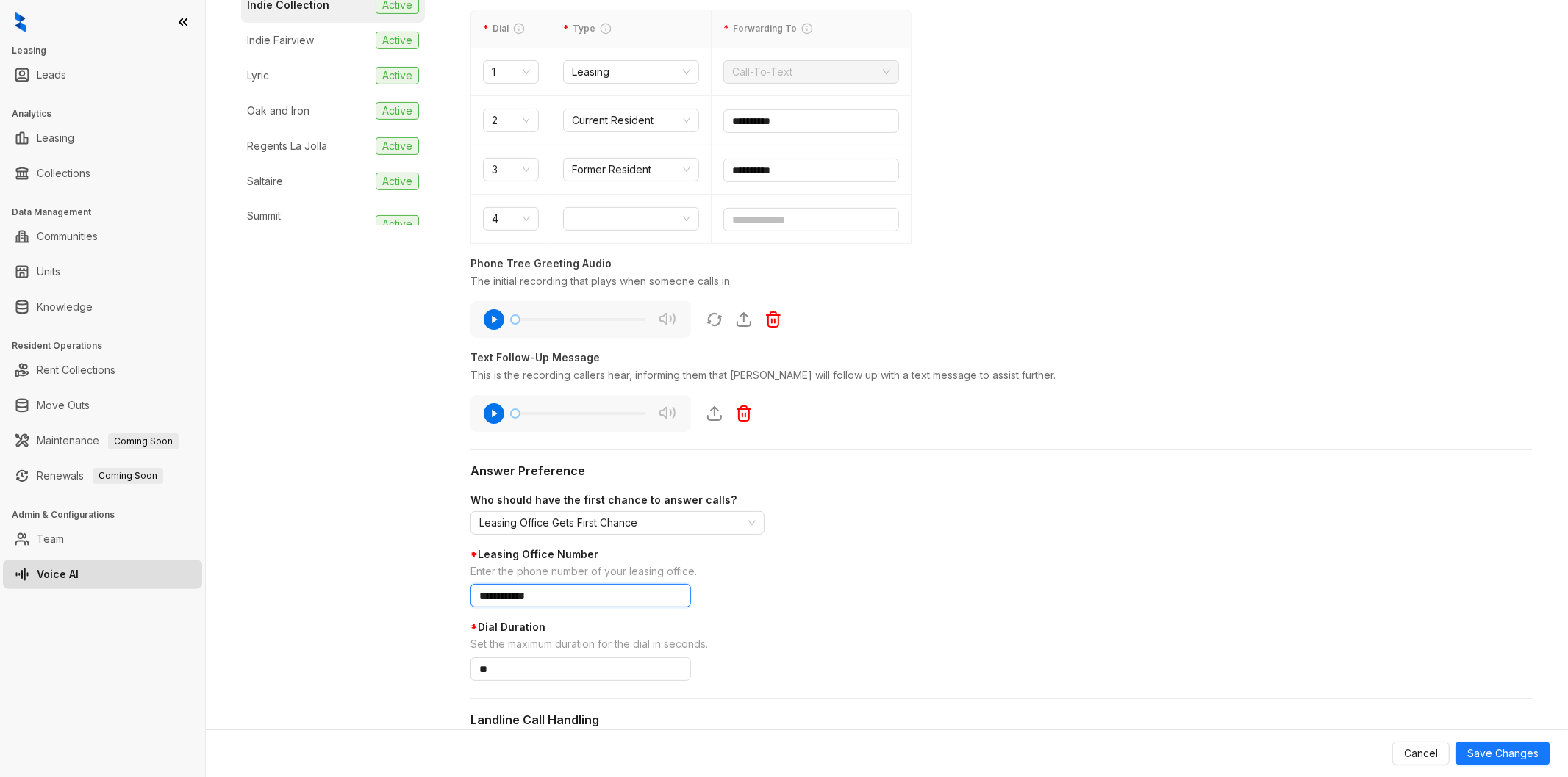
drag, startPoint x: 600, startPoint y: 600, endPoint x: 422, endPoint y: 592, distance: 178.2
click at [422, 592] on div "**********" at bounding box center [887, 256] width 1292 height 1188
paste input "text"
type input "**********"
click at [893, 503] on div "Who should have the first chance to answer calls?" at bounding box center [1002, 501] width 1062 height 16
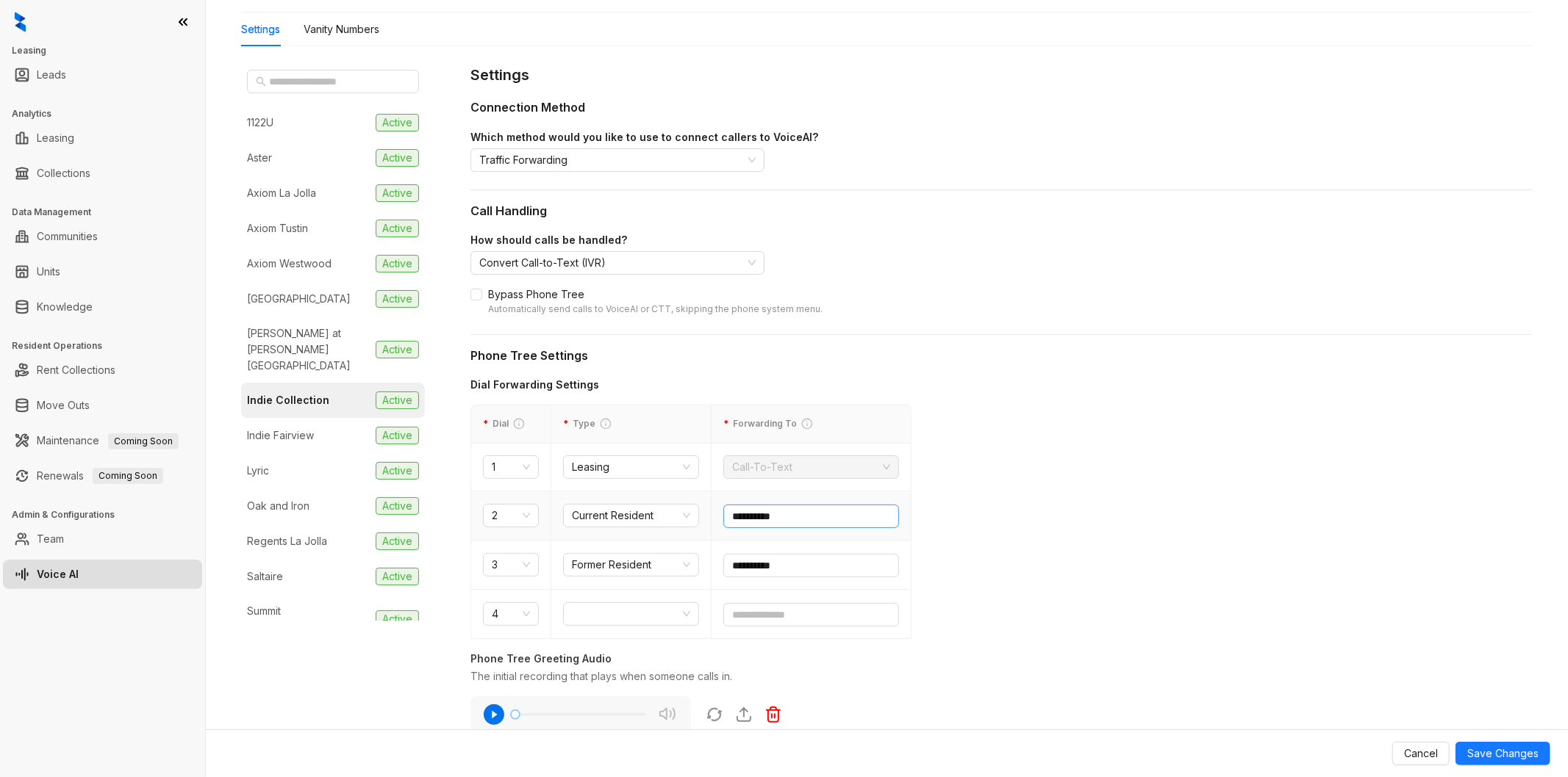
scroll to position [88, 0]
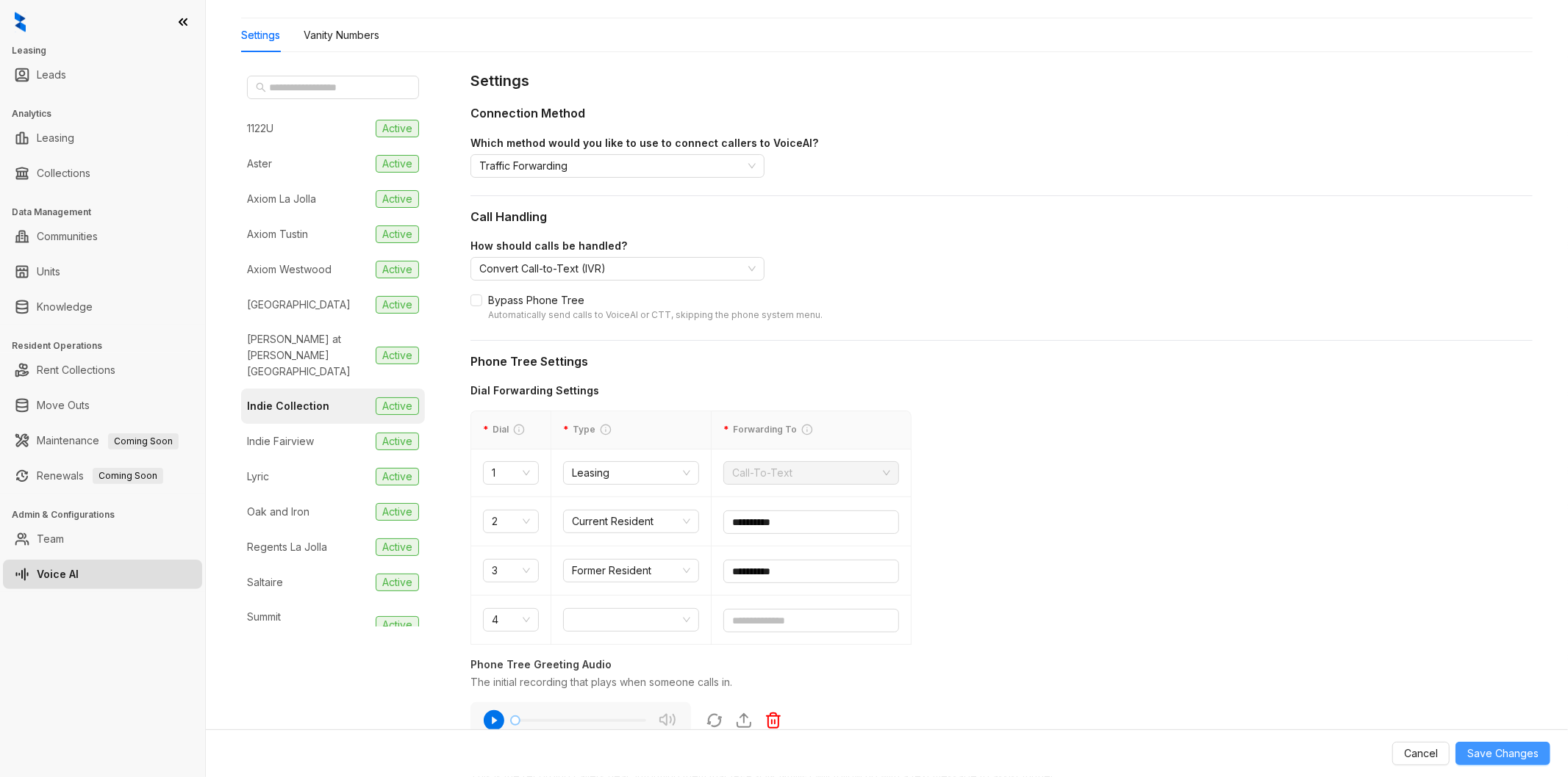
click at [1411, 699] on span "Save Changes" at bounding box center [1503, 754] width 72 height 16
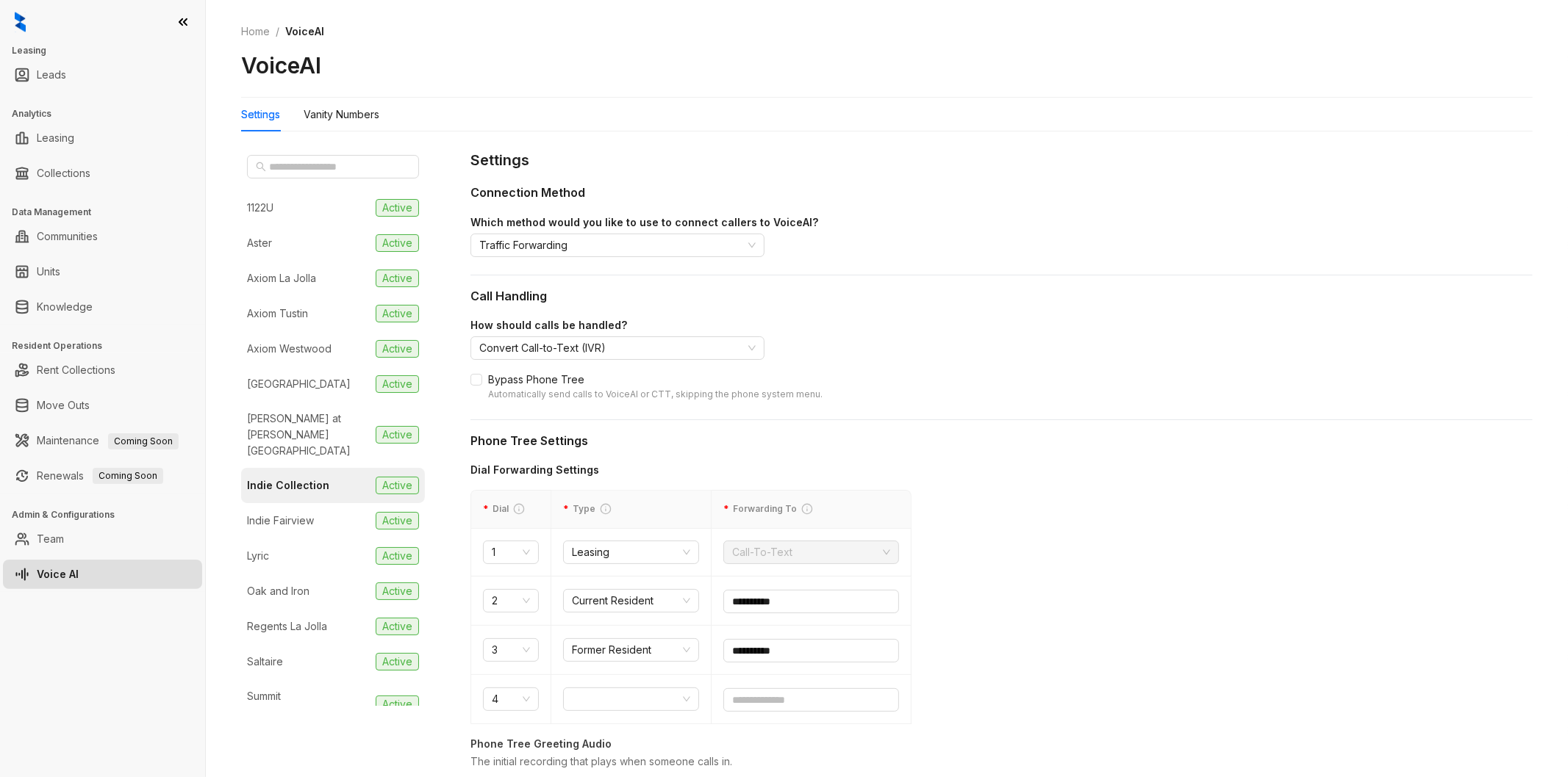
scroll to position [0, 0]
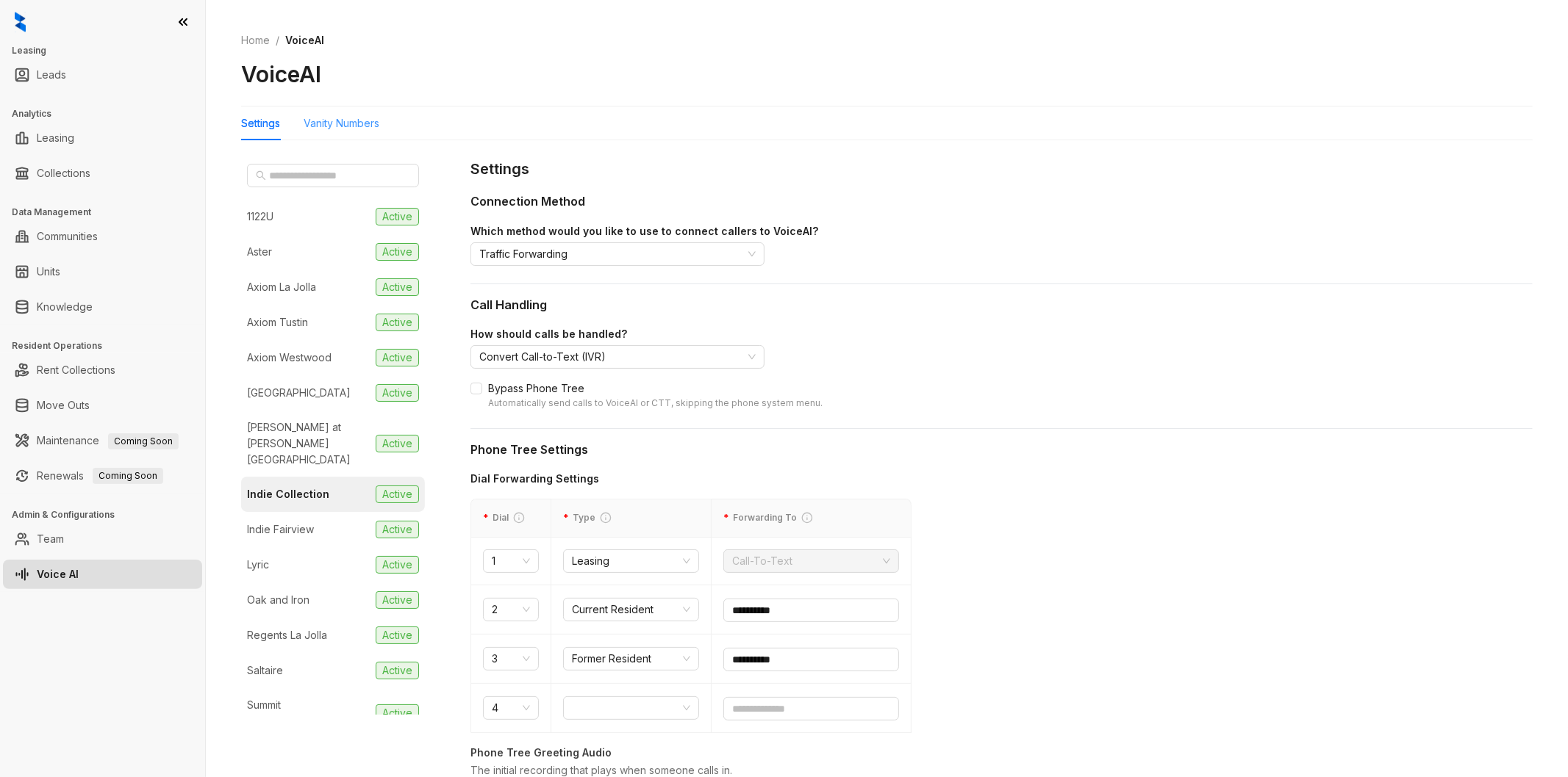
click at [341, 133] on div "Vanity Numbers" at bounding box center [342, 124] width 76 height 34
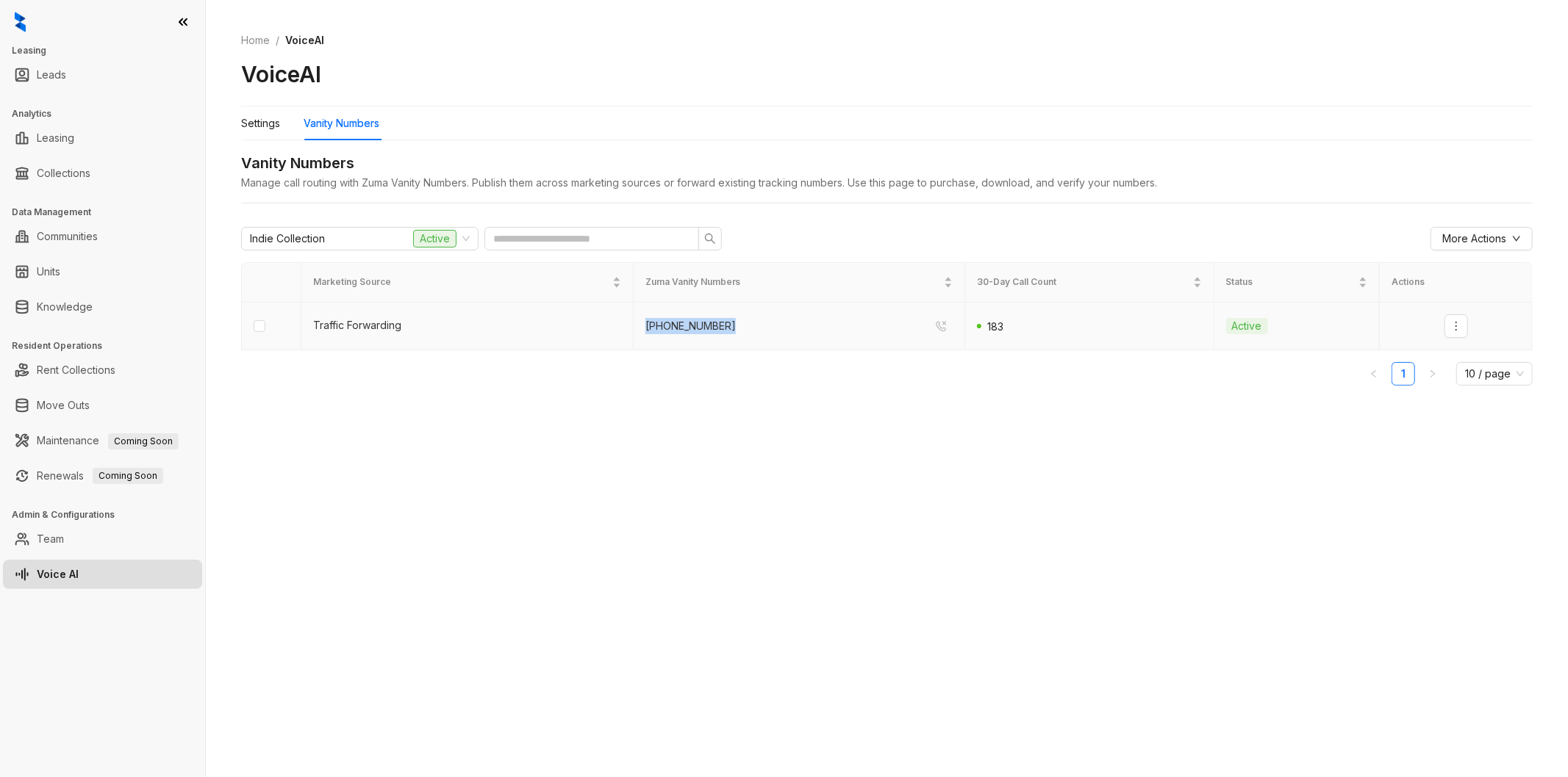
drag, startPoint x: 731, startPoint y: 325, endPoint x: 622, endPoint y: 332, distance: 109.2
click at [622, 332] on tr "Traffic Forwarding [PHONE_NUMBER] Active" at bounding box center [887, 327] width 1291 height 48
click at [258, 119] on div "Settings" at bounding box center [261, 124] width 39 height 16
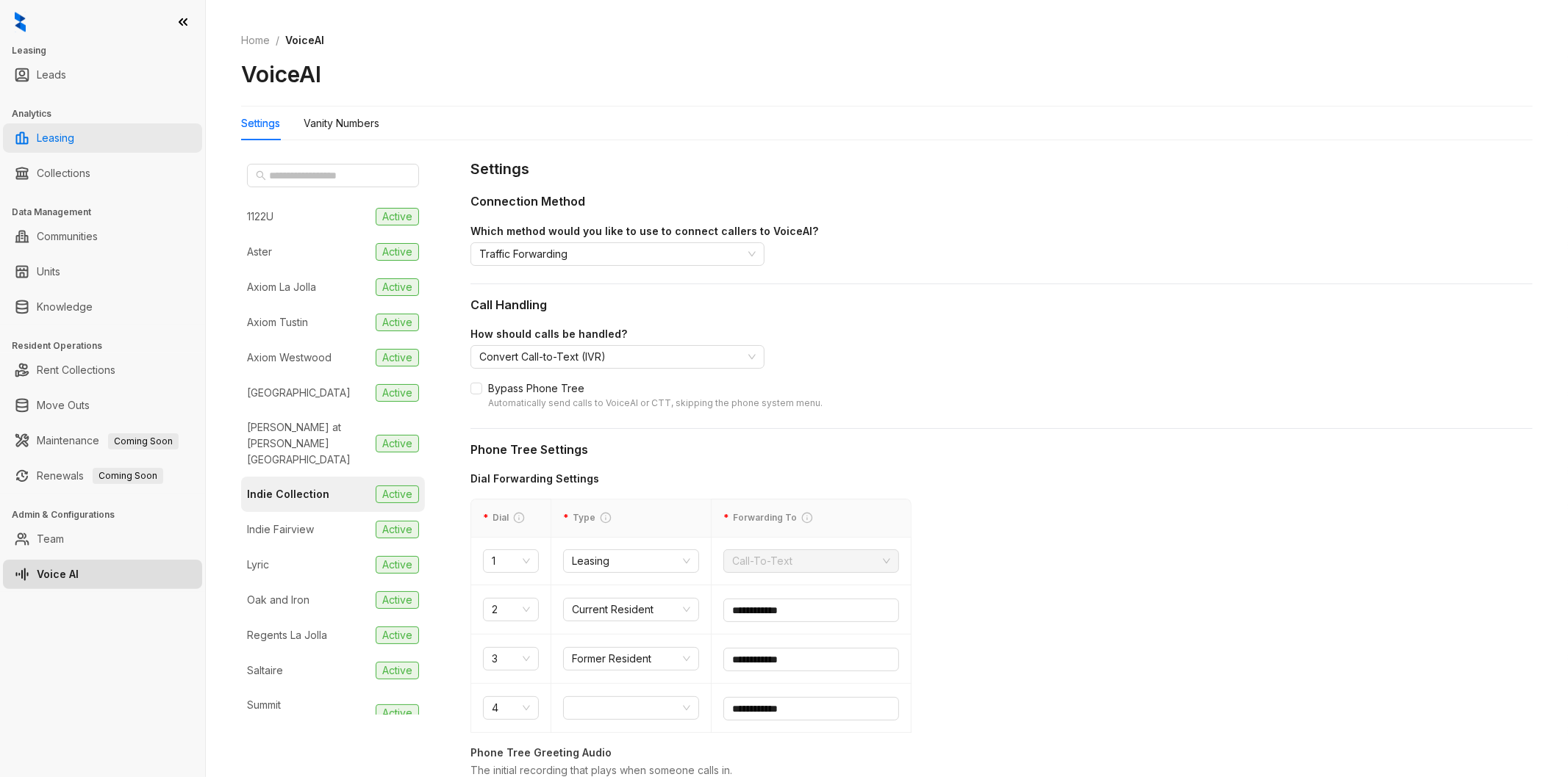
click at [60, 141] on link "Leasing" at bounding box center [56, 138] width 37 height 29
select select "******"
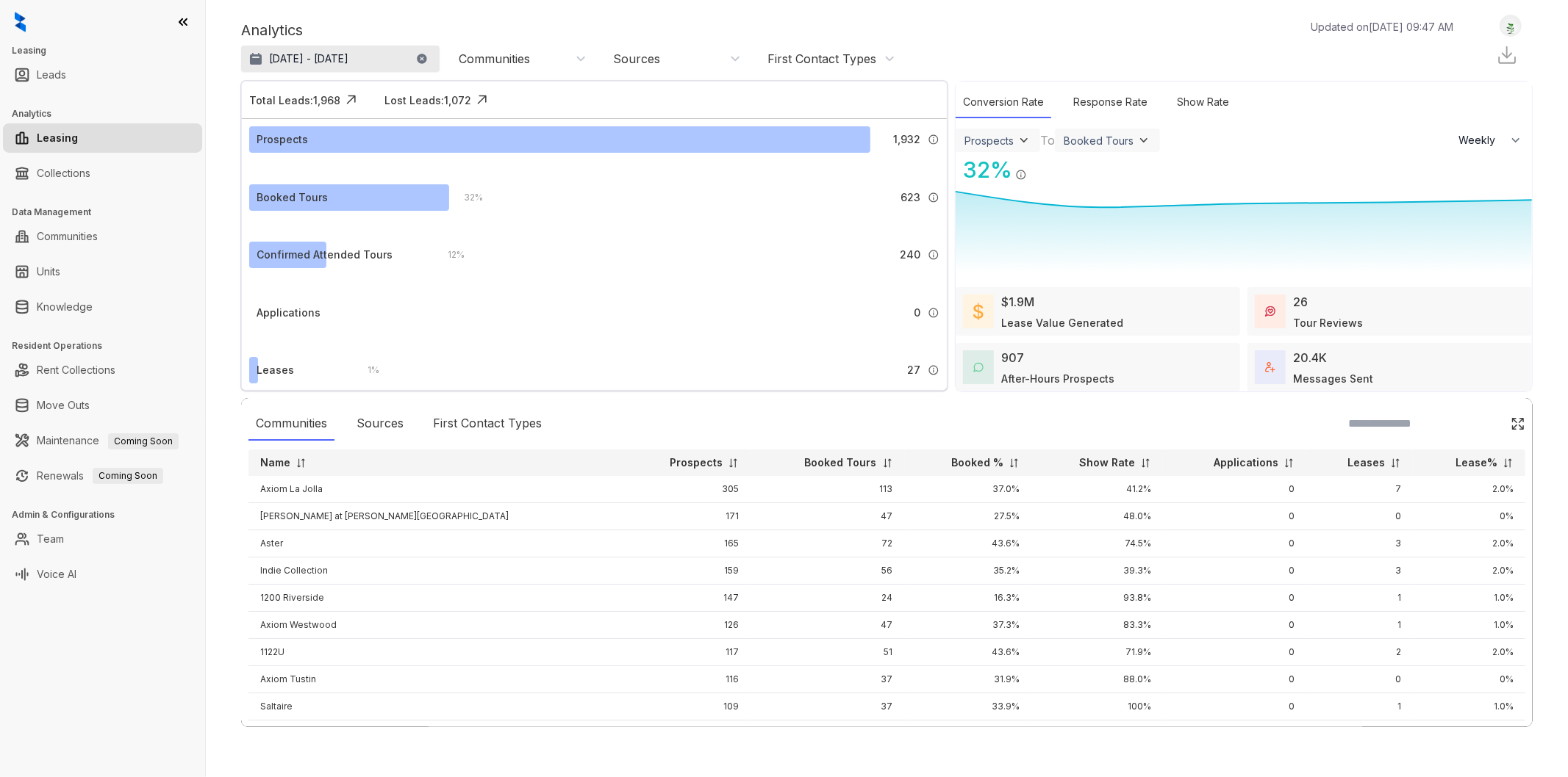
click at [348, 61] on p "[DATE] - [DATE]" at bounding box center [309, 58] width 80 height 15
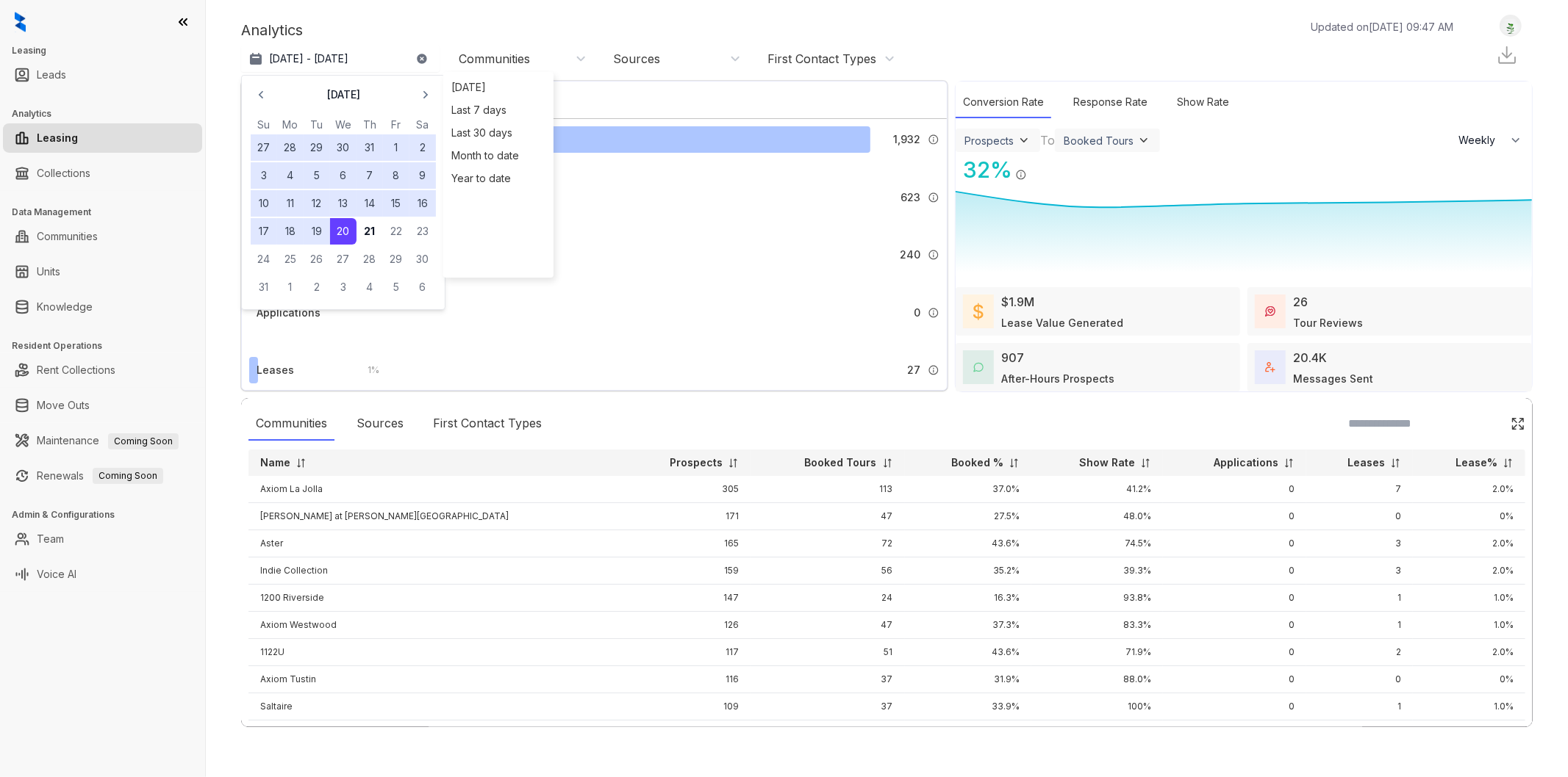
click at [399, 148] on button "1" at bounding box center [397, 147] width 27 height 26
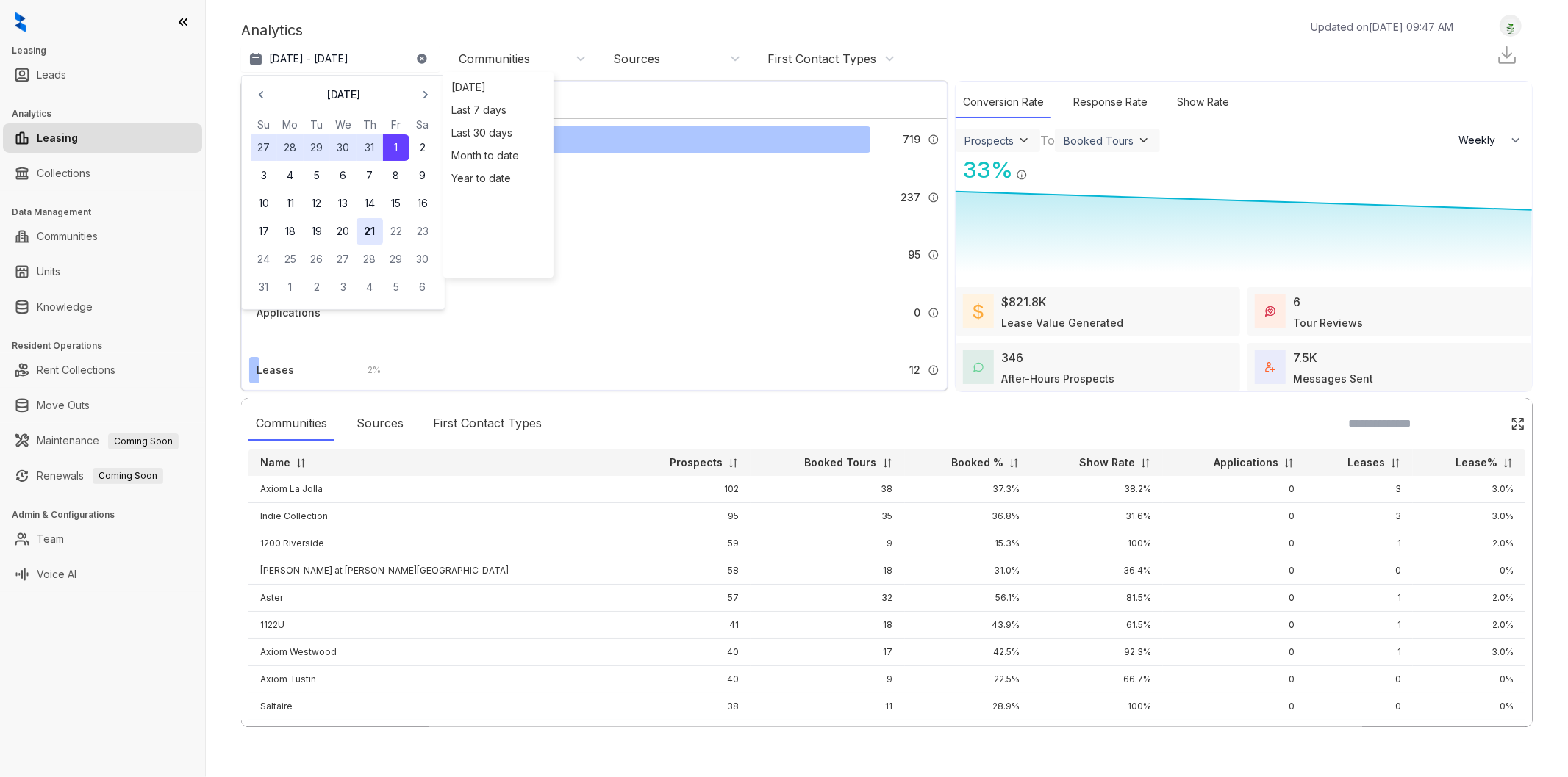
click at [370, 230] on button "21" at bounding box center [370, 231] width 27 height 26
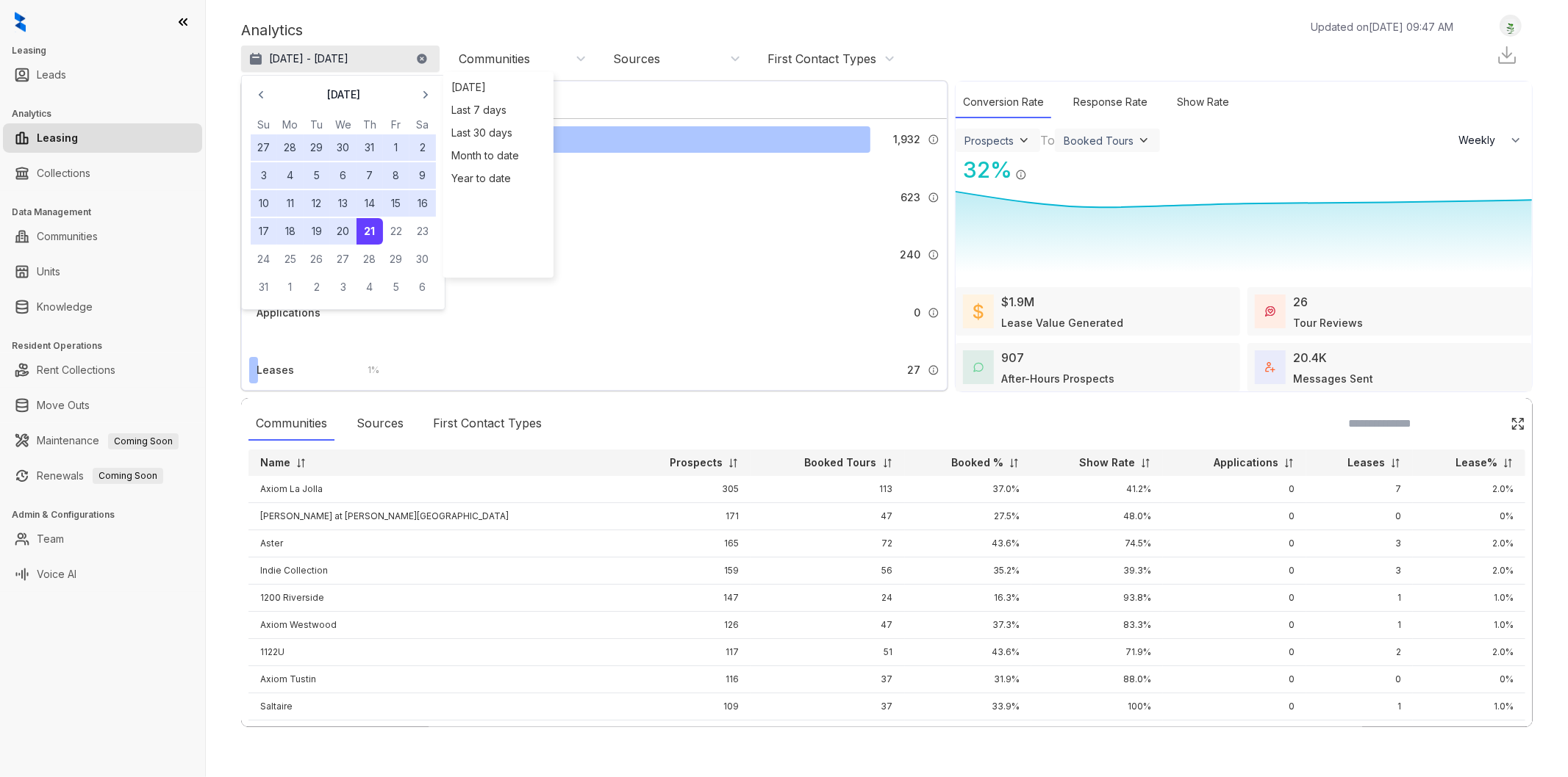
click at [312, 60] on p "[DATE] - [DATE]" at bounding box center [309, 58] width 80 height 15
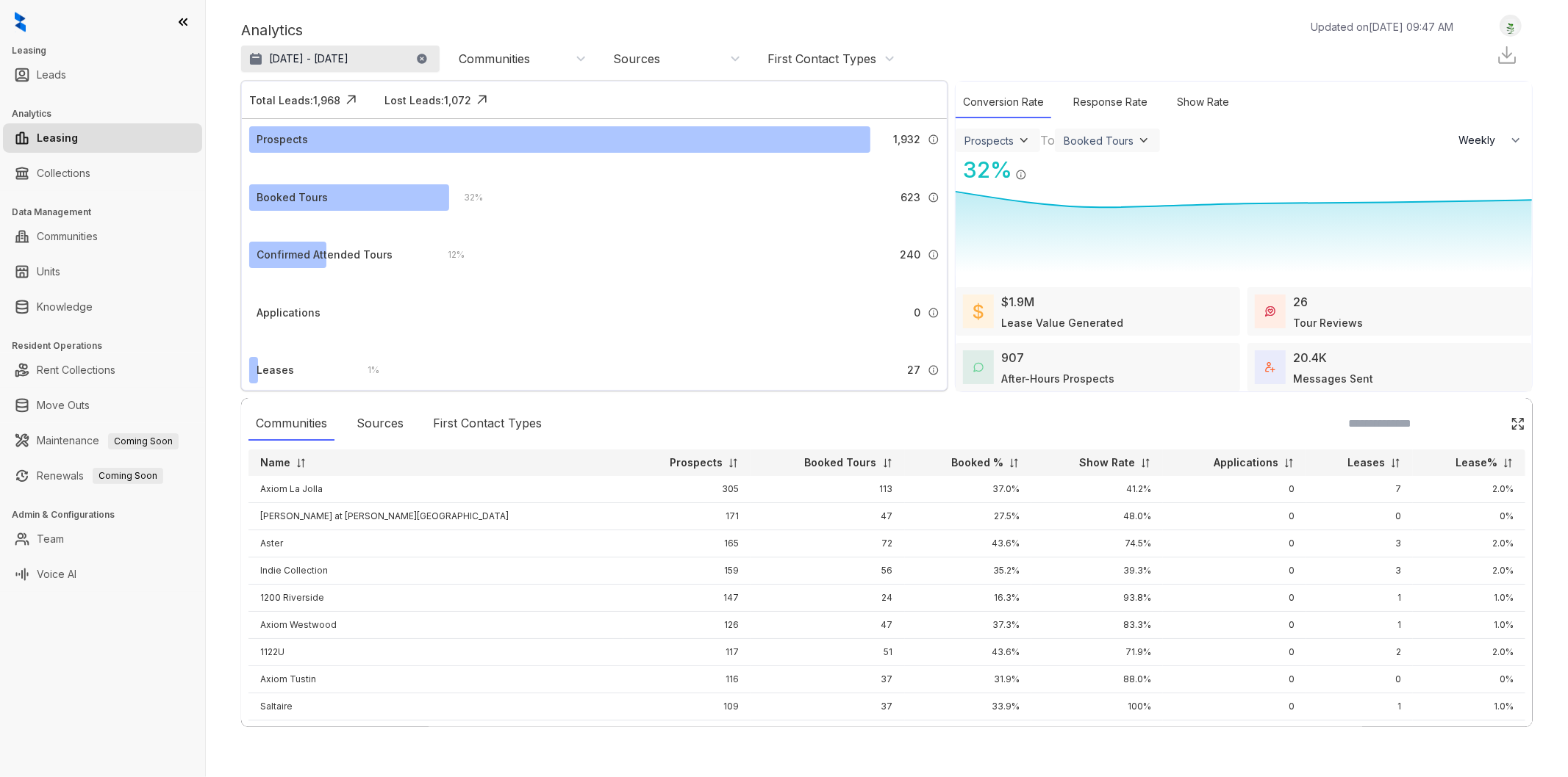
click at [312, 60] on p "[DATE] - [DATE]" at bounding box center [309, 58] width 80 height 15
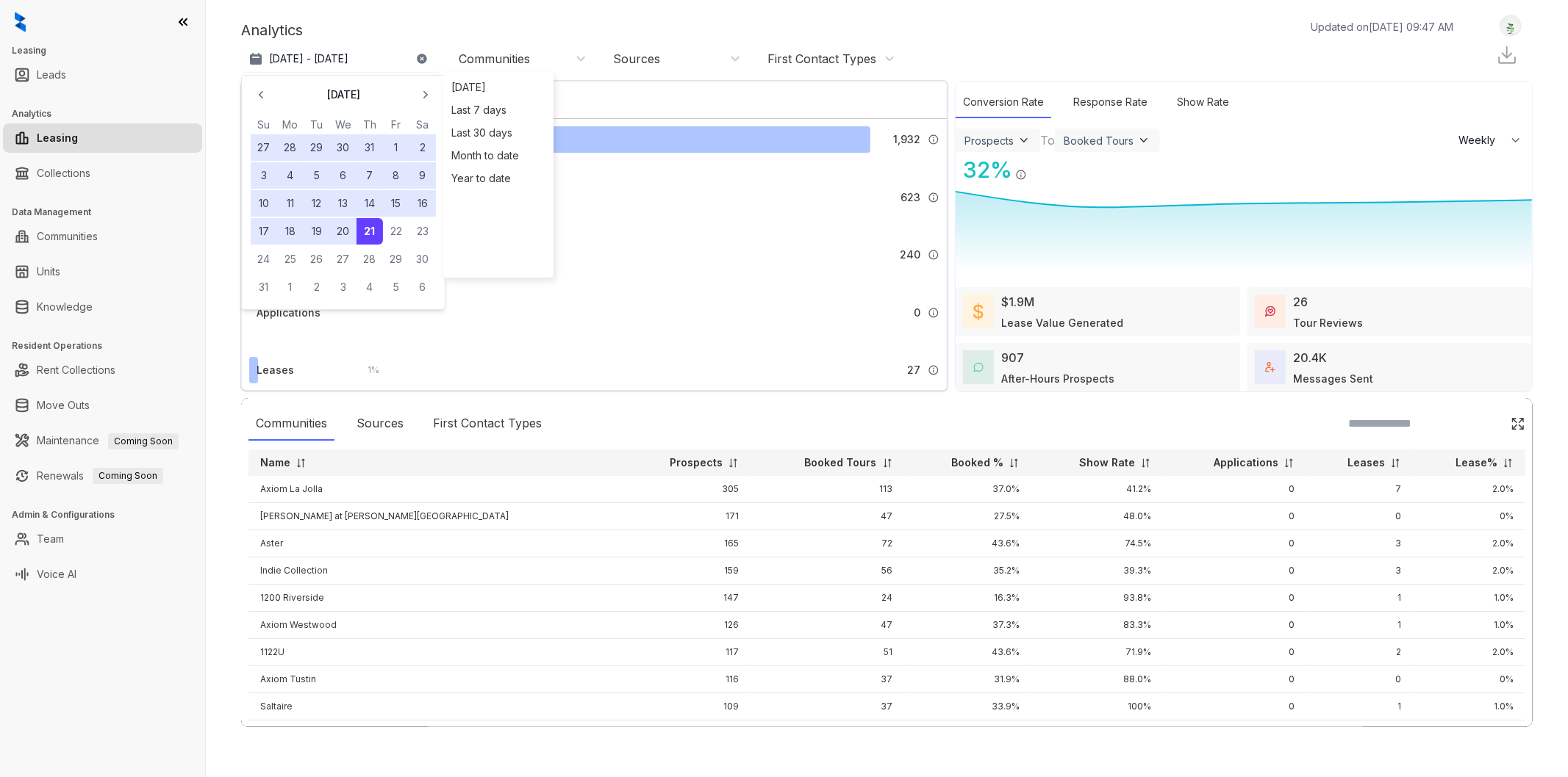
click at [396, 145] on button "1" at bounding box center [397, 147] width 27 height 26
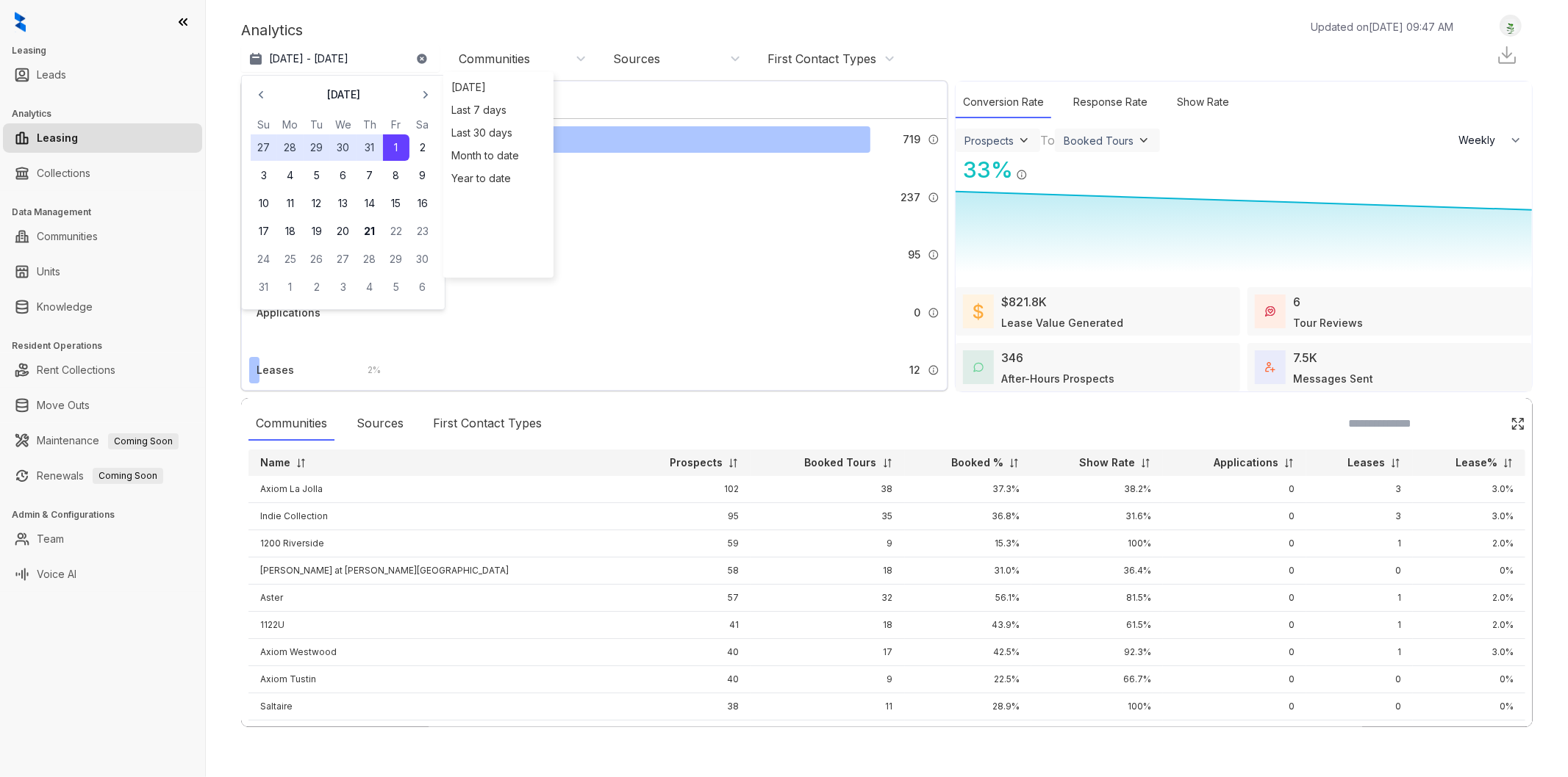
click at [396, 145] on button "1" at bounding box center [397, 147] width 27 height 26
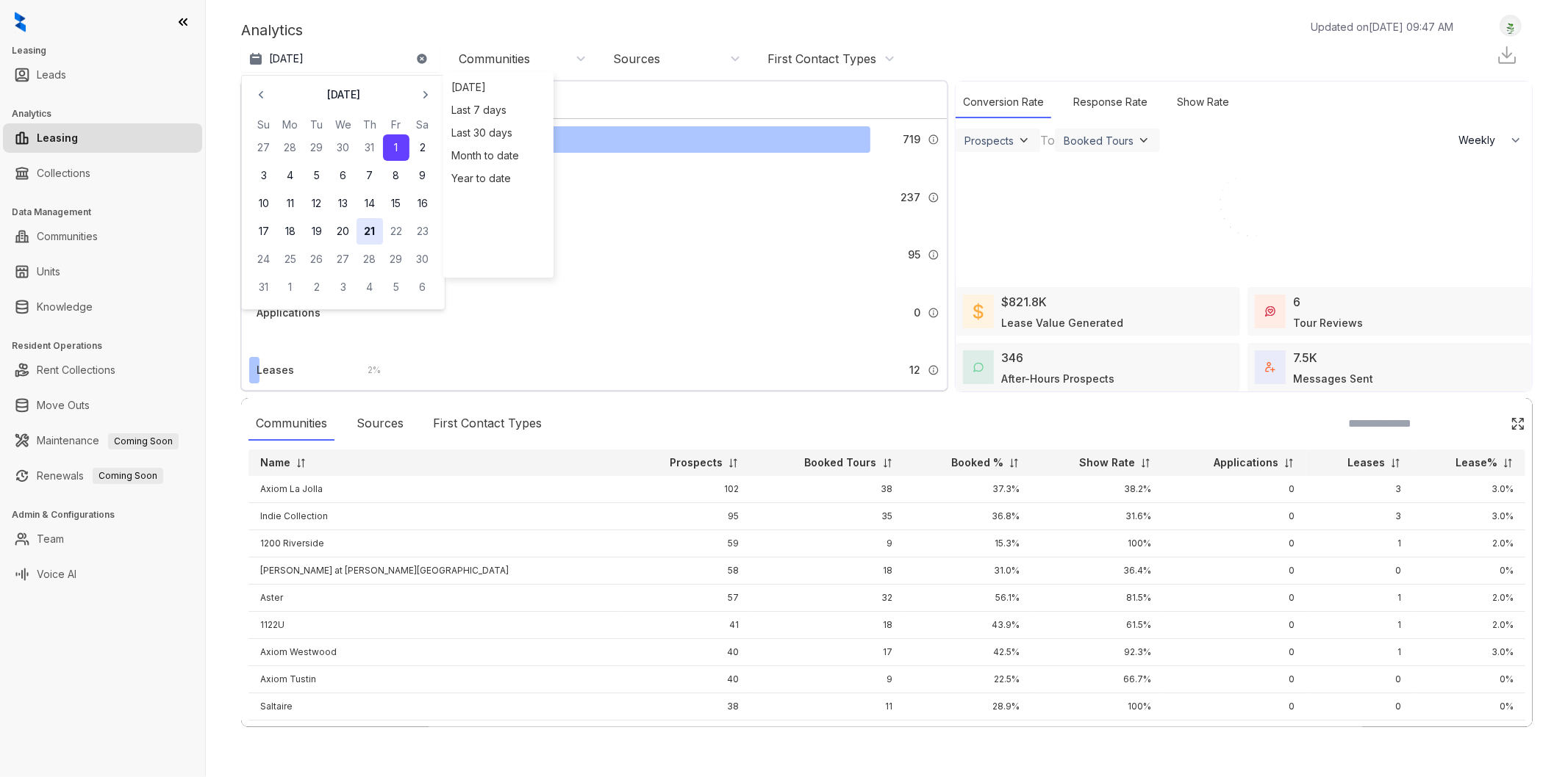
click at [370, 230] on button "21" at bounding box center [370, 231] width 27 height 26
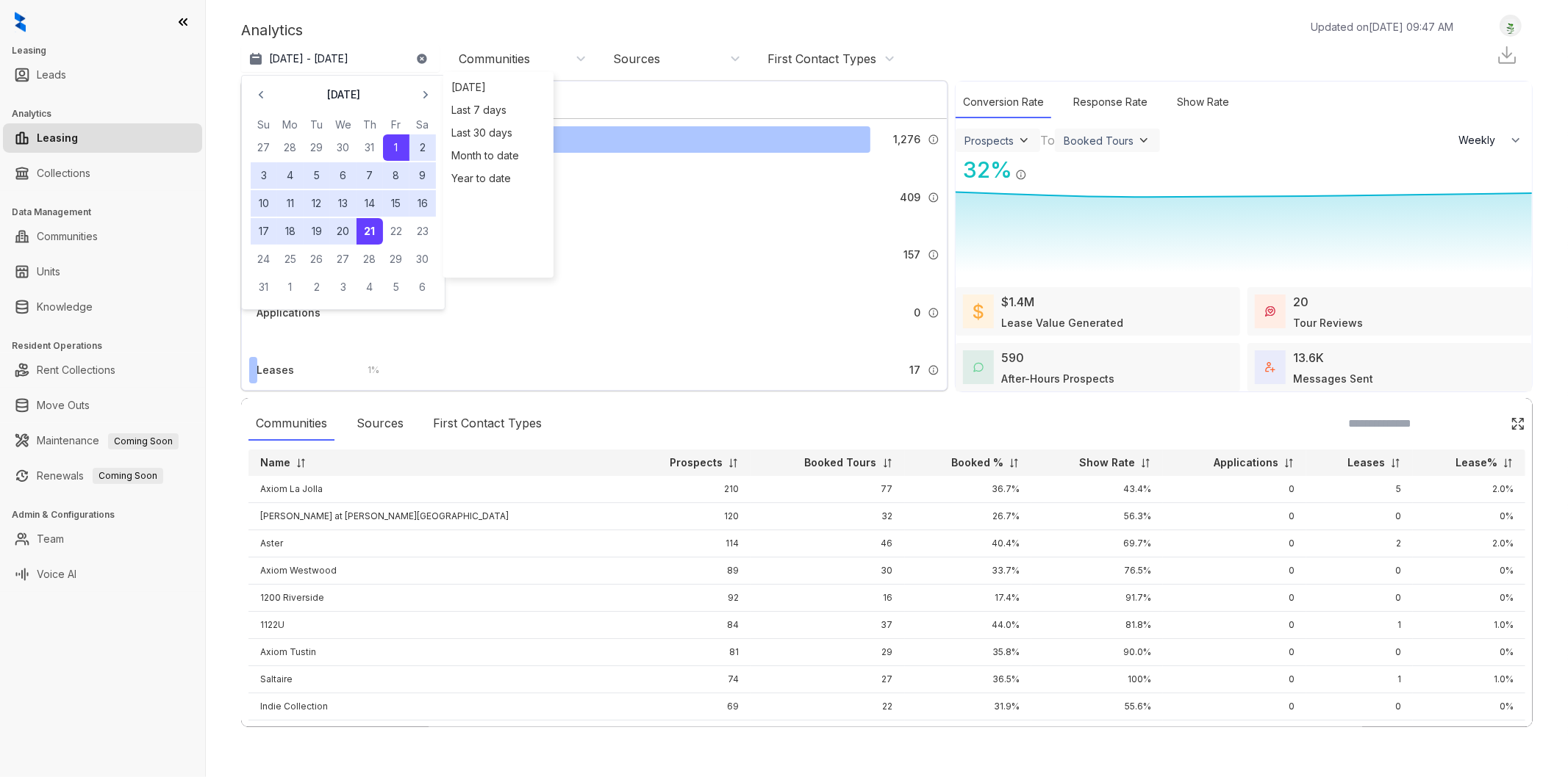
click at [568, 15] on div "Analytics Updated on [DATE] 09:47 AM [DATE] - [DATE] [DATE] Su Mo Tu We Th Fr S…" at bounding box center [887, 44] width 1292 height 59
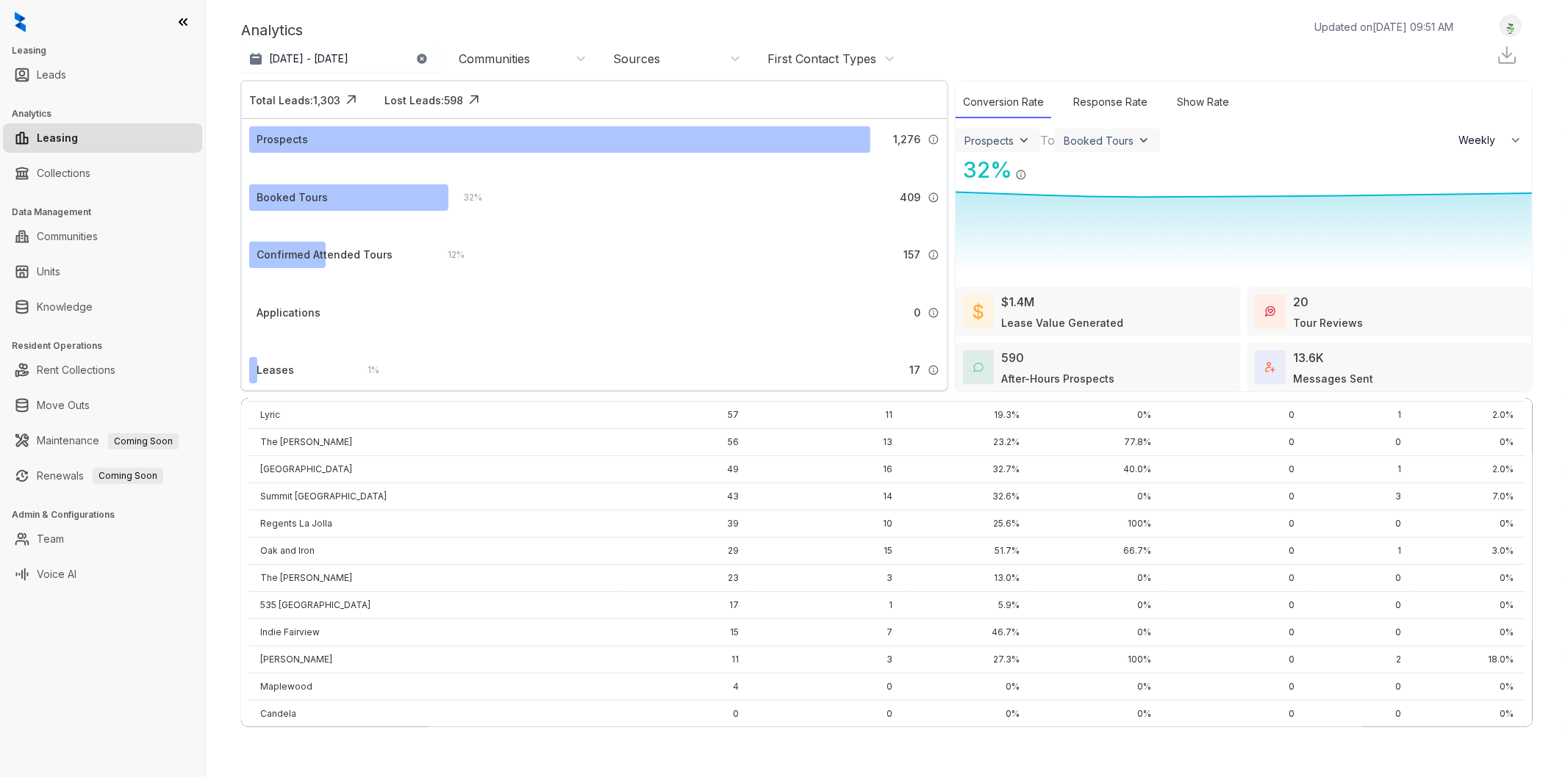
scroll to position [330, 0]
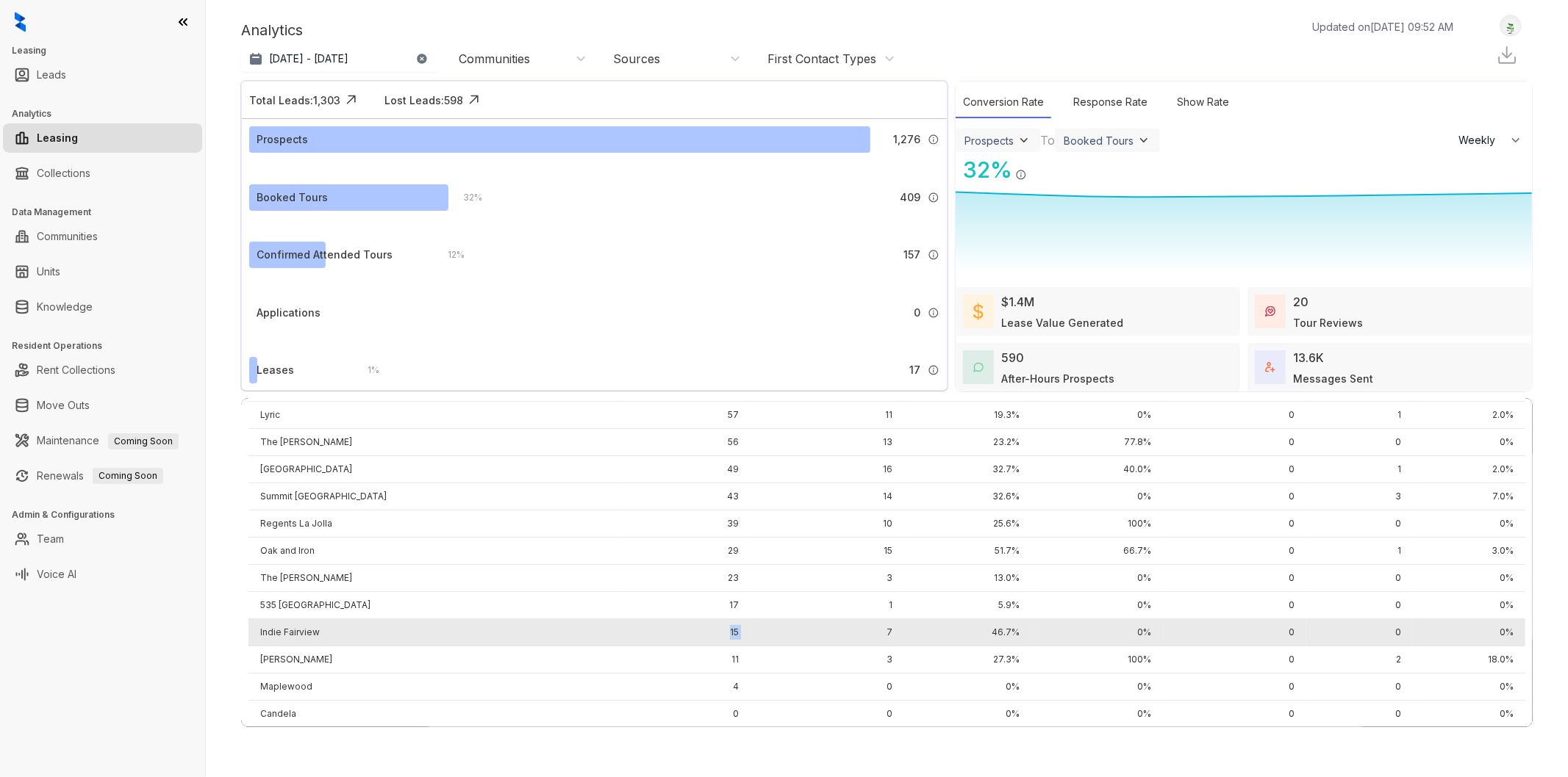
drag, startPoint x: 592, startPoint y: 622, endPoint x: 634, endPoint y: 626, distance: 42.2
click at [634, 626] on tr "Indie Fairview 15 7 46.7% 0% 0 0 0%" at bounding box center [886, 632] width 1276 height 27
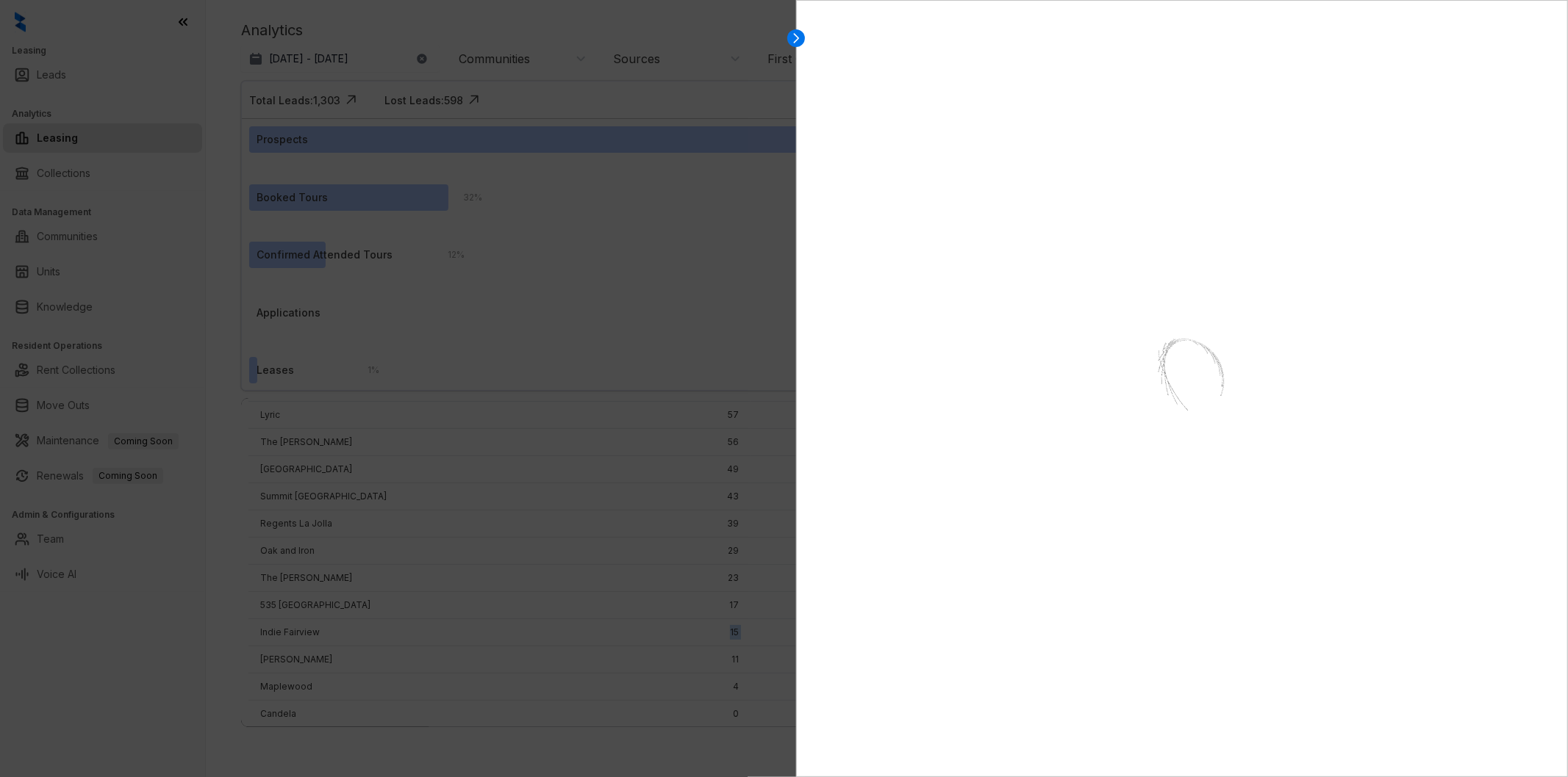
select select "******"
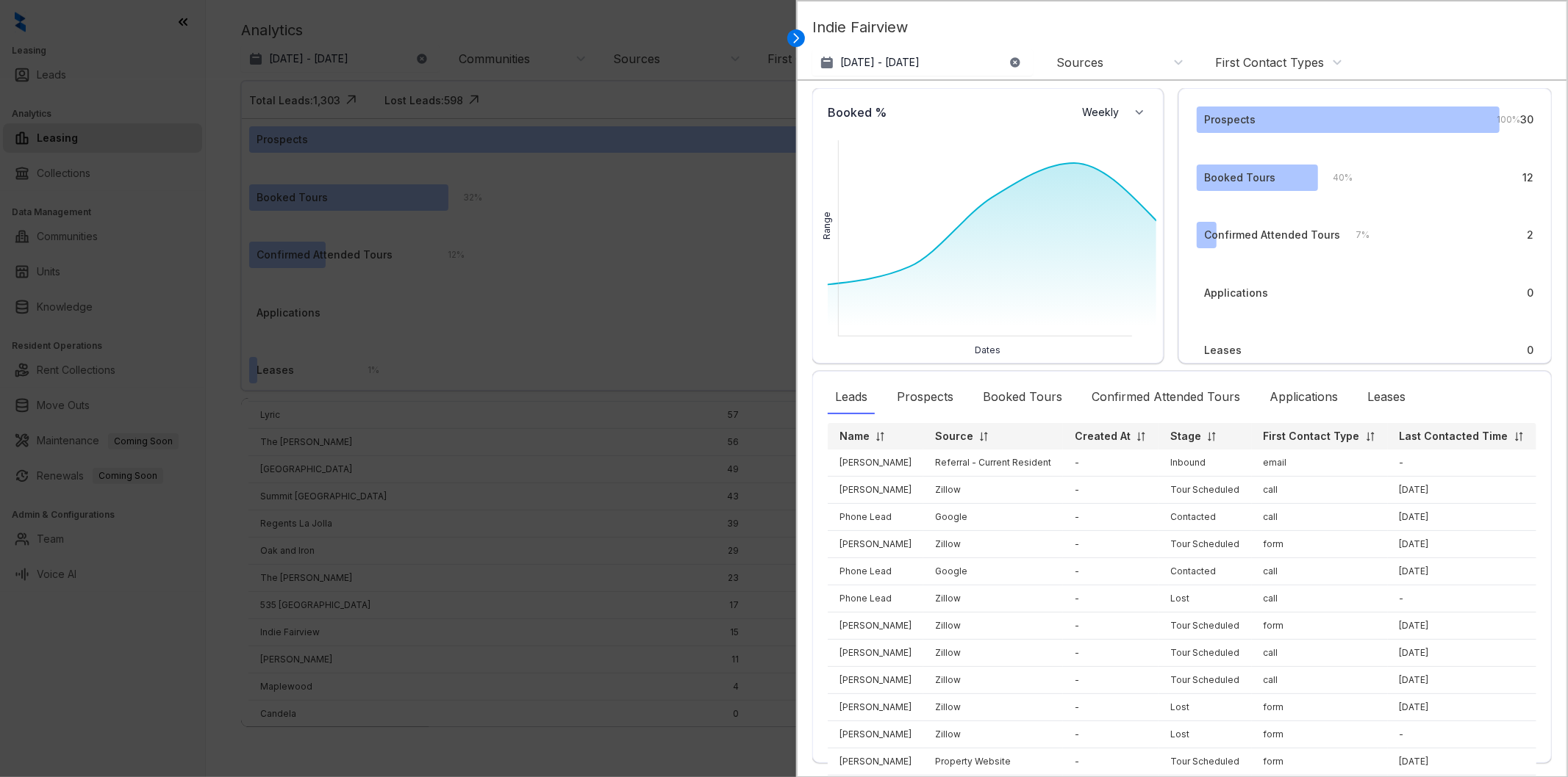
click at [688, 245] on div at bounding box center [784, 388] width 1568 height 777
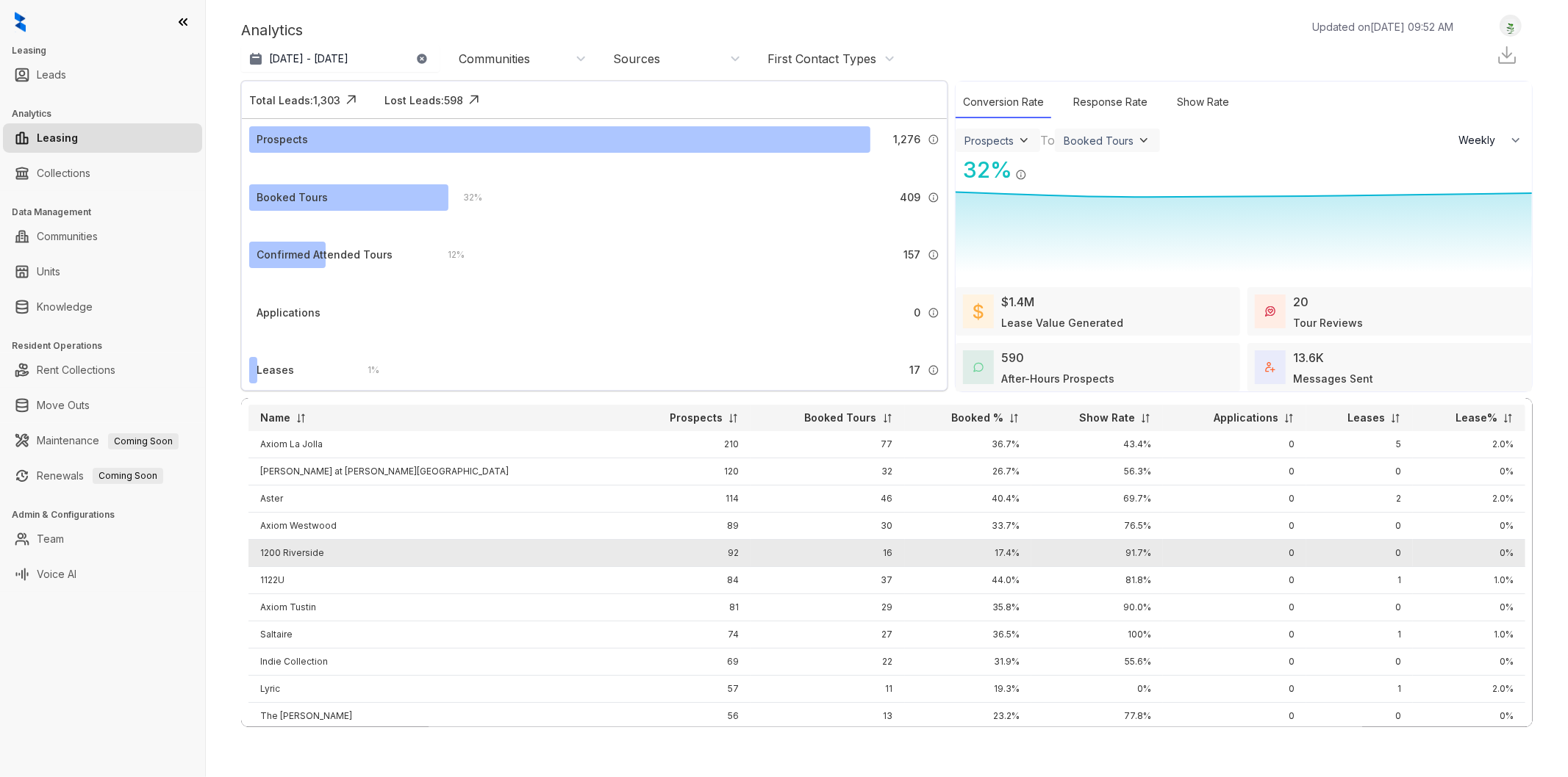
scroll to position [0, 0]
